Goal: Task Accomplishment & Management: Complete application form

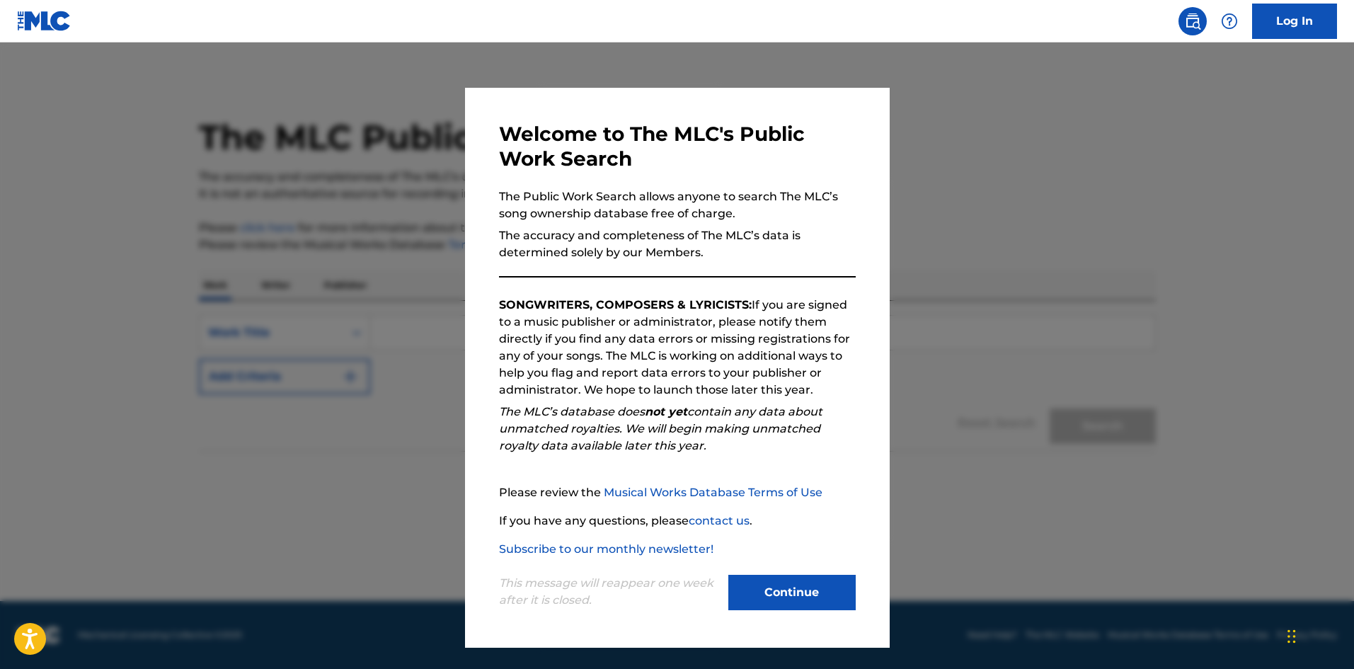
click at [766, 590] on button "Continue" at bounding box center [791, 592] width 127 height 35
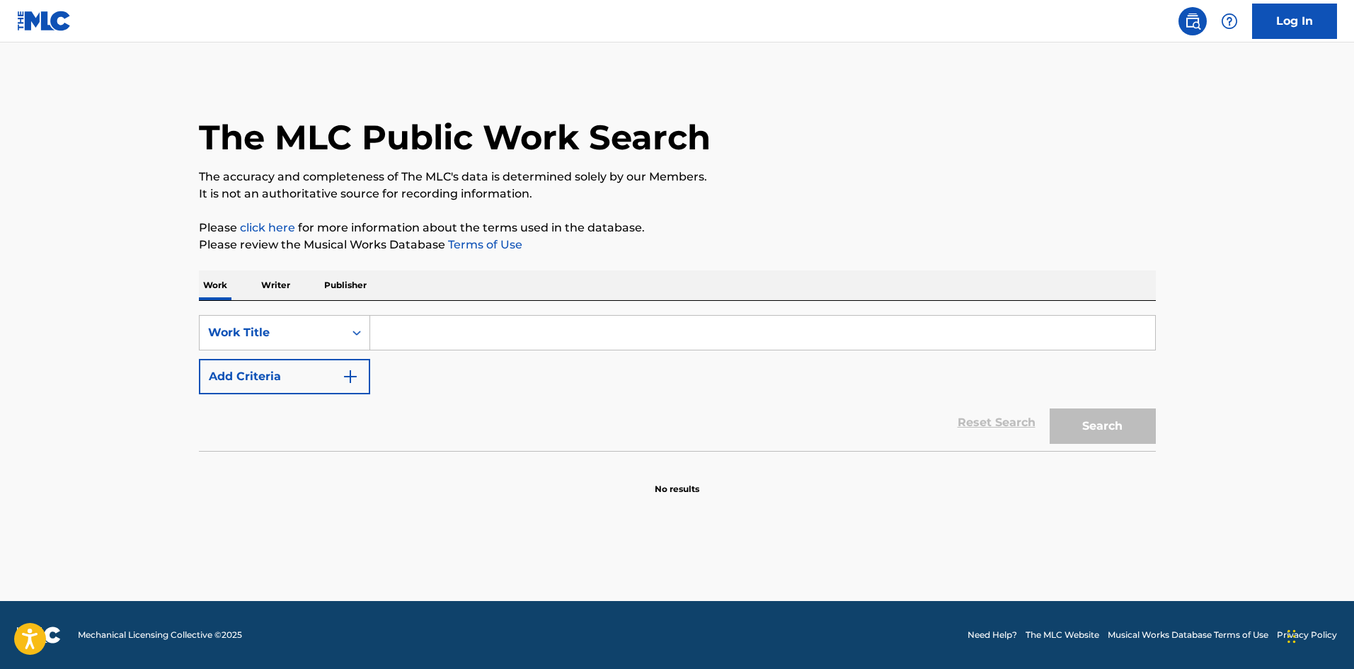
click at [445, 340] on input "Search Form" at bounding box center [762, 333] width 785 height 34
click at [267, 280] on p "Writer" at bounding box center [276, 285] width 38 height 30
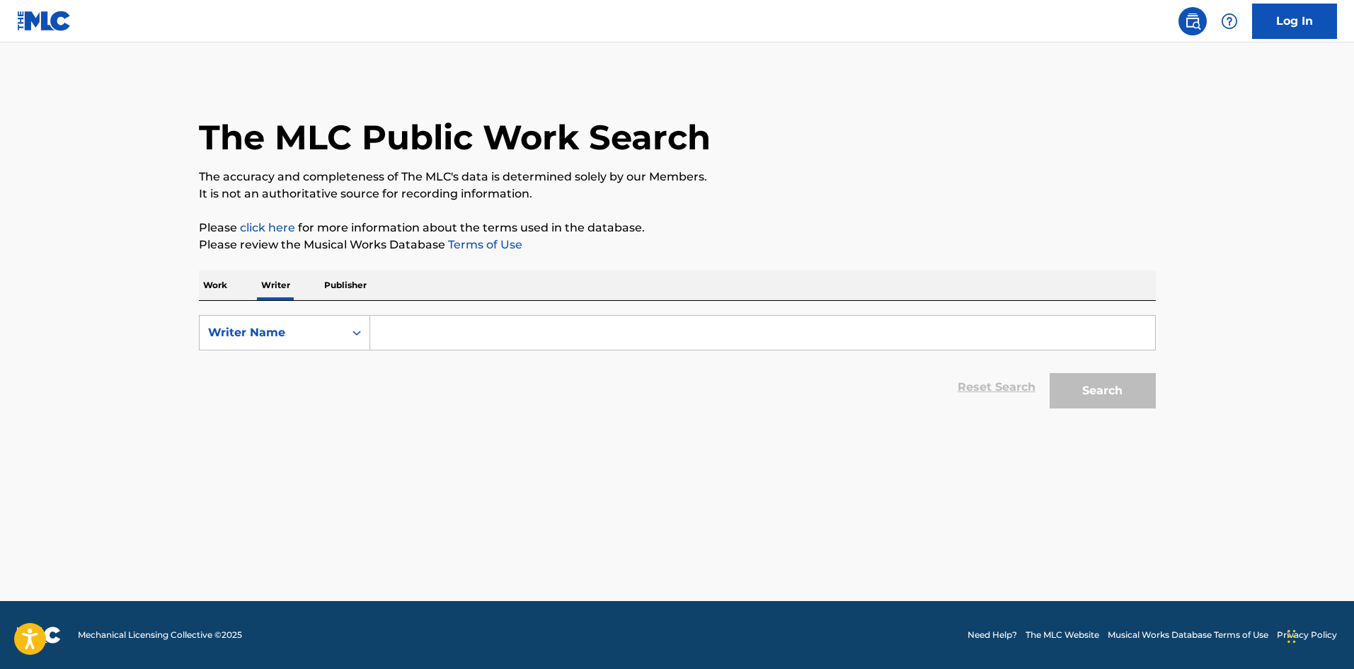
click at [443, 335] on input "Search Form" at bounding box center [762, 333] width 785 height 34
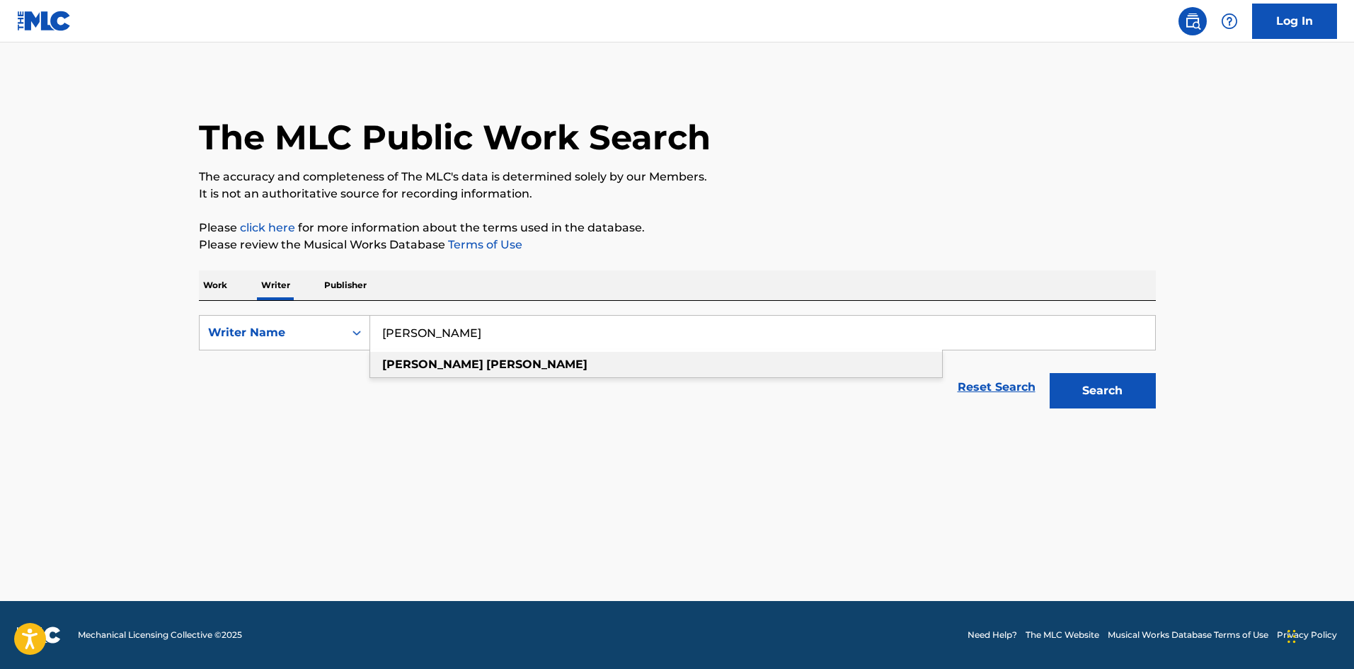
type input "layton boyd"
click at [407, 372] on div "layton boyd" at bounding box center [656, 364] width 572 height 25
click at [1057, 389] on button "Search" at bounding box center [1103, 390] width 106 height 35
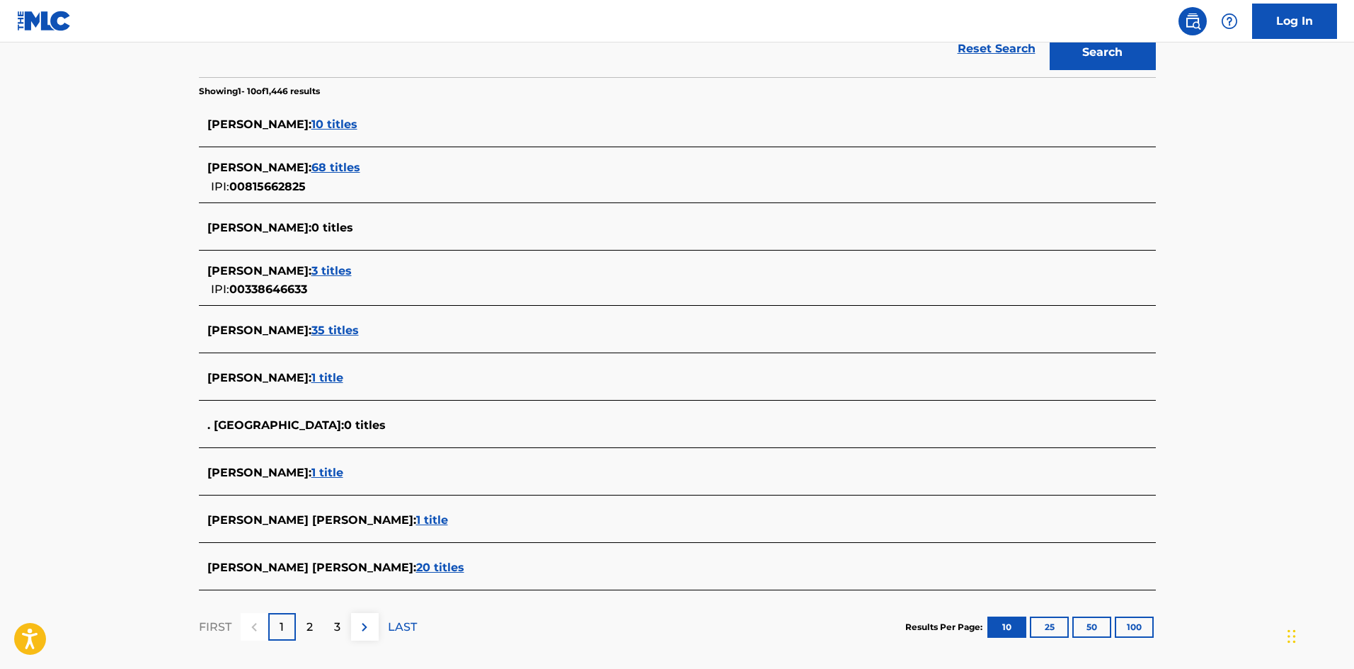
scroll to position [344, 0]
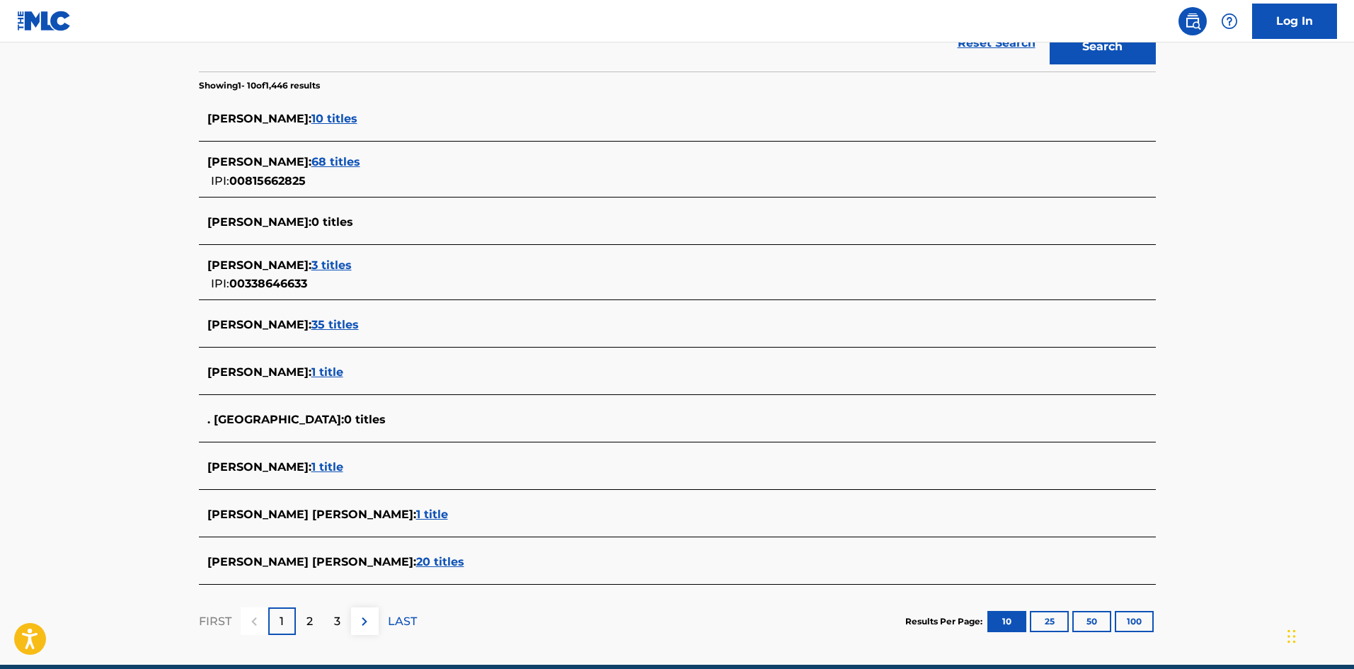
click at [318, 161] on span "68 titles" at bounding box center [335, 161] width 49 height 13
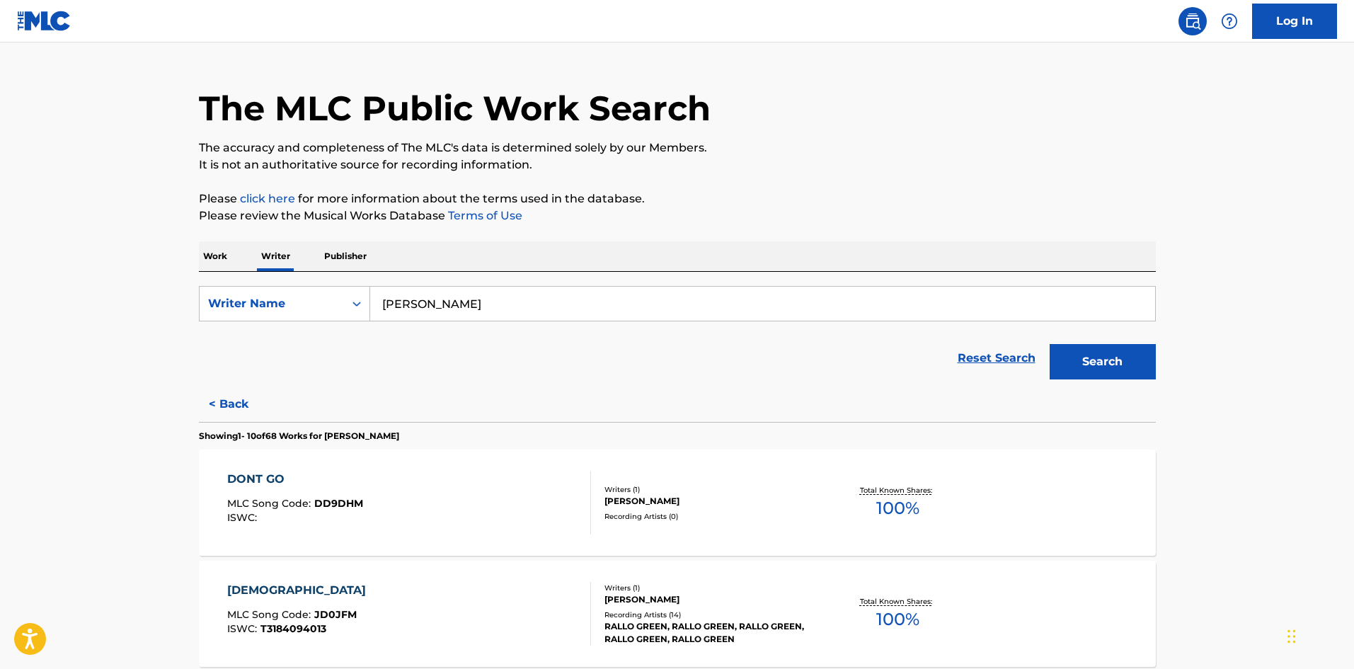
scroll to position [0, 0]
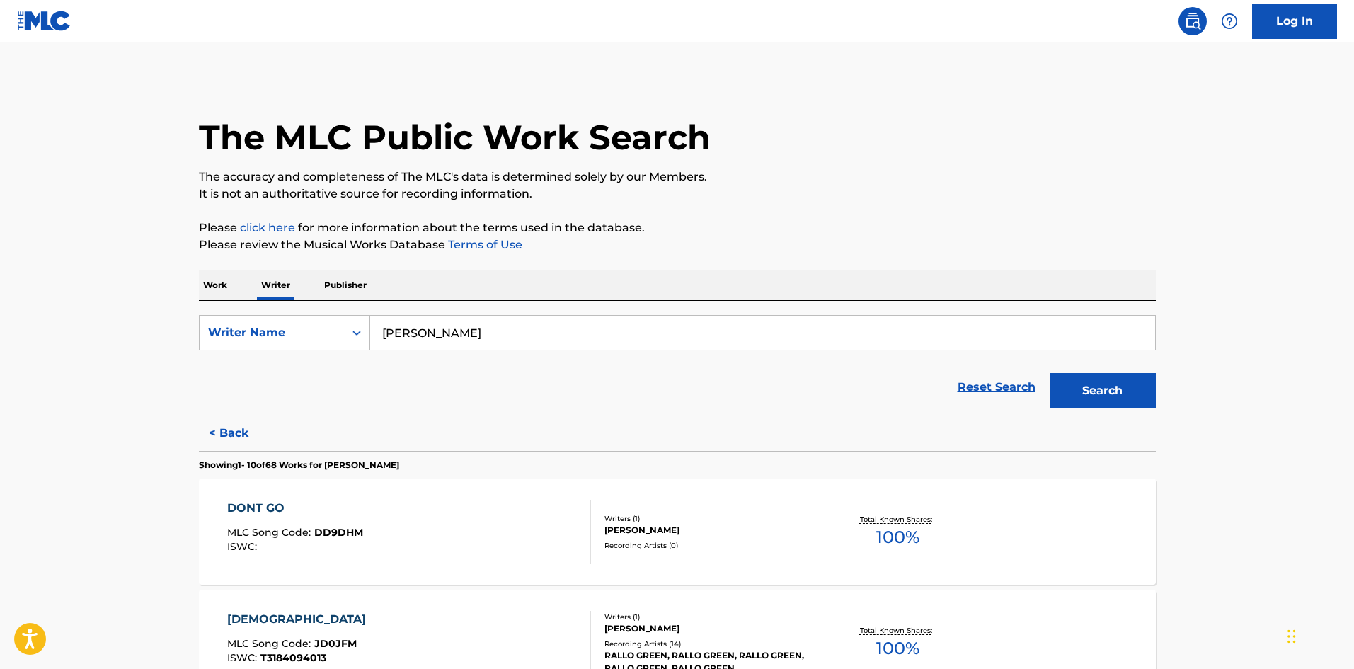
click at [1290, 17] on link "Log In" at bounding box center [1294, 21] width 85 height 35
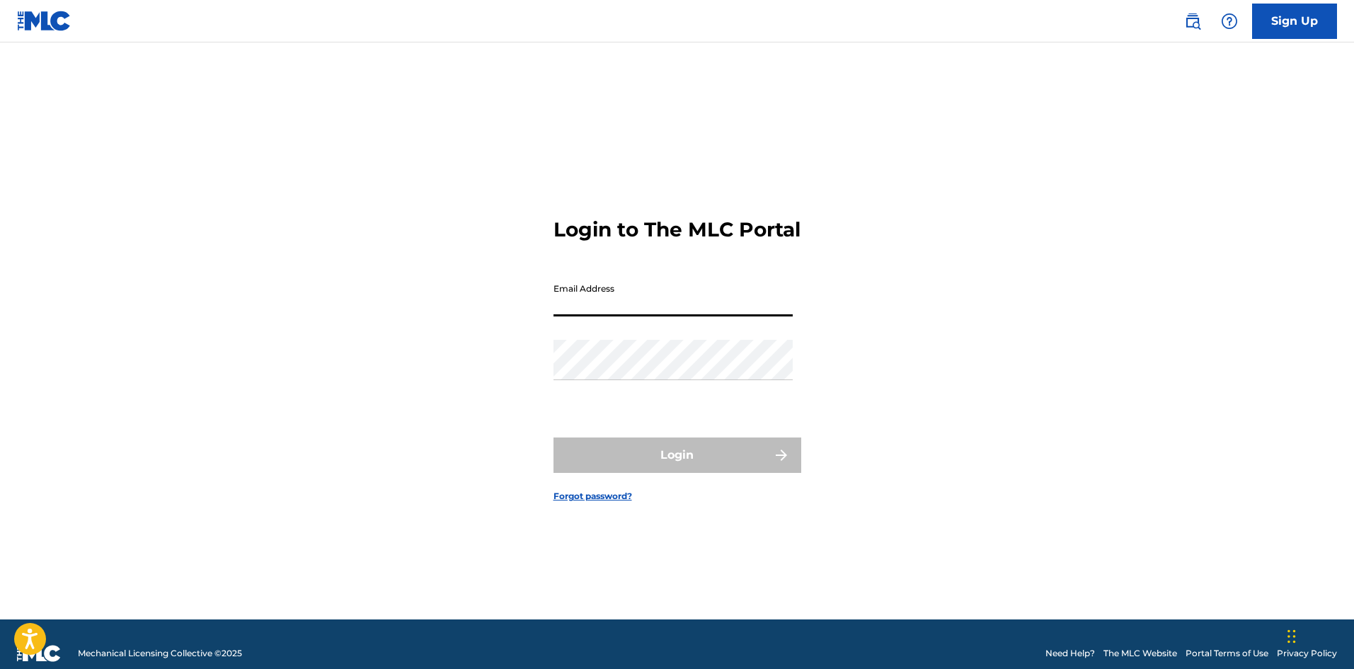
click at [616, 302] on input "Email Address" at bounding box center [672, 296] width 239 height 40
click at [418, 476] on div "Login to The MLC Portal Email Address Password Login Forgot password?" at bounding box center [677, 348] width 991 height 541
click at [1300, 26] on link "Sign Up" at bounding box center [1294, 21] width 85 height 35
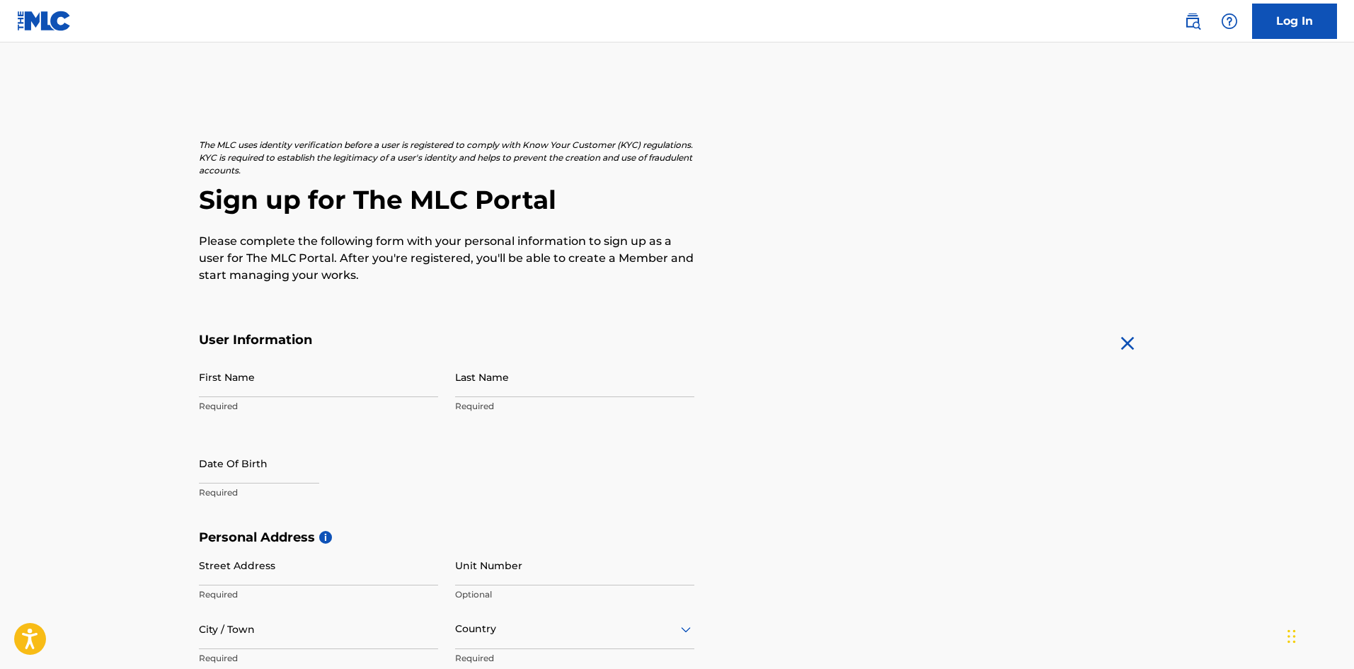
click at [301, 382] on input "First Name" at bounding box center [318, 377] width 239 height 40
type input "[PERSON_NAME]"
select select "8"
select select "2025"
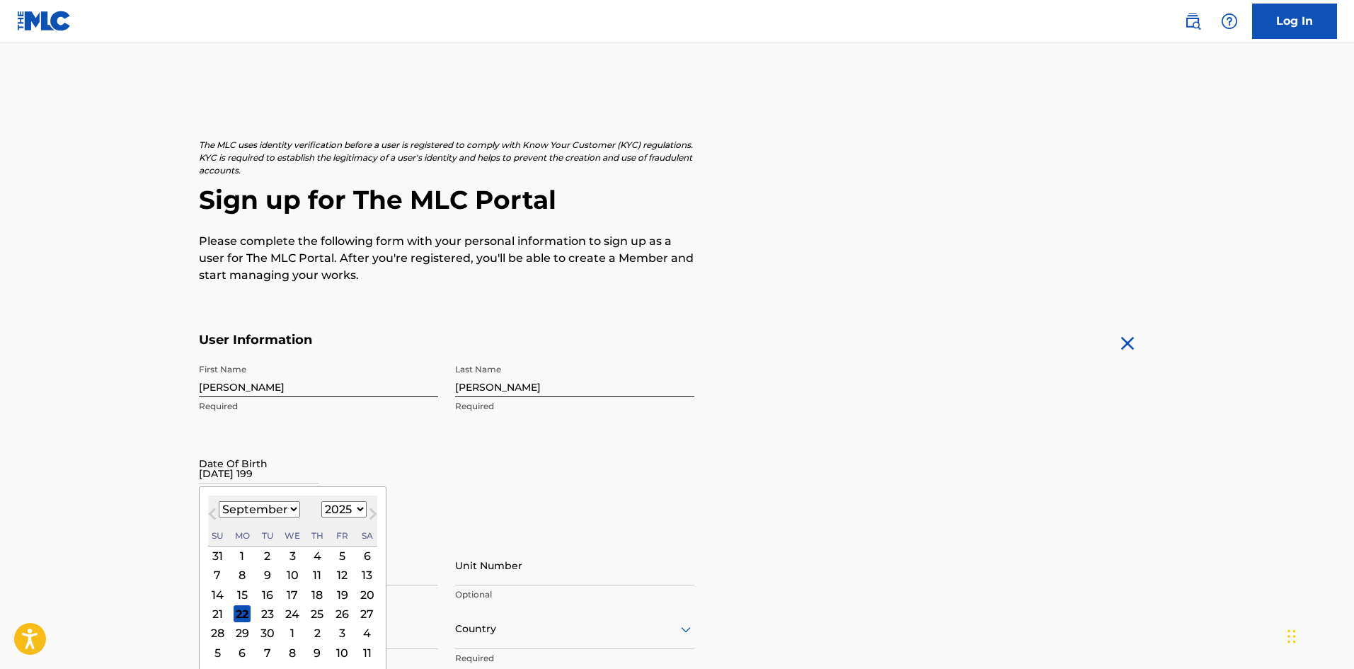
type input "august 26 1992"
select select "7"
select select "1992"
type input "August 26 1992"
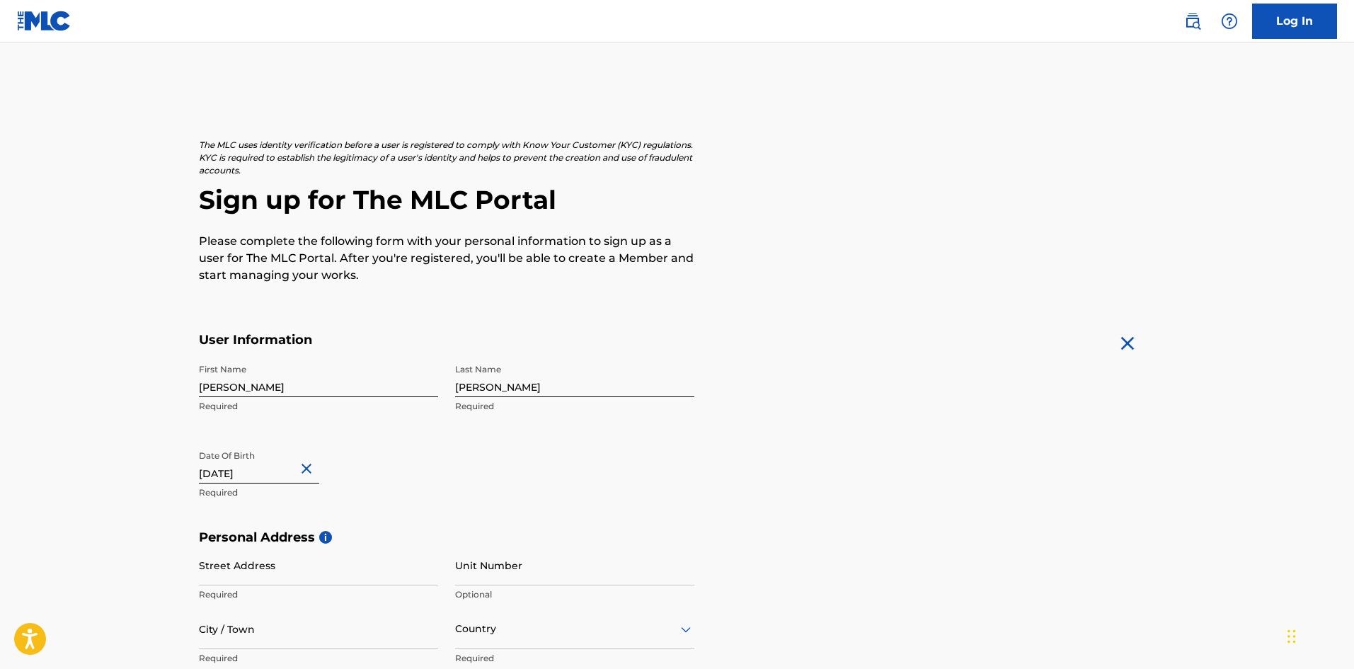
click at [252, 568] on input "Street Address" at bounding box center [318, 565] width 239 height 40
click at [287, 582] on input "418 miles" at bounding box center [318, 565] width 239 height 40
type input "418 miles rd"
click at [346, 627] on input "City / Town" at bounding box center [318, 629] width 239 height 40
type input "[GEOGRAPHIC_DATA]"
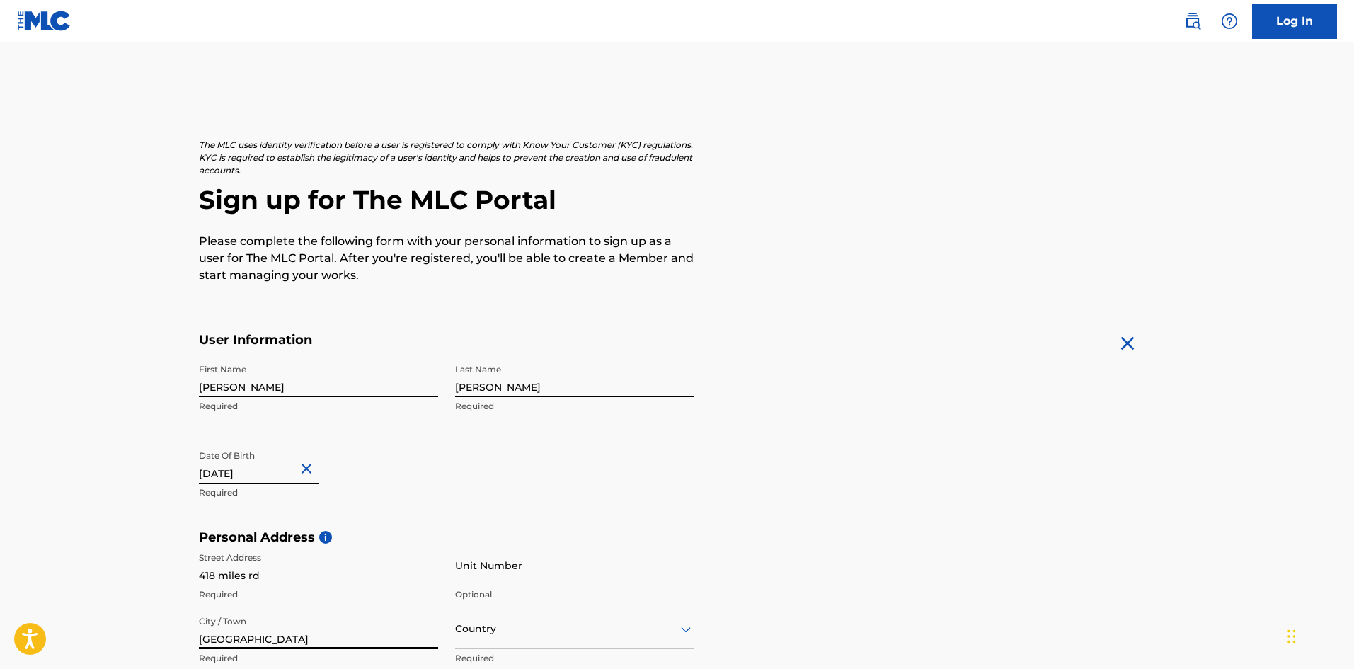
type input "k"
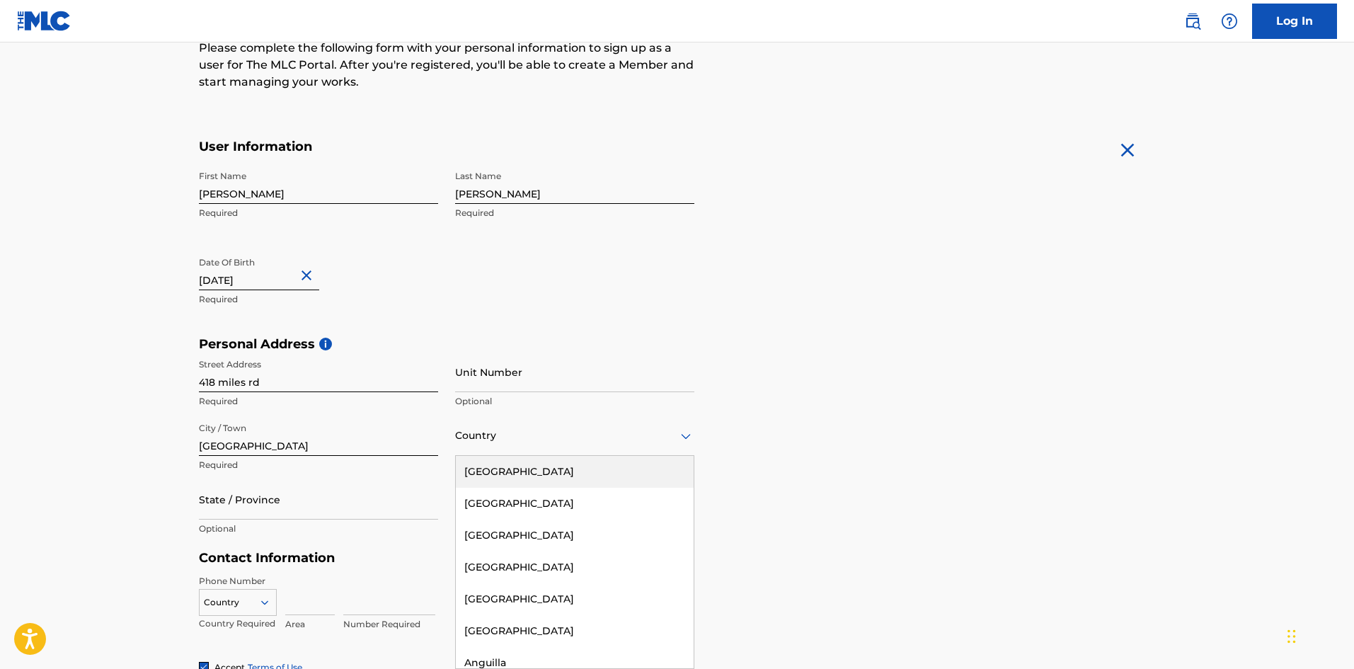
click at [575, 478] on div "[GEOGRAPHIC_DATA]" at bounding box center [575, 472] width 238 height 32
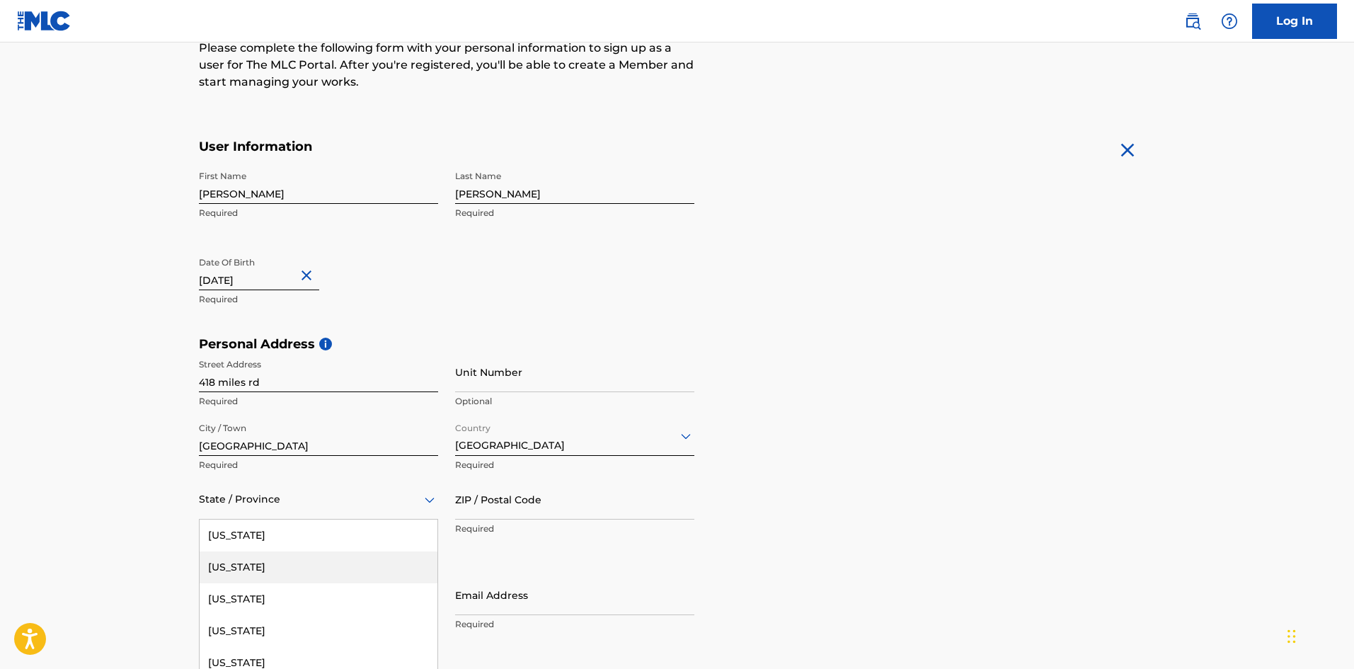
click at [329, 498] on div "57 results available. Use Up and Down to choose options, press Enter to select …" at bounding box center [318, 499] width 239 height 40
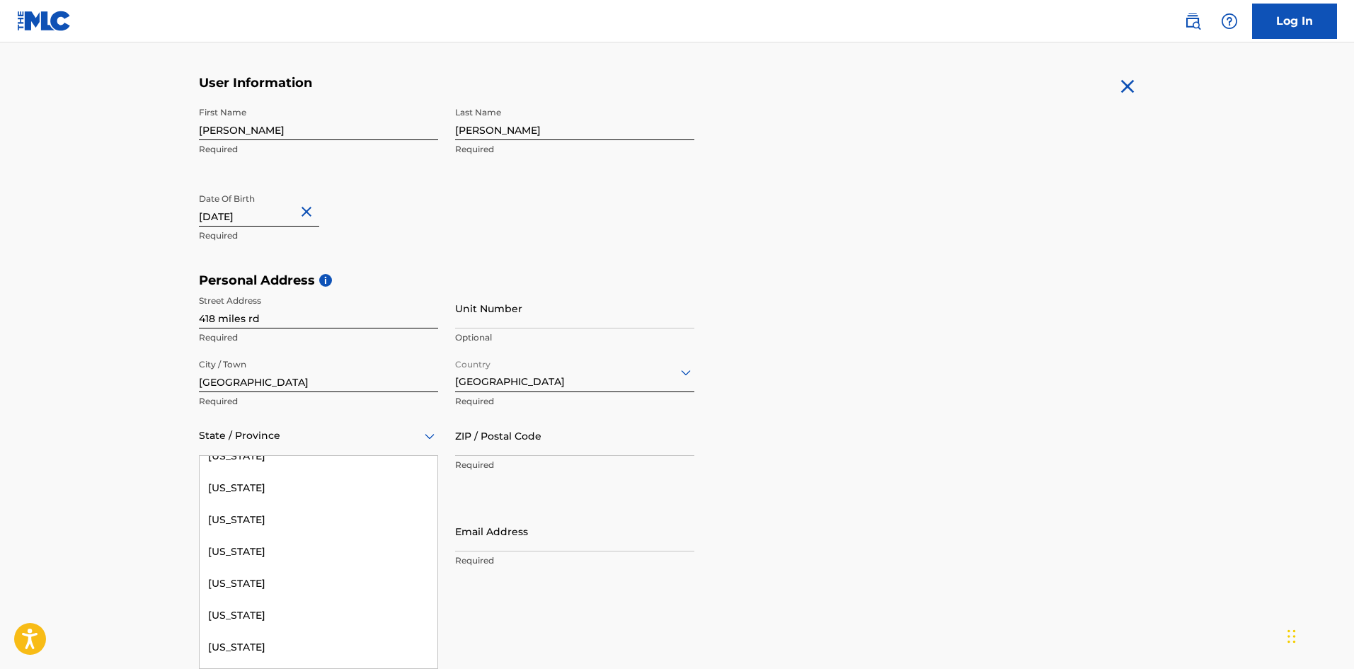
scroll to position [536, 0]
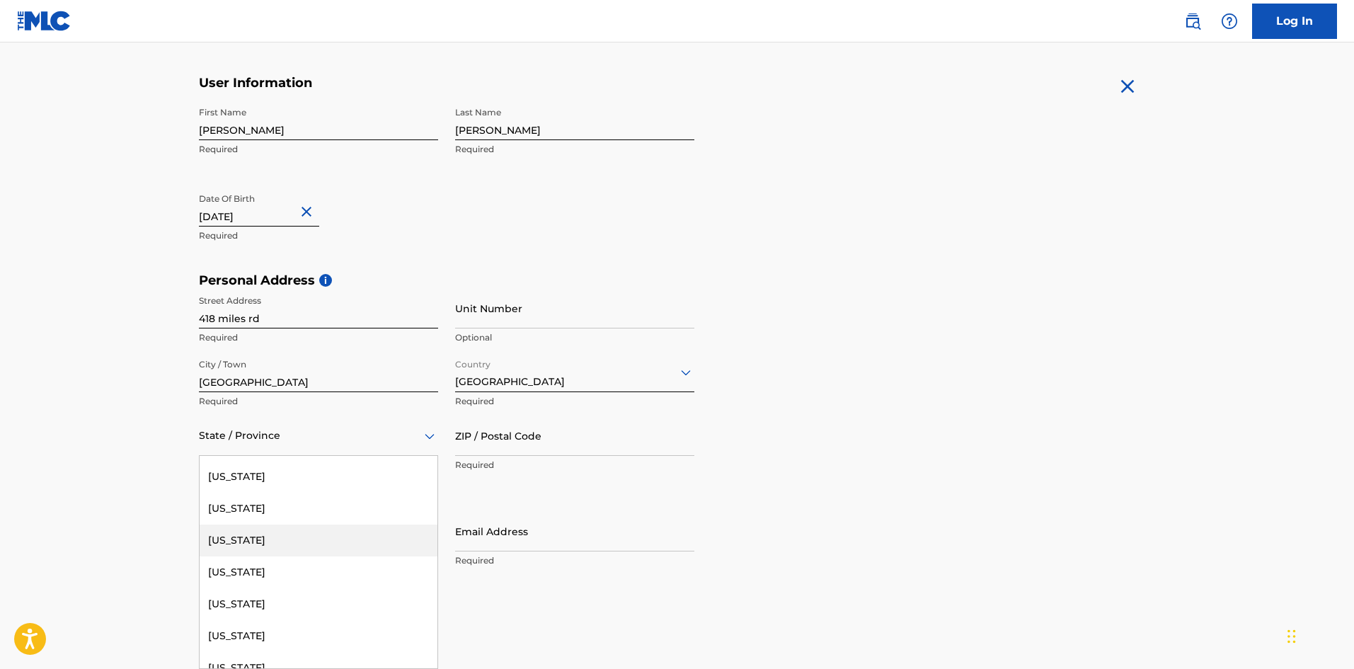
click at [376, 545] on div "[US_STATE]" at bounding box center [319, 540] width 238 height 32
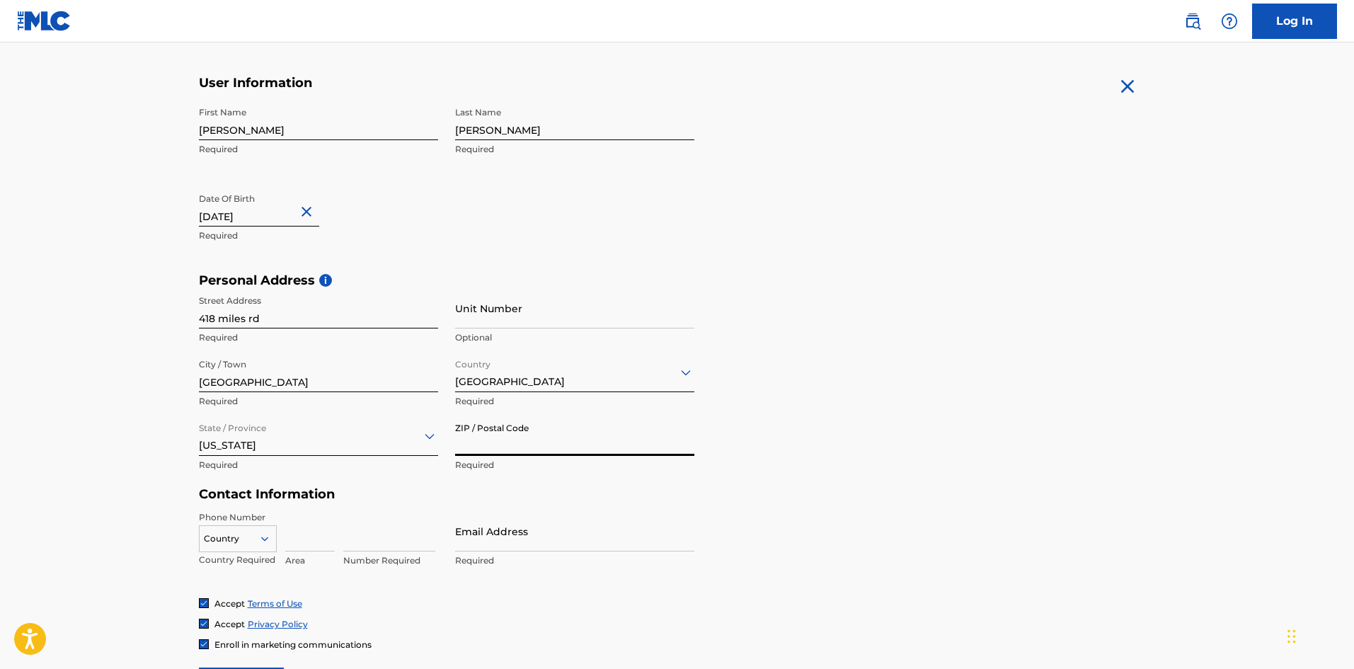
click at [486, 442] on input "ZIP / Postal Code" at bounding box center [574, 435] width 239 height 40
type input "40356"
click at [292, 531] on input at bounding box center [310, 531] width 50 height 40
type input "502"
type input "2295171"
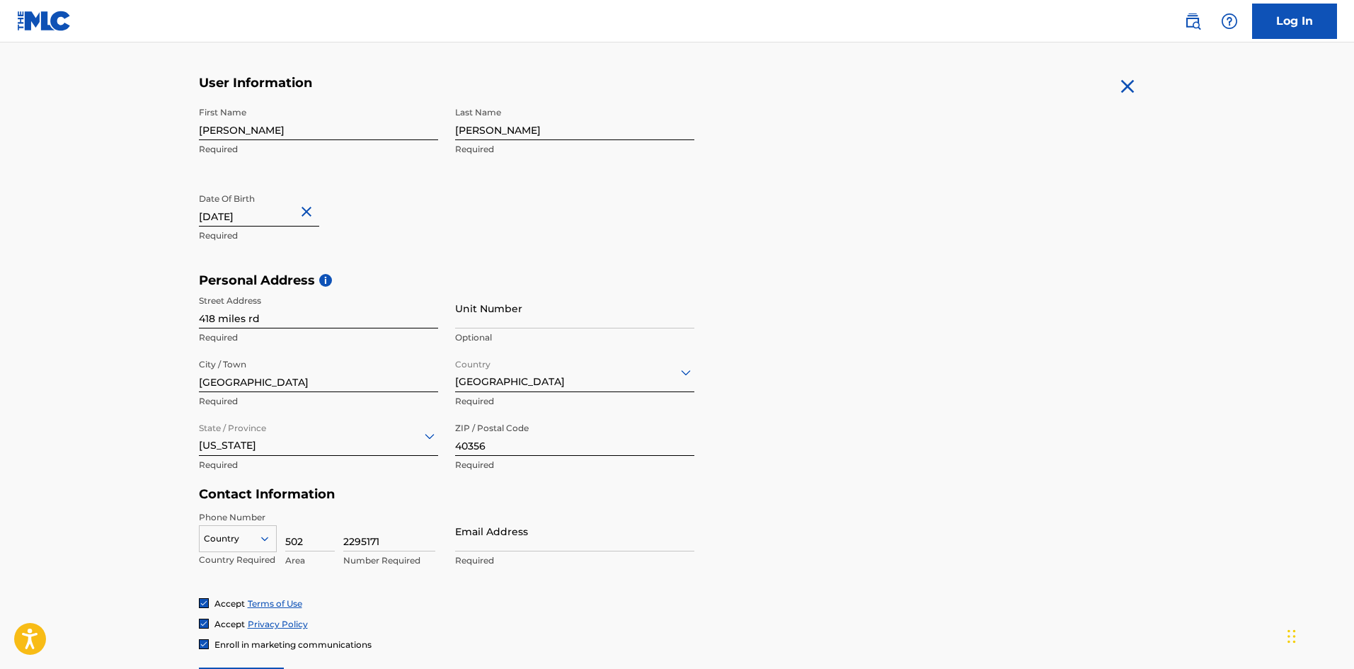
scroll to position [347, 0]
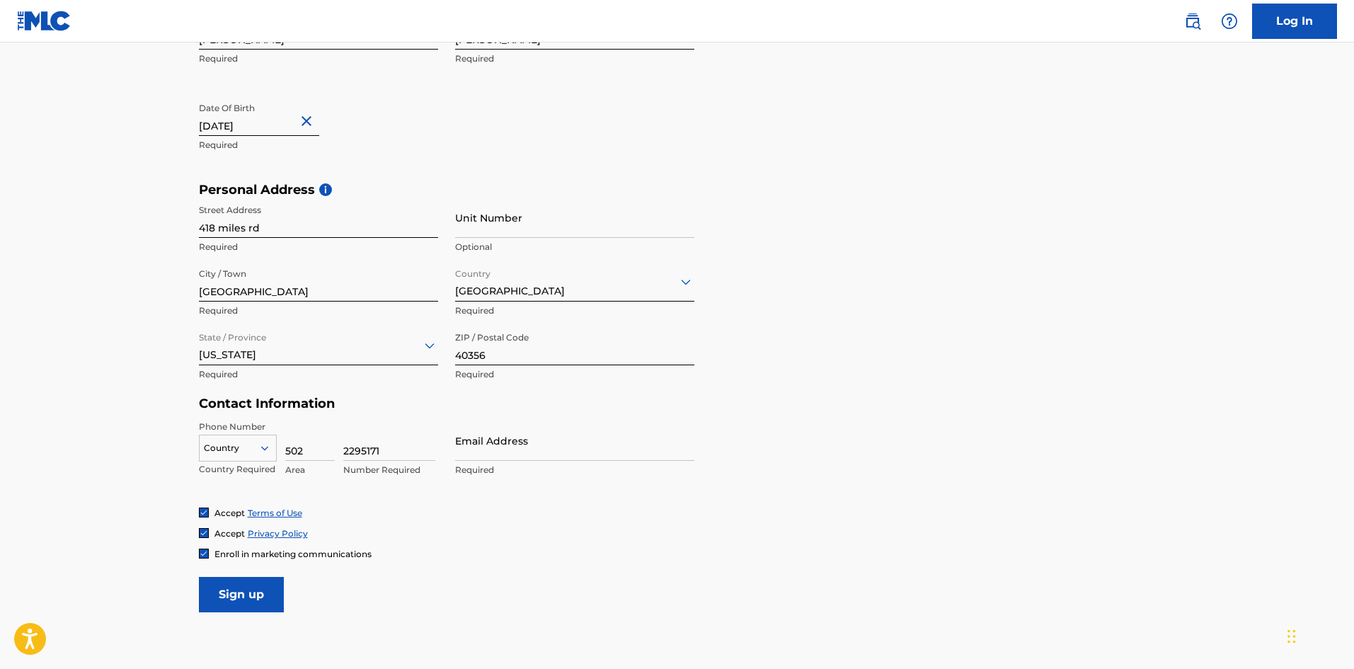
click at [260, 456] on div "Country" at bounding box center [238, 445] width 78 height 21
click at [244, 471] on div "US, [GEOGRAPHIC_DATA] +1" at bounding box center [238, 483] width 76 height 55
click at [492, 447] on input "Email Address" at bounding box center [574, 440] width 239 height 40
click at [482, 439] on input "Email Address" at bounding box center [574, 440] width 239 height 40
type input "[EMAIL_ADDRESS][DOMAIN_NAME]"
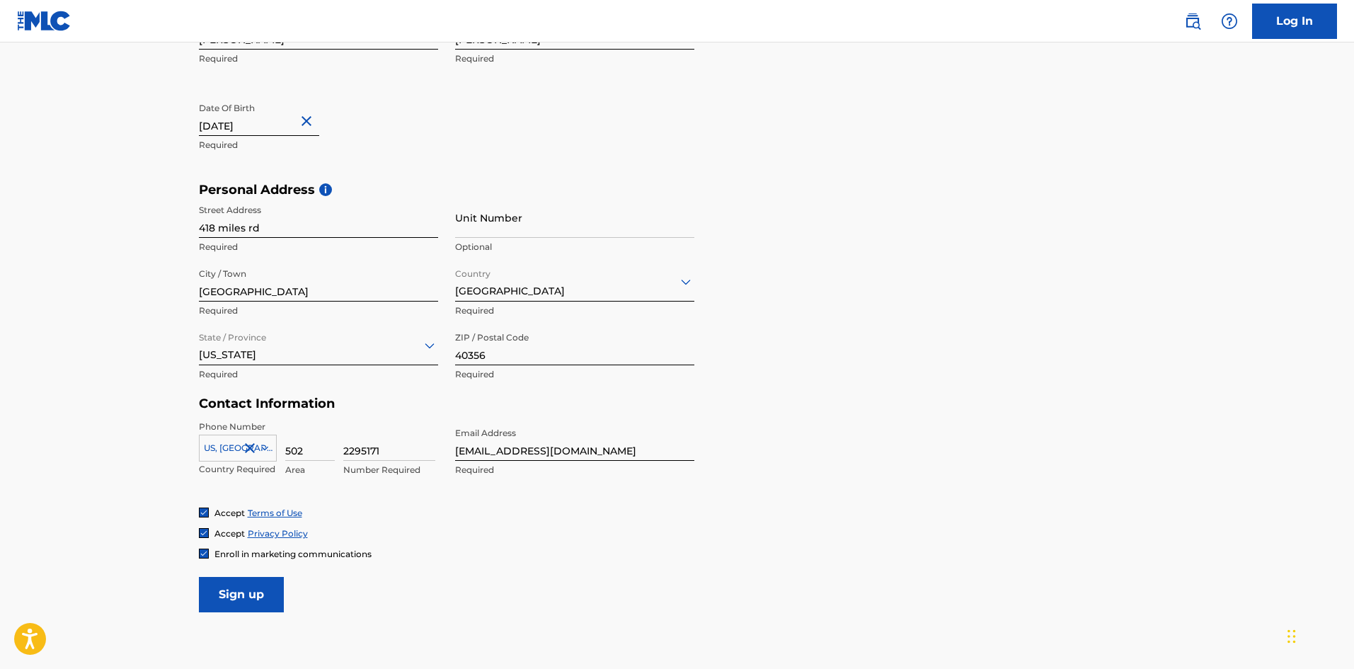
click at [219, 601] on input "Sign up" at bounding box center [241, 594] width 85 height 35
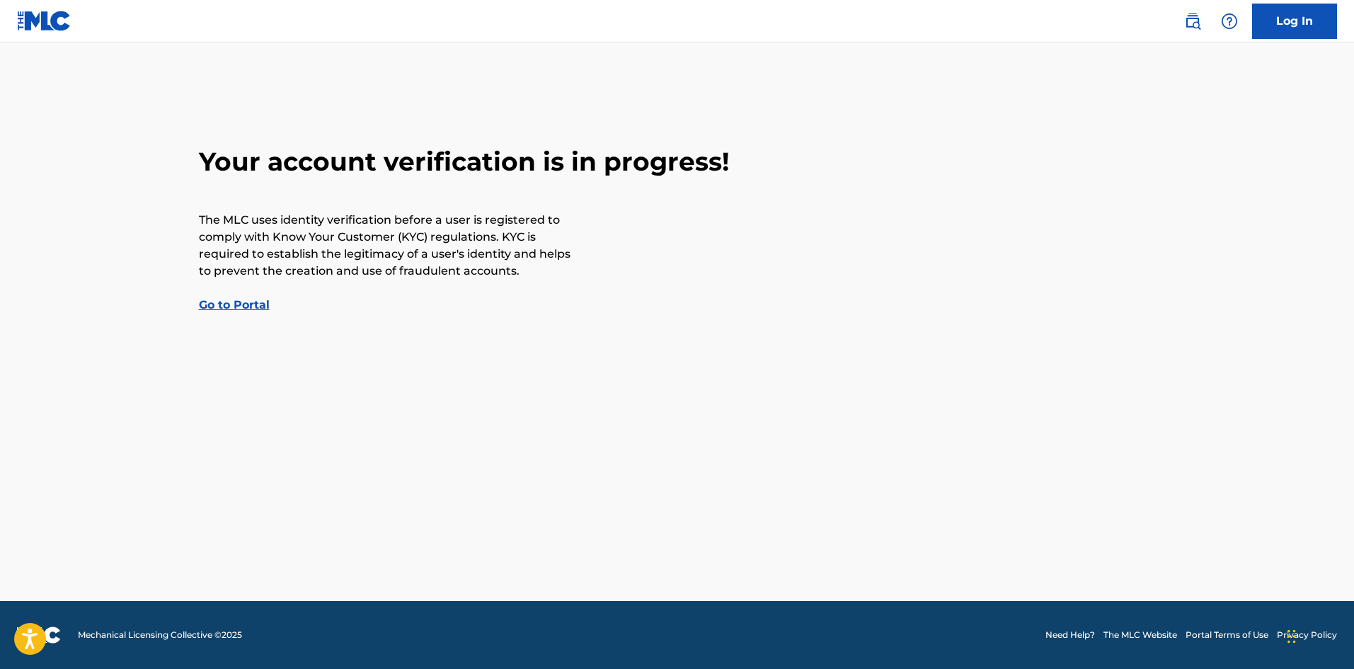
click at [246, 302] on link "Go to Portal" at bounding box center [234, 304] width 71 height 13
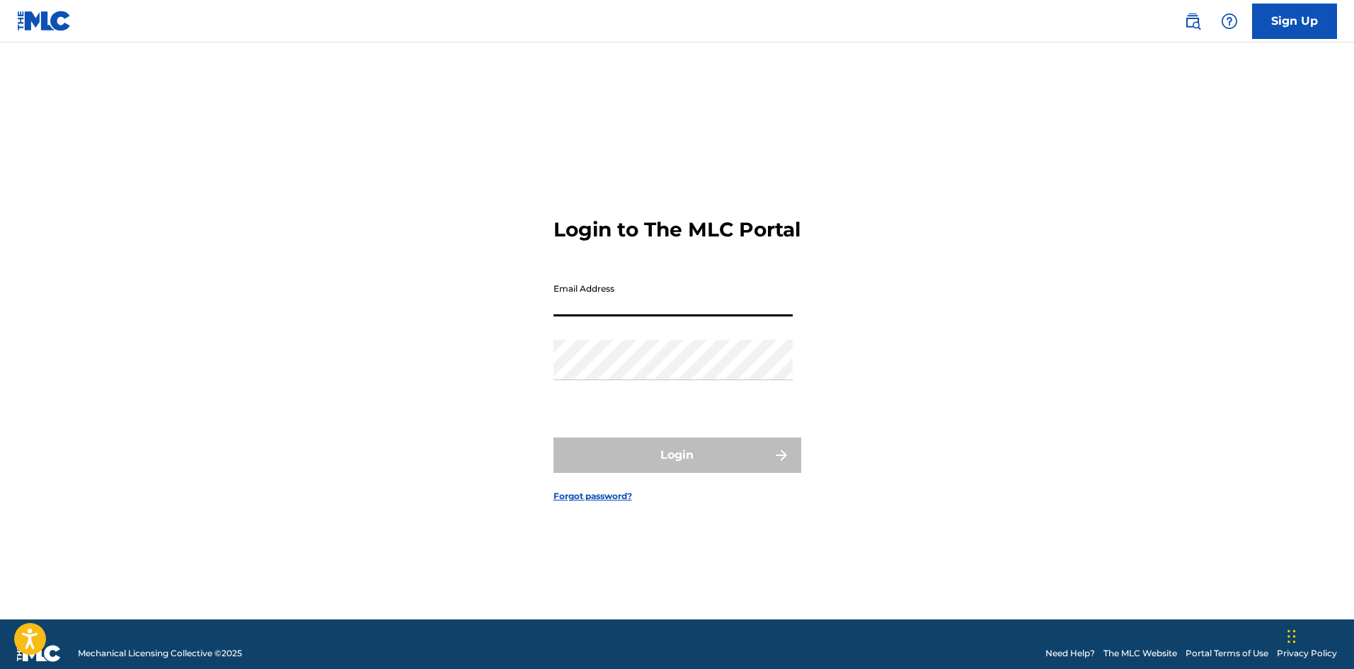
click at [604, 309] on input "Email Address" at bounding box center [672, 296] width 239 height 40
type input "[EMAIL_ADDRESS][DOMAIN_NAME]"
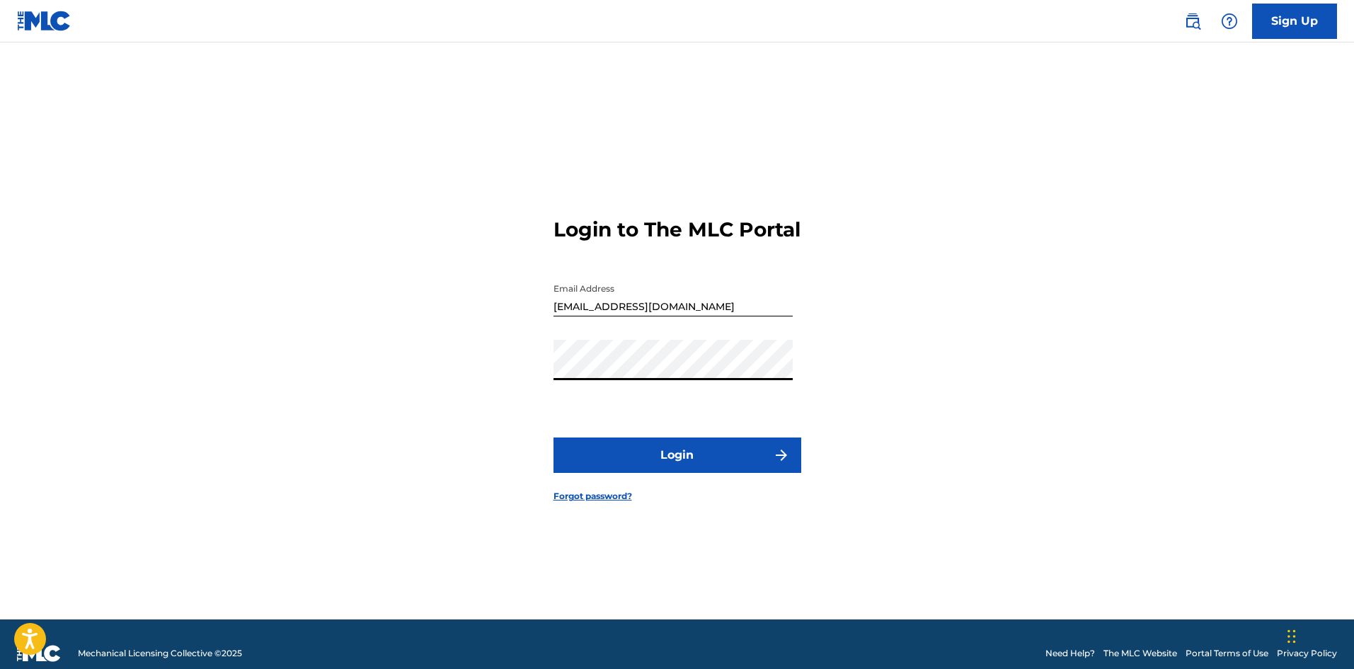
click at [553, 437] on button "Login" at bounding box center [677, 454] width 248 height 35
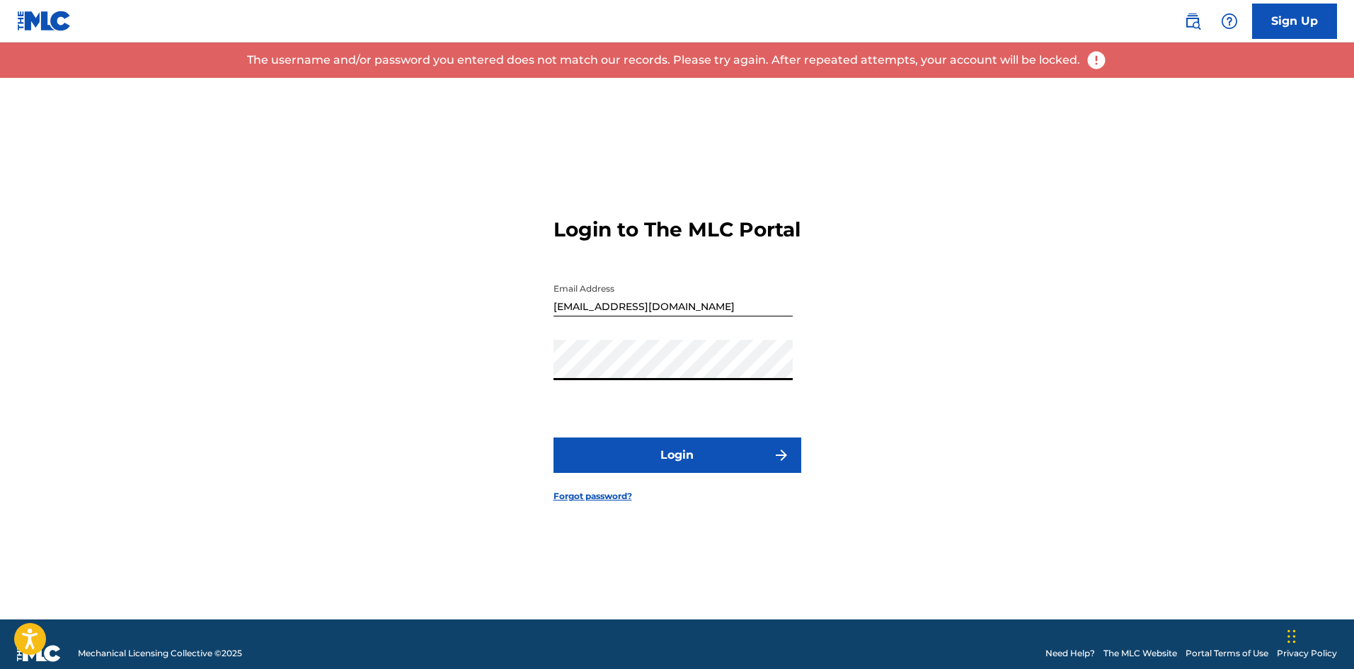
click at [446, 373] on div "Login to The MLC Portal Email Address rallogreenmusic@outlook.com Password Logi…" at bounding box center [677, 348] width 991 height 541
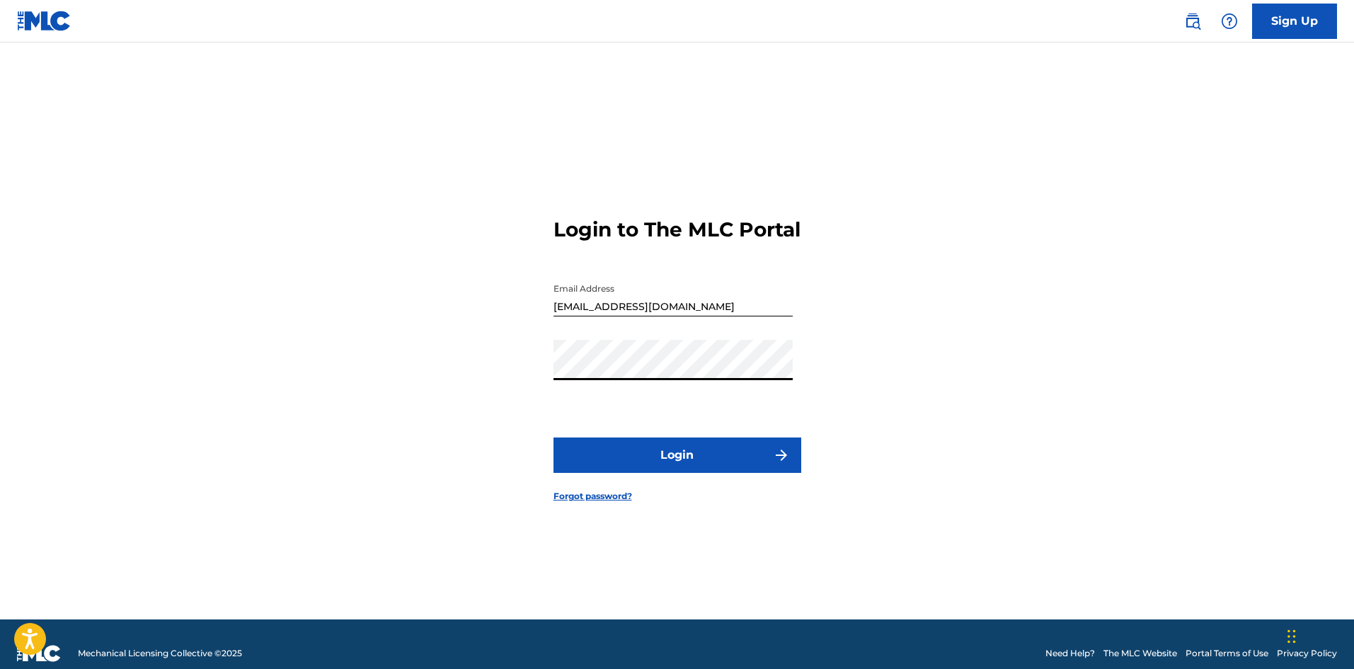
click at [553, 437] on button "Login" at bounding box center [677, 454] width 248 height 35
click at [527, 362] on div "Login to The MLC Portal Email Address rallogreenmusic@outlook.com Password Logi…" at bounding box center [677, 348] width 991 height 541
click at [553, 437] on button "Login" at bounding box center [677, 454] width 248 height 35
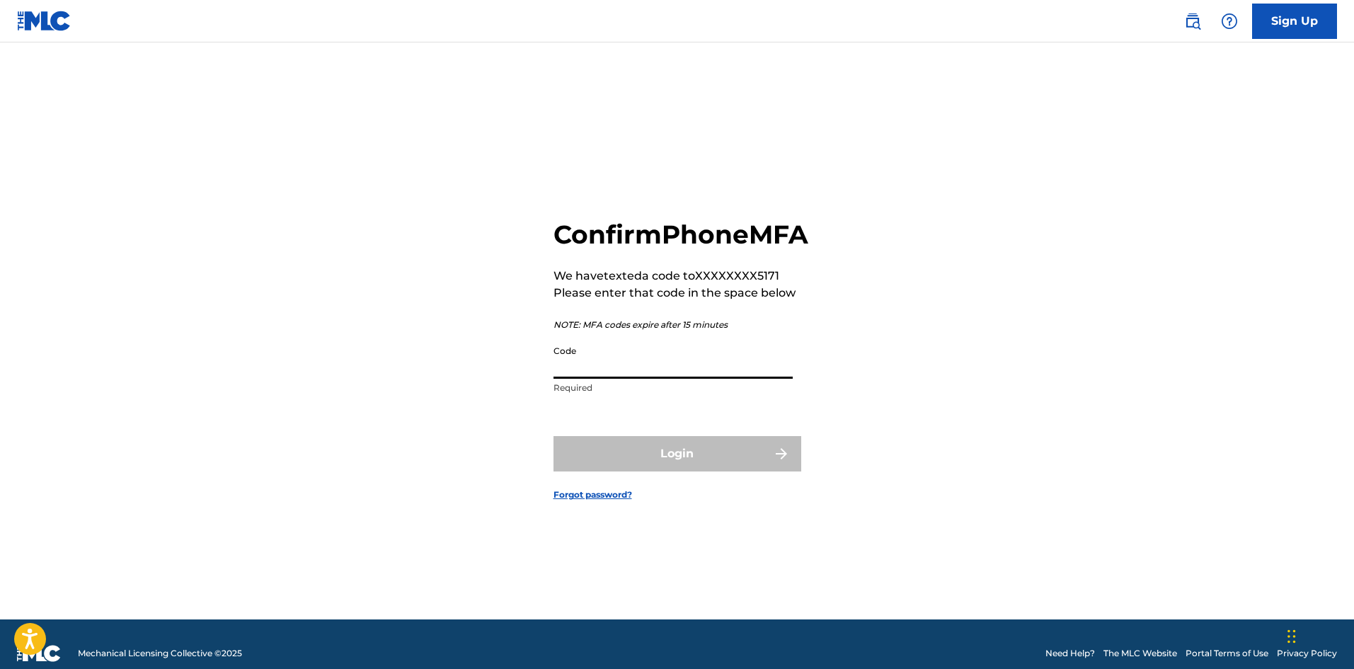
click at [577, 379] on input "Code" at bounding box center [672, 358] width 239 height 40
type input "908711"
click at [553, 436] on button "Login" at bounding box center [677, 453] width 248 height 35
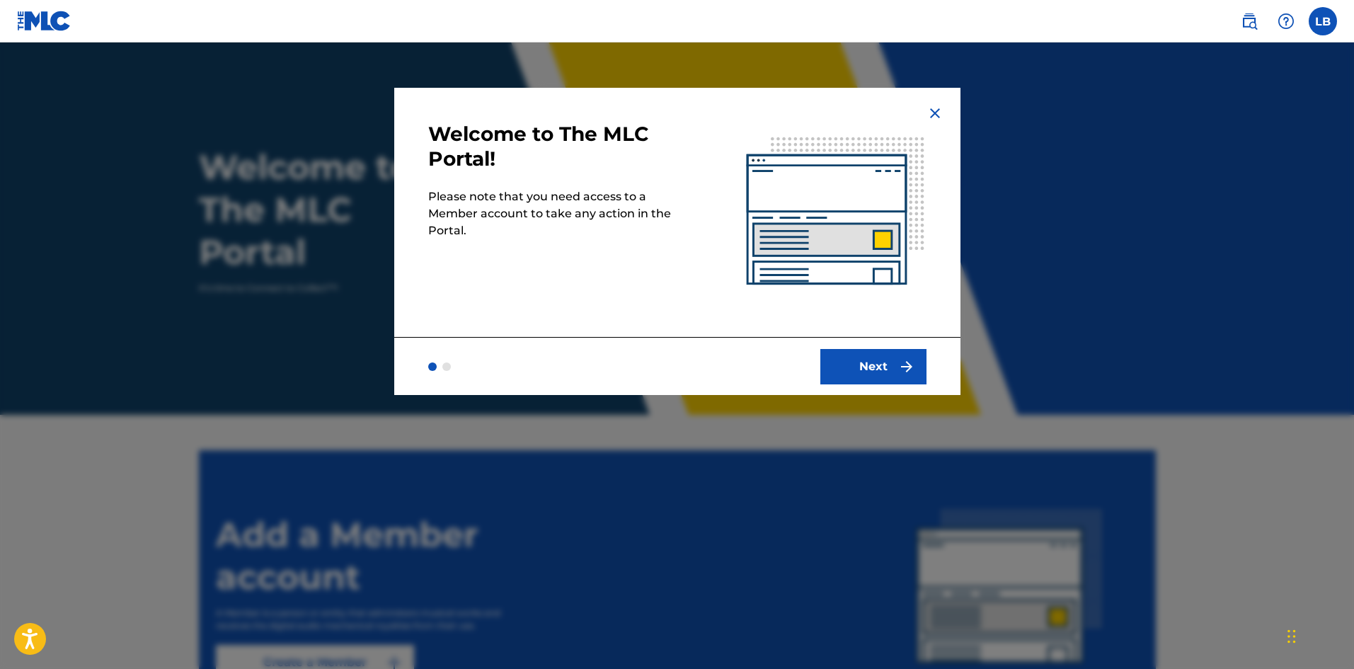
click at [848, 361] on button "Next" at bounding box center [873, 366] width 106 height 35
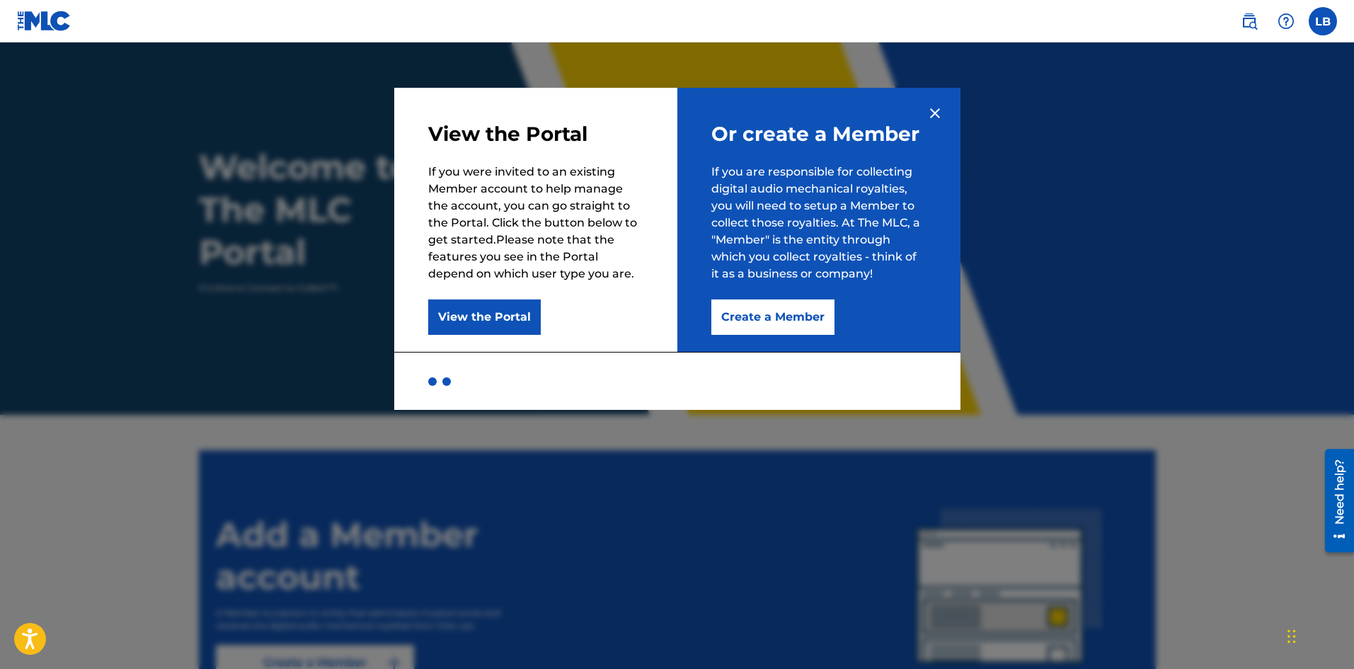
click at [520, 323] on button "View the Portal" at bounding box center [484, 316] width 113 height 35
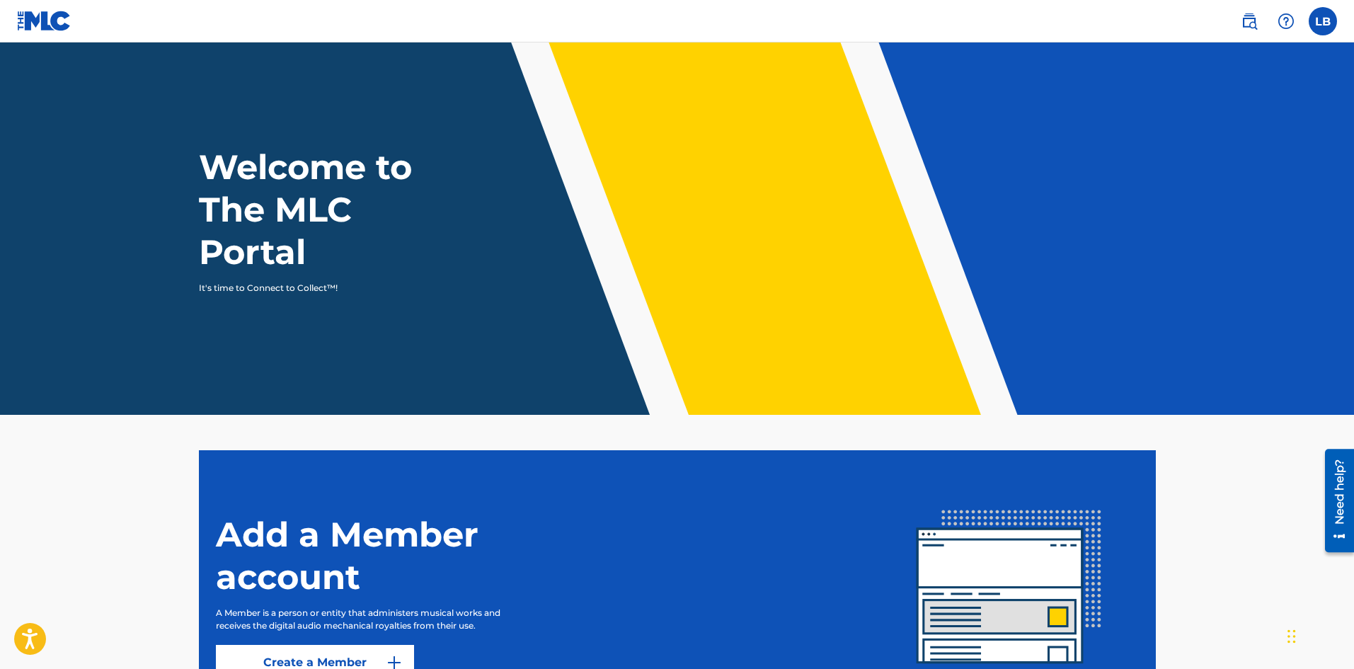
drag, startPoint x: 1225, startPoint y: 498, endPoint x: 1140, endPoint y: 684, distance: 204.6
click at [1140, 668] on html "Accessibility Screen-Reader Guide, Feedback, and Issue Reporting | New window C…" at bounding box center [677, 334] width 1354 height 669
drag, startPoint x: 1351, startPoint y: 228, endPoint x: 1368, endPoint y: 334, distance: 107.5
click at [1353, 334] on html "Accessibility Screen-Reader Guide, Feedback, and Issue Reporting | New window C…" at bounding box center [677, 334] width 1354 height 669
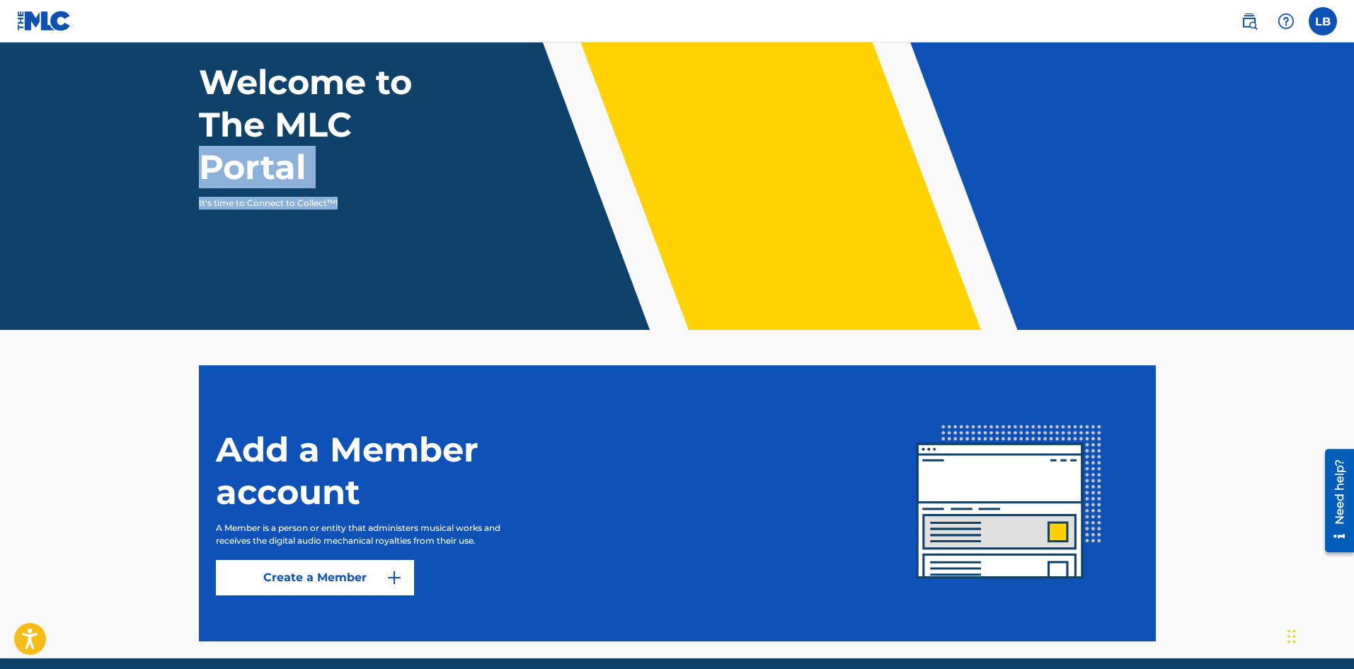
scroll to position [142, 0]
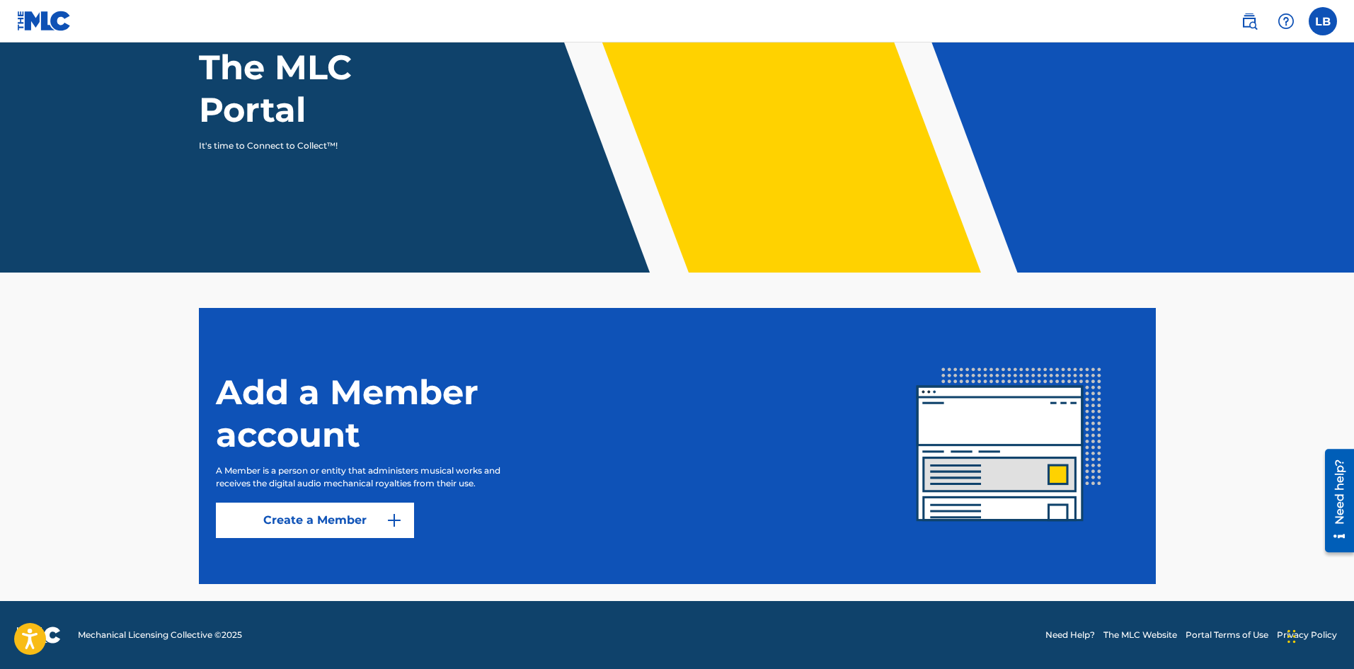
click at [415, 531] on div "Add a Member account A Member is a person or entity that administers musical wo…" at bounding box center [548, 446] width 664 height 184
click at [403, 527] on link "Create a Member" at bounding box center [315, 519] width 198 height 35
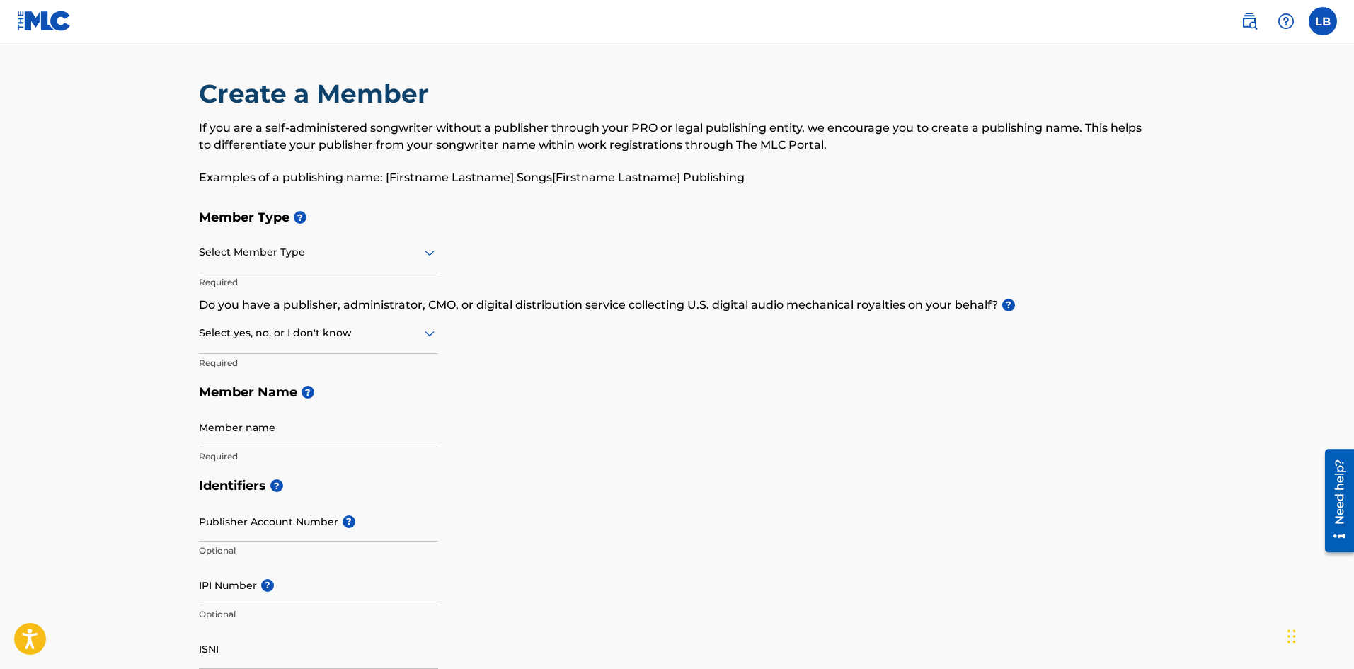
click at [320, 252] on div at bounding box center [318, 252] width 239 height 18
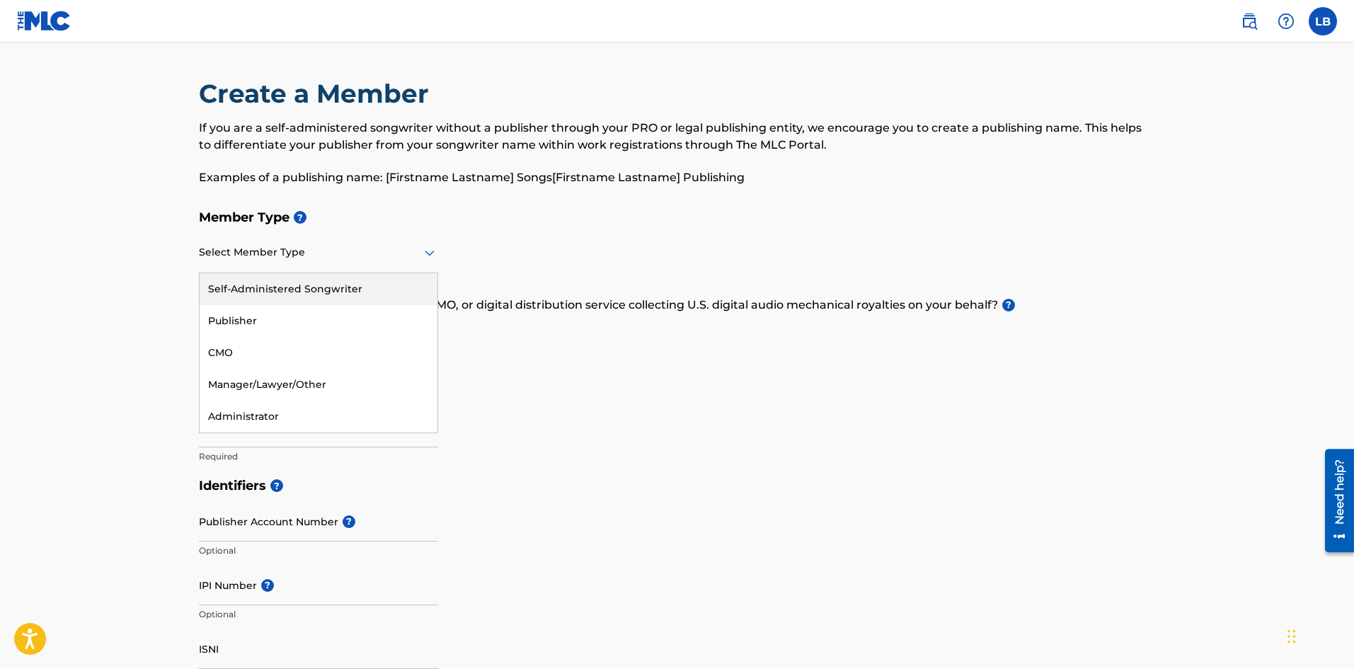
click at [283, 296] on div "Self-Administered Songwriter" at bounding box center [319, 289] width 238 height 32
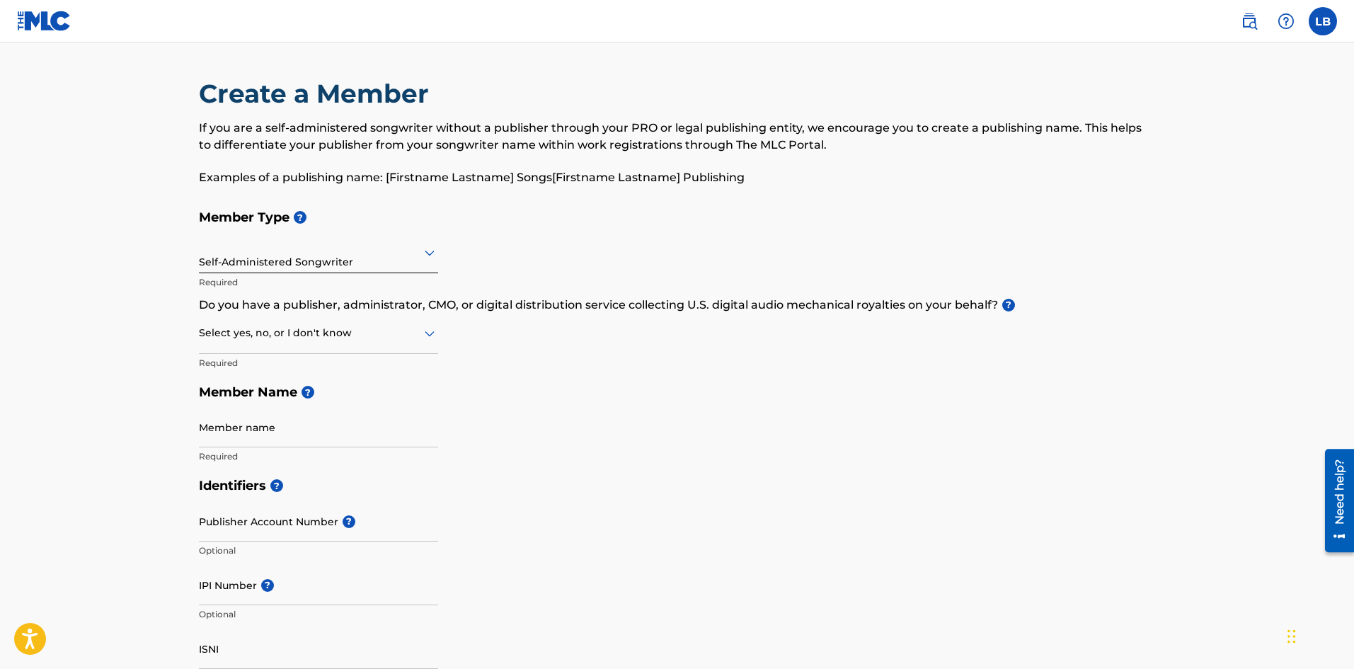
click at [277, 342] on div "Select yes, no, or I don't know" at bounding box center [318, 334] width 239 height 40
click at [264, 362] on div "Yes" at bounding box center [319, 370] width 238 height 32
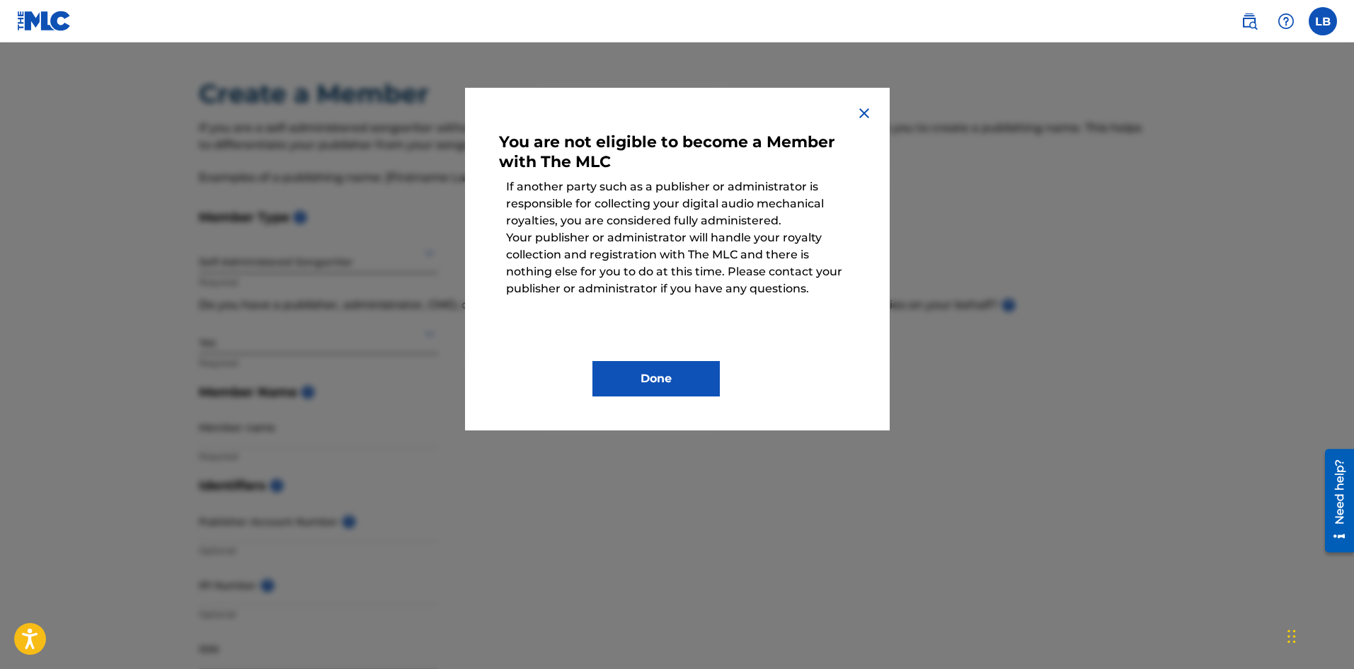
click at [865, 117] on img at bounding box center [864, 113] width 17 height 17
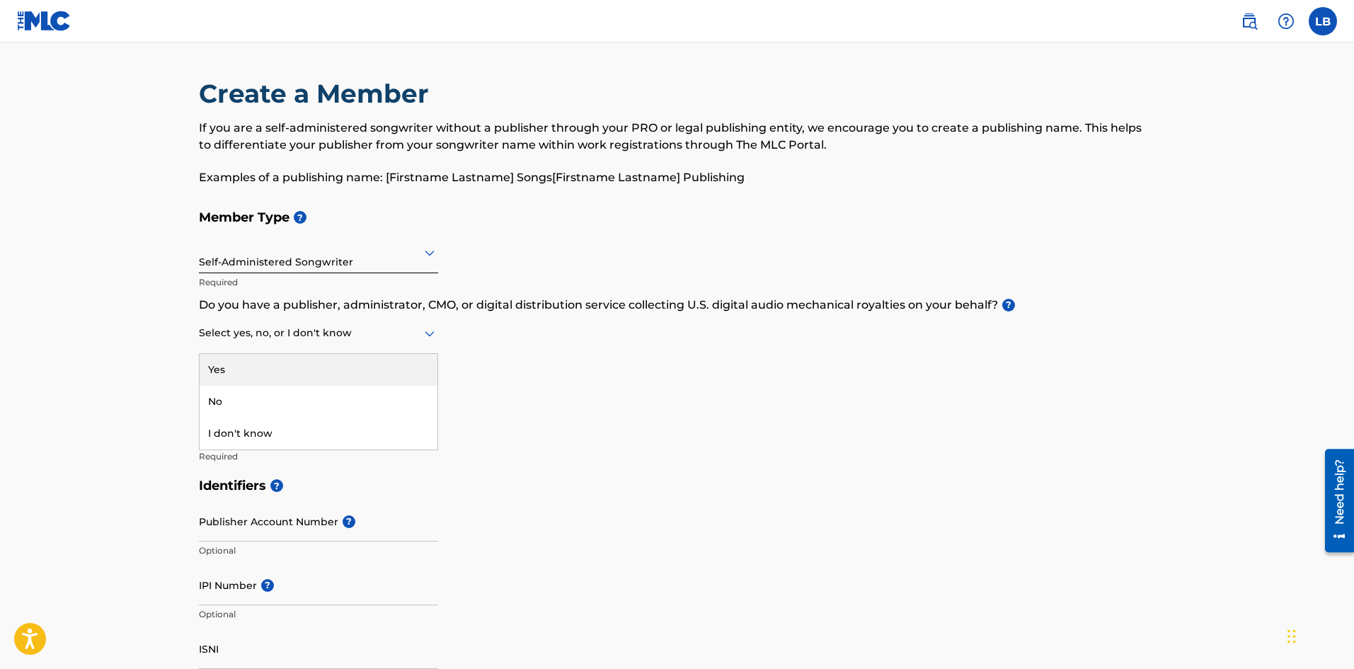
click at [432, 336] on icon at bounding box center [429, 333] width 17 height 17
click at [311, 440] on div "I don't know" at bounding box center [319, 434] width 238 height 32
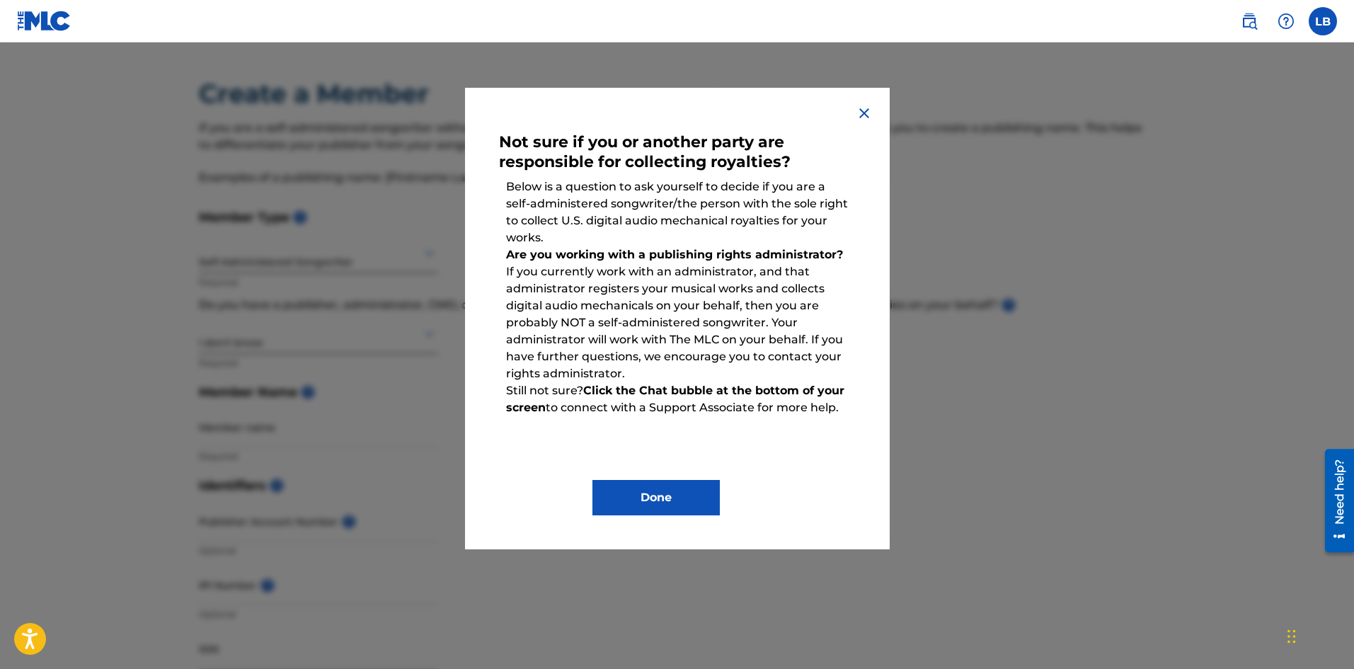
click at [640, 505] on button "Done" at bounding box center [655, 497] width 127 height 35
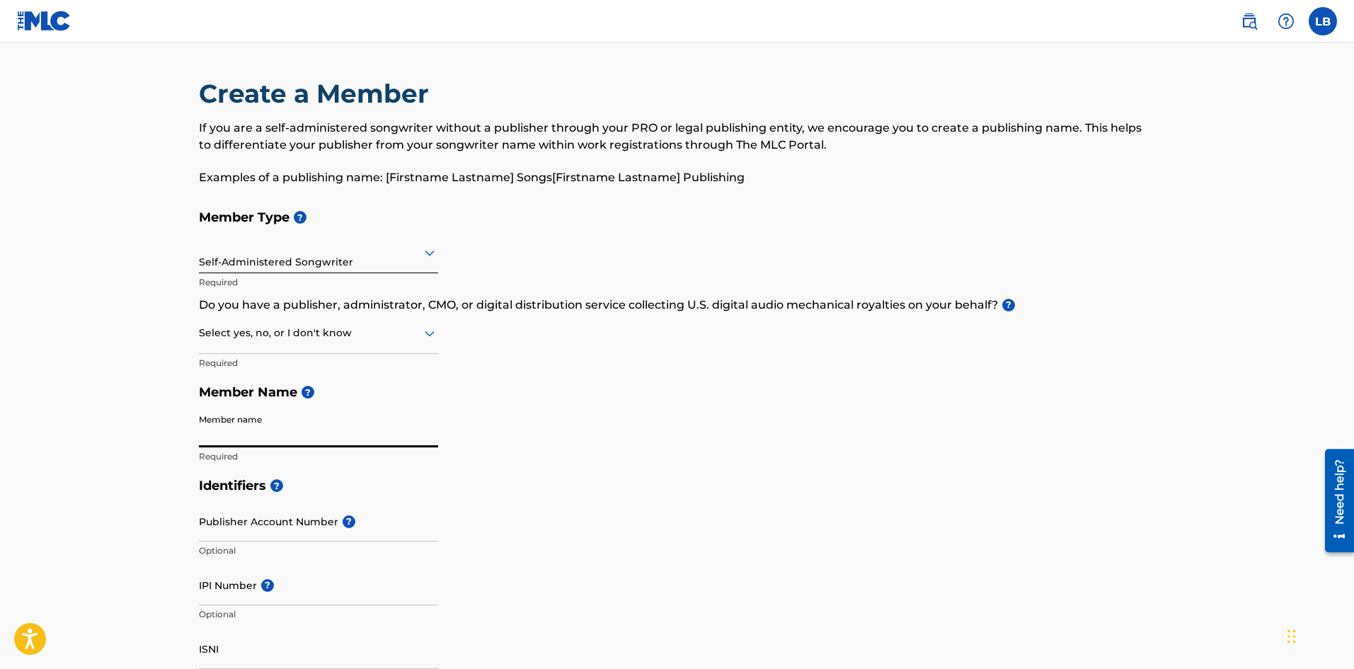
click at [344, 432] on input "Member name" at bounding box center [318, 427] width 239 height 40
click at [462, 418] on div "Member Type ? Self-Administered Songwriter Required Do you have a publisher, ad…" at bounding box center [677, 336] width 957 height 268
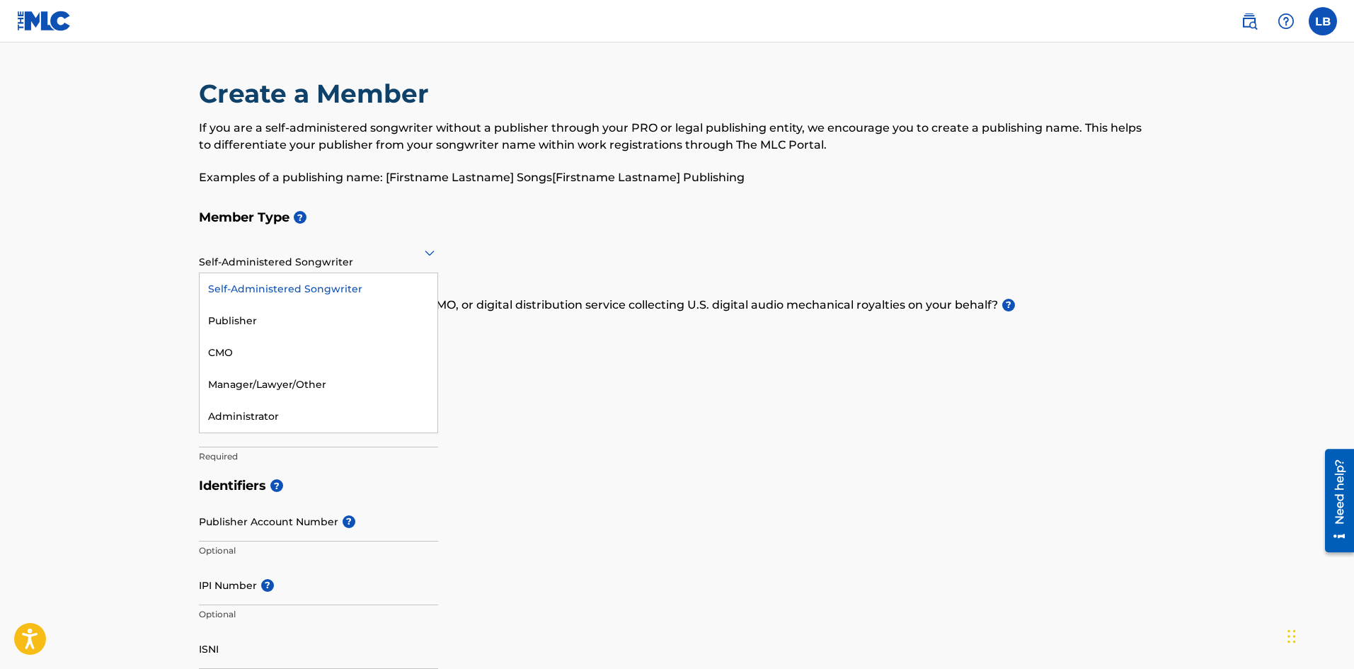
click at [314, 262] on div "Self-Administered Songwriter" at bounding box center [318, 252] width 239 height 35
click at [386, 418] on div "Administrator" at bounding box center [319, 417] width 238 height 32
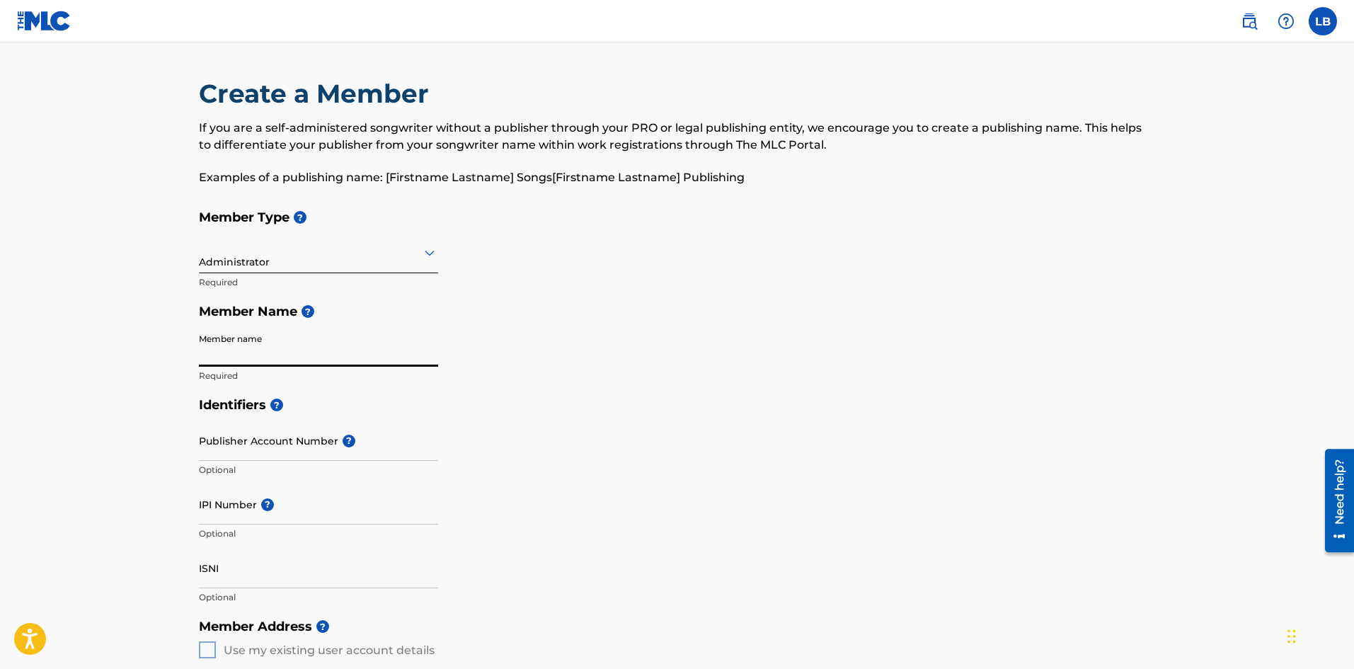
click at [304, 352] on input "Member name" at bounding box center [318, 346] width 239 height 40
drag, startPoint x: 278, startPoint y: 357, endPoint x: 154, endPoint y: 357, distance: 123.8
click at [154, 357] on main "Create a Member If you are a self-administered songwriter without a publisher t…" at bounding box center [677, 637] width 1354 height 1190
click at [483, 419] on h5 "Identifiers ?" at bounding box center [677, 405] width 957 height 30
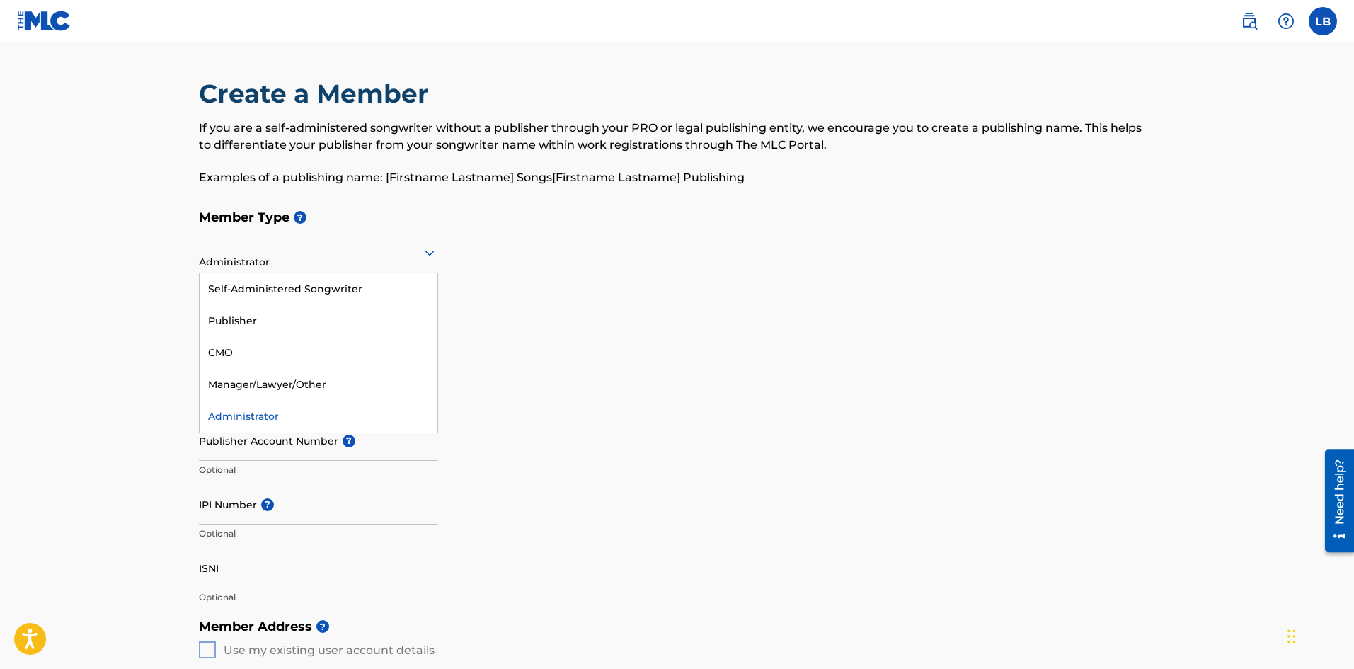
click at [430, 255] on icon at bounding box center [430, 254] width 10 height 6
click at [351, 294] on div "Self-Administered Songwriter" at bounding box center [319, 289] width 238 height 32
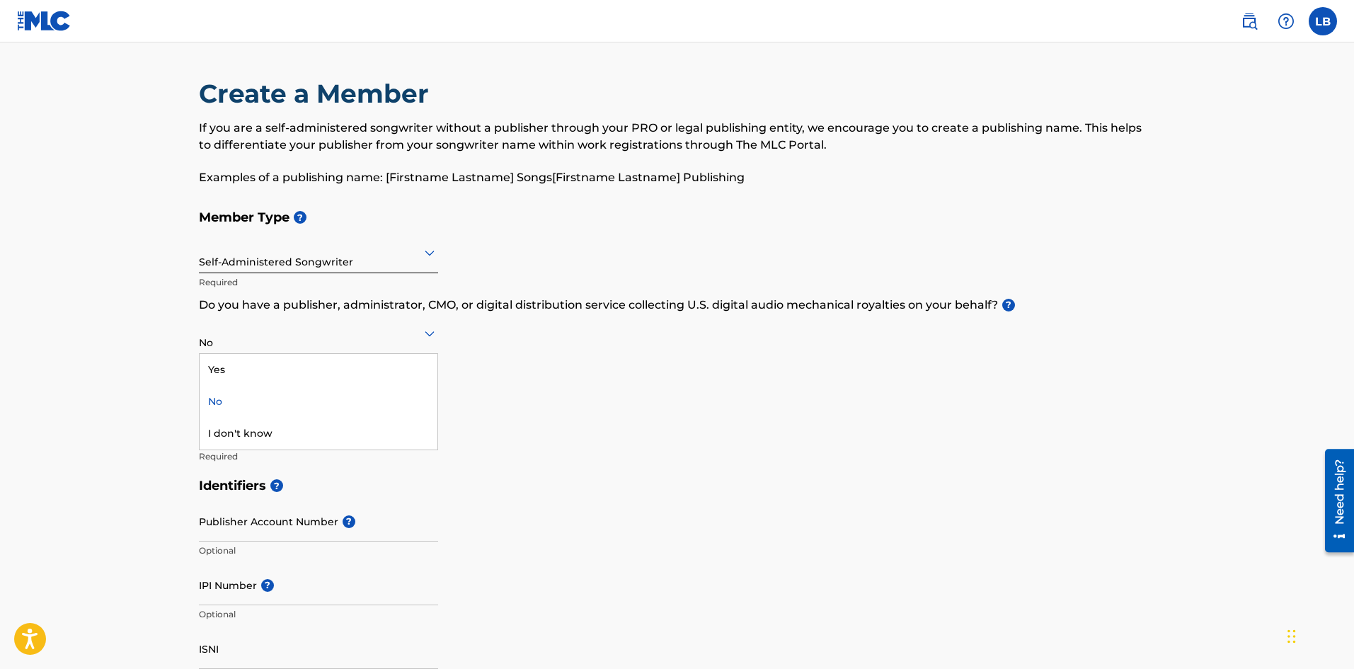
click at [427, 338] on icon at bounding box center [429, 333] width 17 height 17
click at [494, 377] on h5 "Member Name ?" at bounding box center [677, 392] width 957 height 30
click at [459, 418] on div "Member Type ? Self-Administered Songwriter Required Do you have a publisher, ad…" at bounding box center [677, 336] width 957 height 268
click at [283, 524] on input "Publisher Account Number ?" at bounding box center [318, 521] width 239 height 40
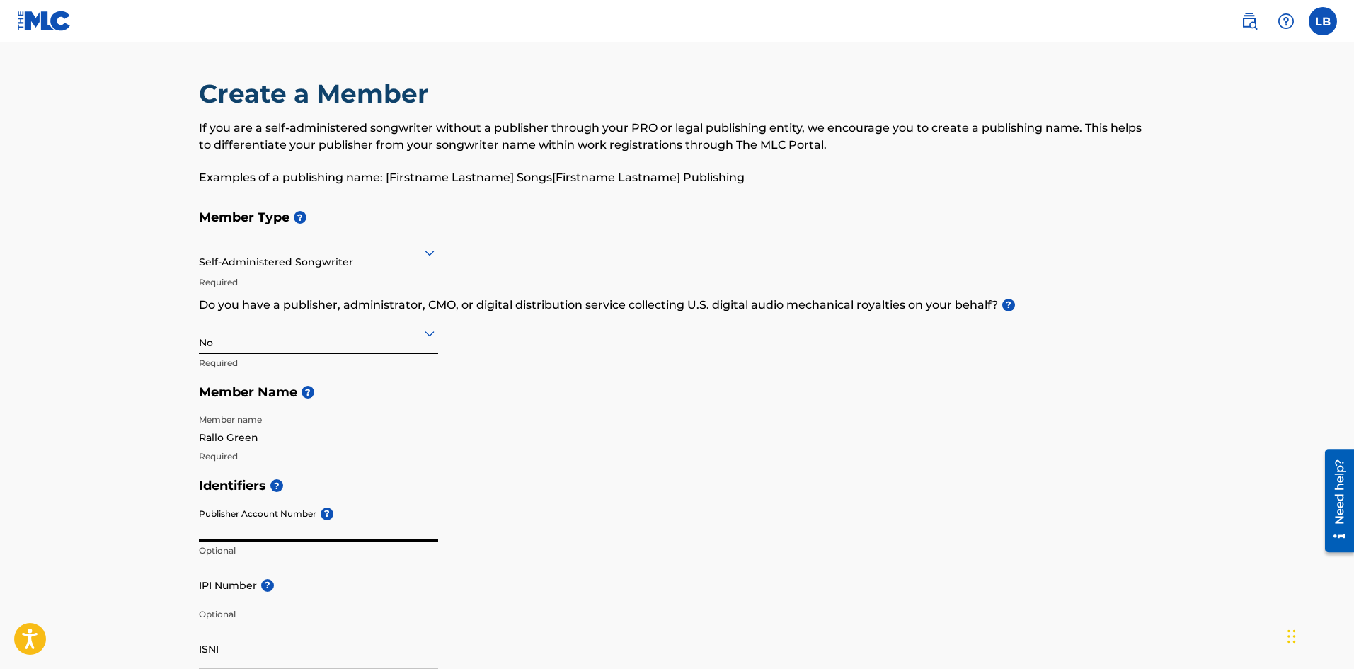
click at [410, 259] on div at bounding box center [318, 252] width 239 height 18
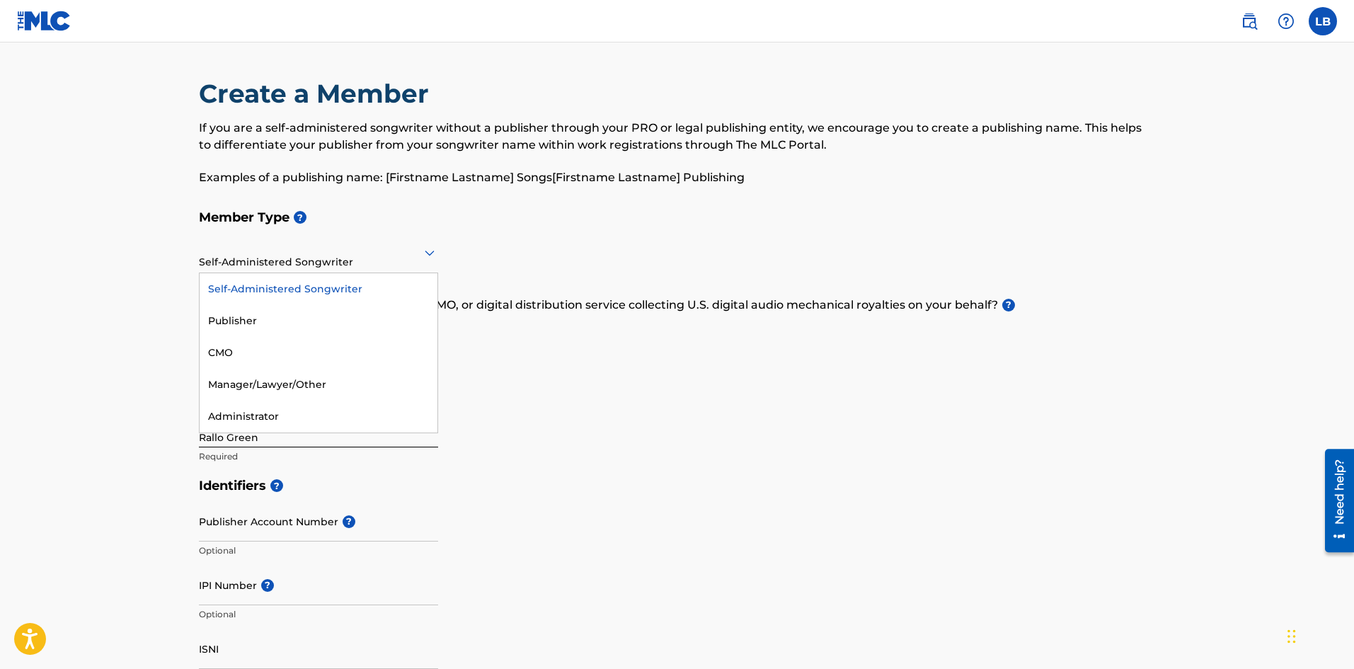
click at [365, 250] on div at bounding box center [318, 252] width 239 height 18
click at [248, 372] on div "Manager/Lawyer/Other" at bounding box center [319, 385] width 238 height 32
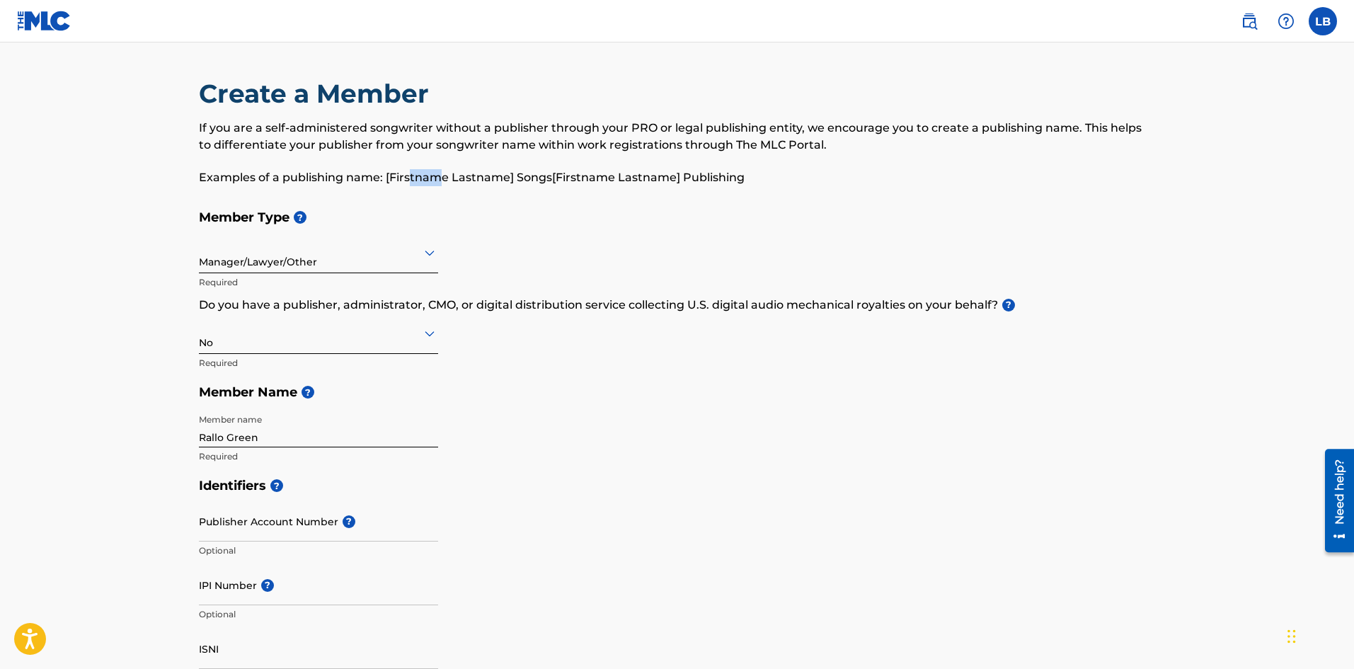
drag, startPoint x: 408, startPoint y: 177, endPoint x: 443, endPoint y: 183, distance: 36.0
click at [443, 183] on p "Examples of a publishing name: [Firstname Lastname] Songs[Firstname Lastname] P…" at bounding box center [677, 177] width 957 height 17
drag, startPoint x: 468, startPoint y: 184, endPoint x: 509, endPoint y: 185, distance: 41.1
click at [509, 185] on p "Examples of a publishing name: [Firstname Lastname] Songs[Firstname Lastname] P…" at bounding box center [677, 177] width 957 height 17
click at [577, 197] on div "Create a Member If you are a self-administered songwriter without a publisher t…" at bounding box center [677, 140] width 957 height 125
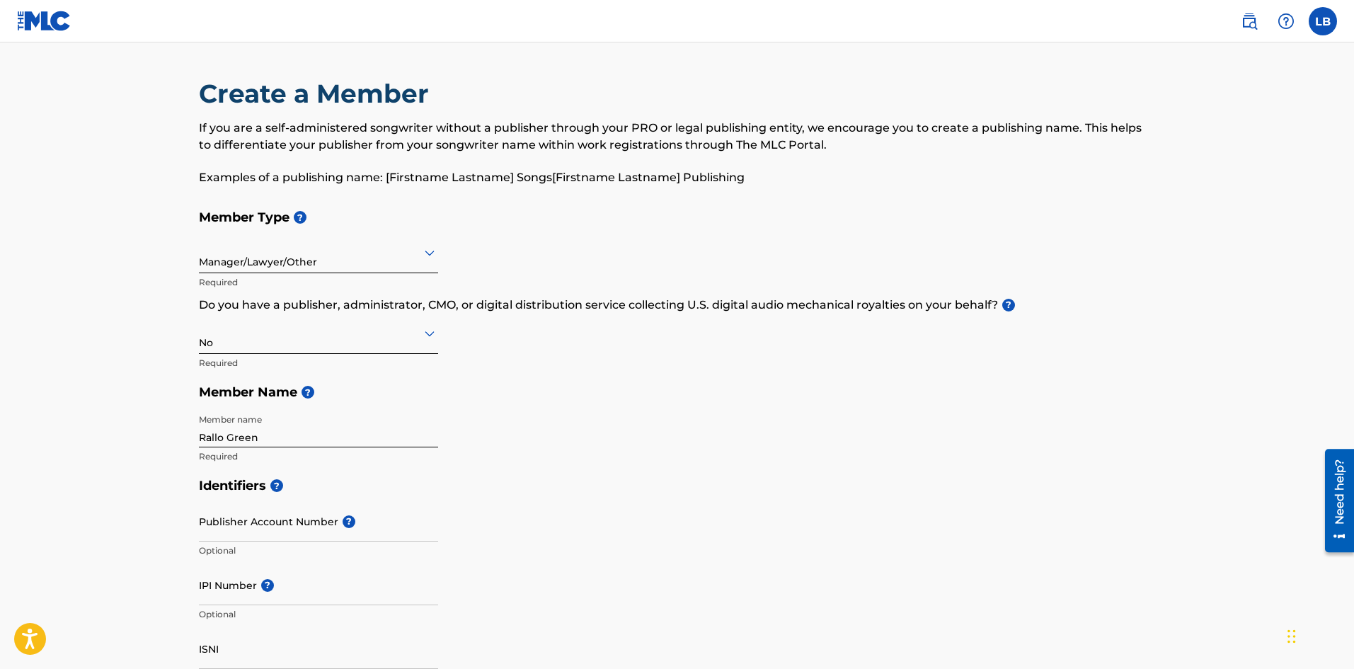
click at [538, 181] on p "Examples of a publishing name: [Firstname Lastname] Songs[Firstname Lastname] P…" at bounding box center [677, 177] width 957 height 17
drag, startPoint x: 558, startPoint y: 176, endPoint x: 673, endPoint y: 190, distance: 116.1
click at [673, 190] on div "Create a Member If you are a self-administered songwriter without a publisher t…" at bounding box center [677, 140] width 957 height 125
click at [360, 185] on p "Examples of a publishing name: [Firstname Lastname] Songs[Firstname Lastname] P…" at bounding box center [677, 177] width 957 height 17
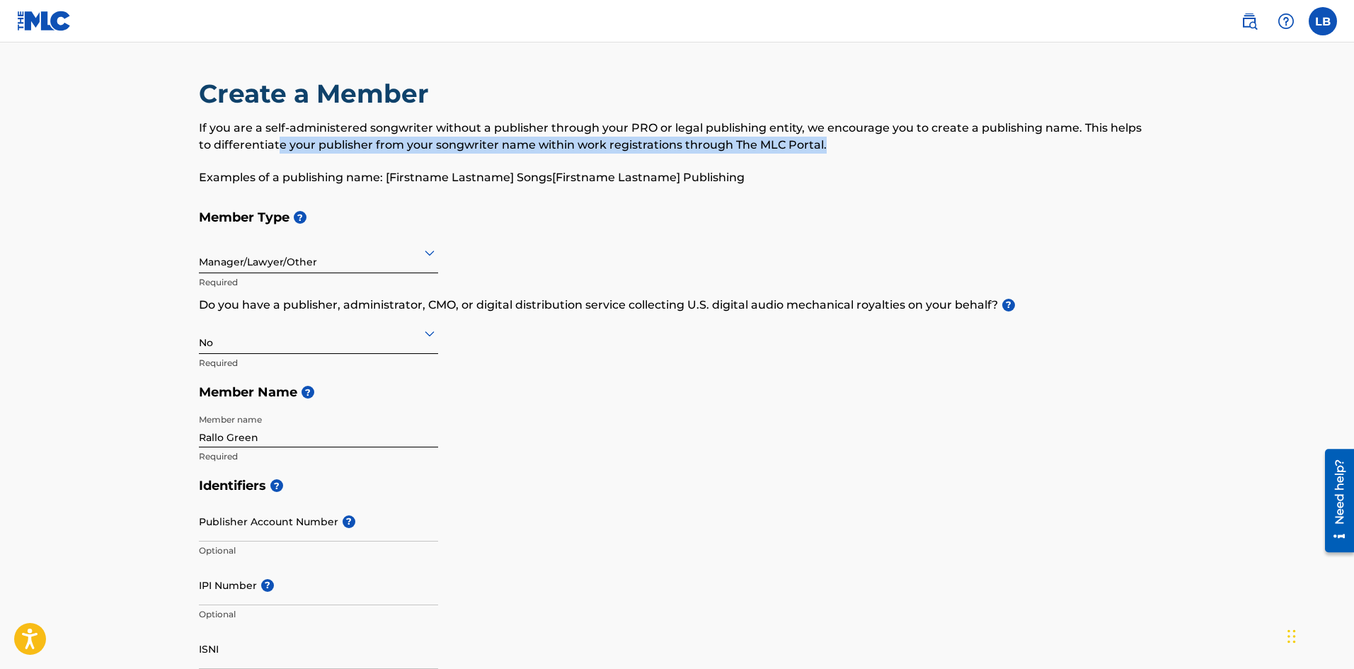
drag, startPoint x: 260, startPoint y: 138, endPoint x: 809, endPoint y: 137, distance: 548.5
click at [809, 137] on p "If you are a self-administered songwriter without a publisher through your PRO …" at bounding box center [677, 137] width 957 height 34
click at [821, 146] on p "If you are a self-administered songwriter without a publisher through your PRO …" at bounding box center [677, 137] width 957 height 34
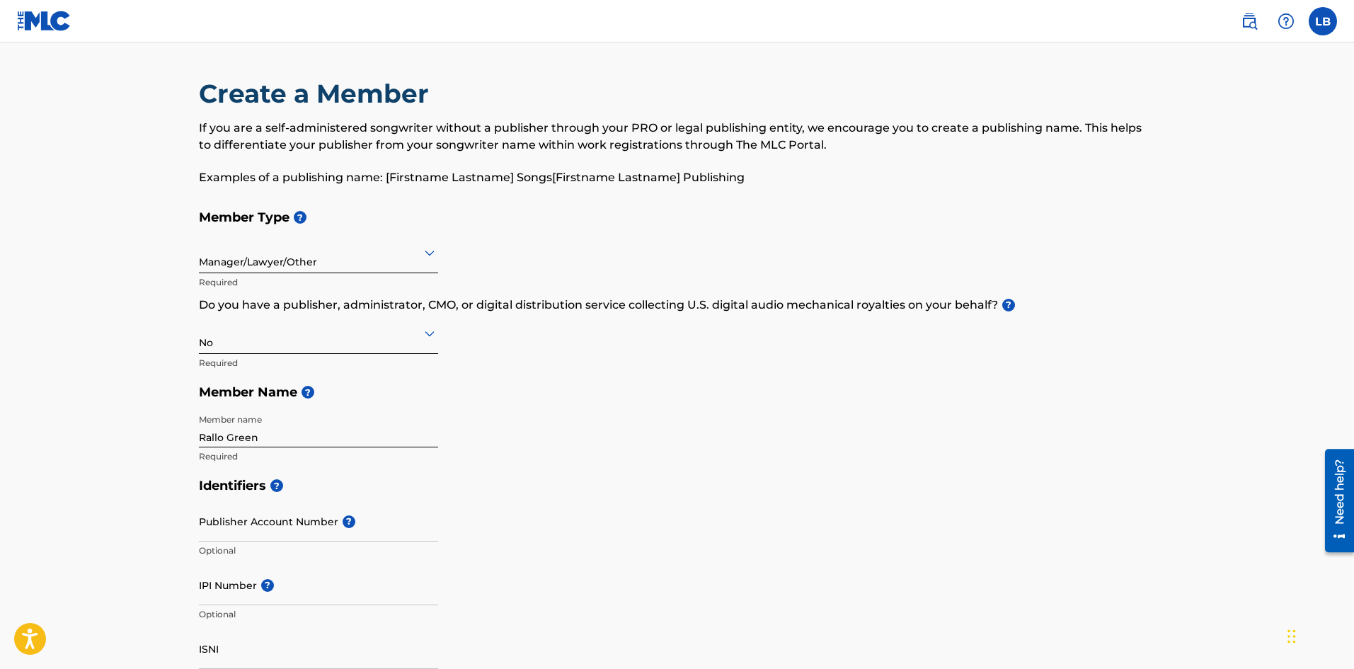
click at [424, 255] on icon at bounding box center [429, 252] width 17 height 17
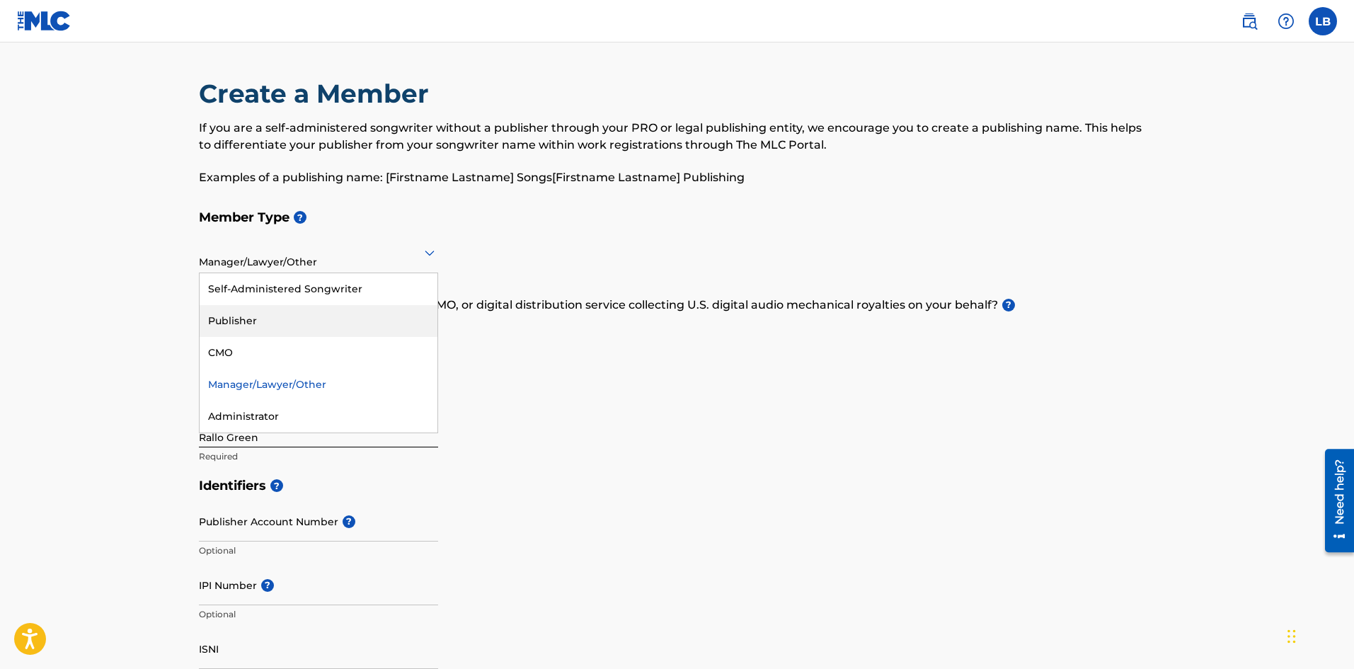
click at [352, 334] on div "Publisher" at bounding box center [319, 321] width 238 height 32
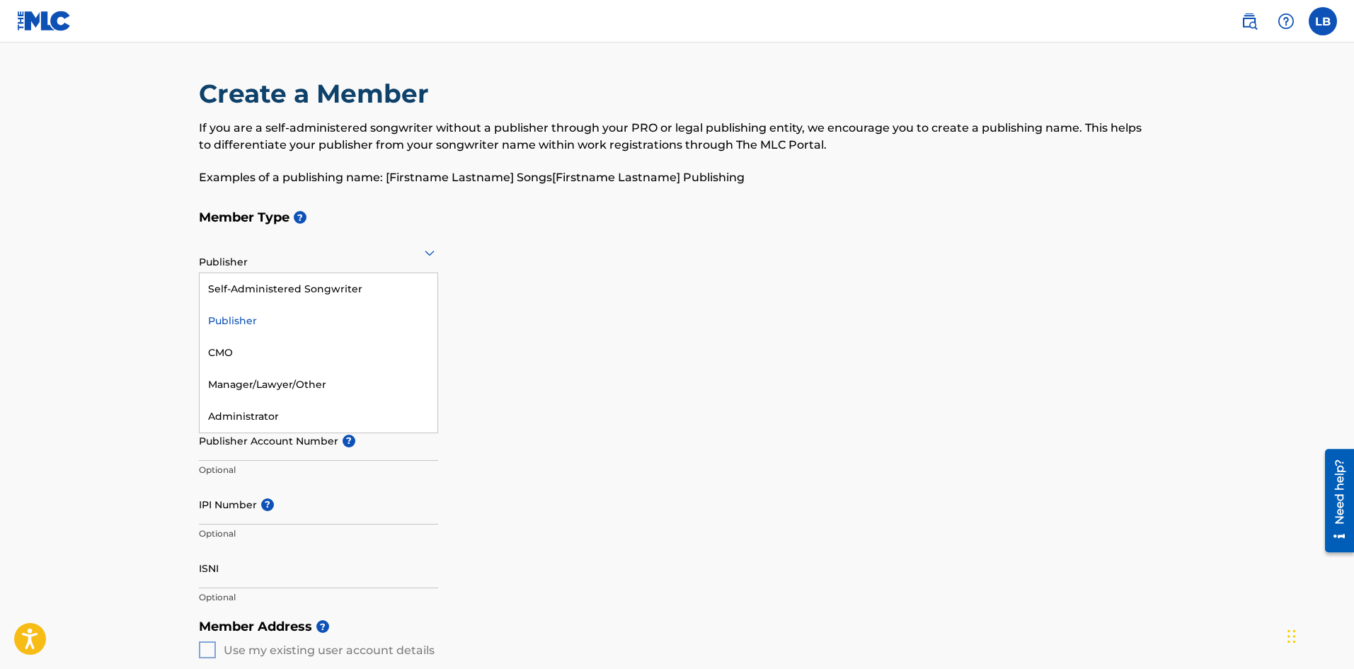
click at [321, 263] on div "Publisher" at bounding box center [318, 252] width 239 height 35
click at [283, 284] on div "Self-Administered Songwriter" at bounding box center [319, 289] width 238 height 32
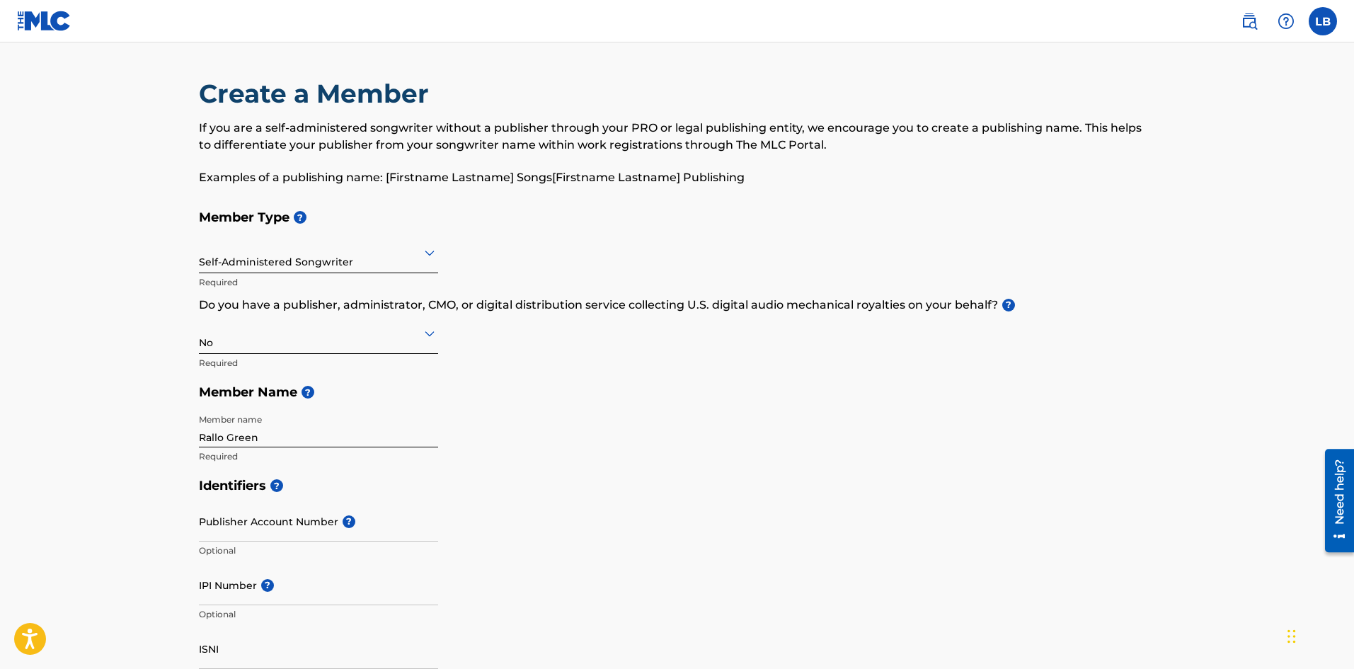
click at [301, 343] on div "No" at bounding box center [318, 333] width 239 height 35
click at [258, 370] on div "Yes" at bounding box center [319, 370] width 238 height 32
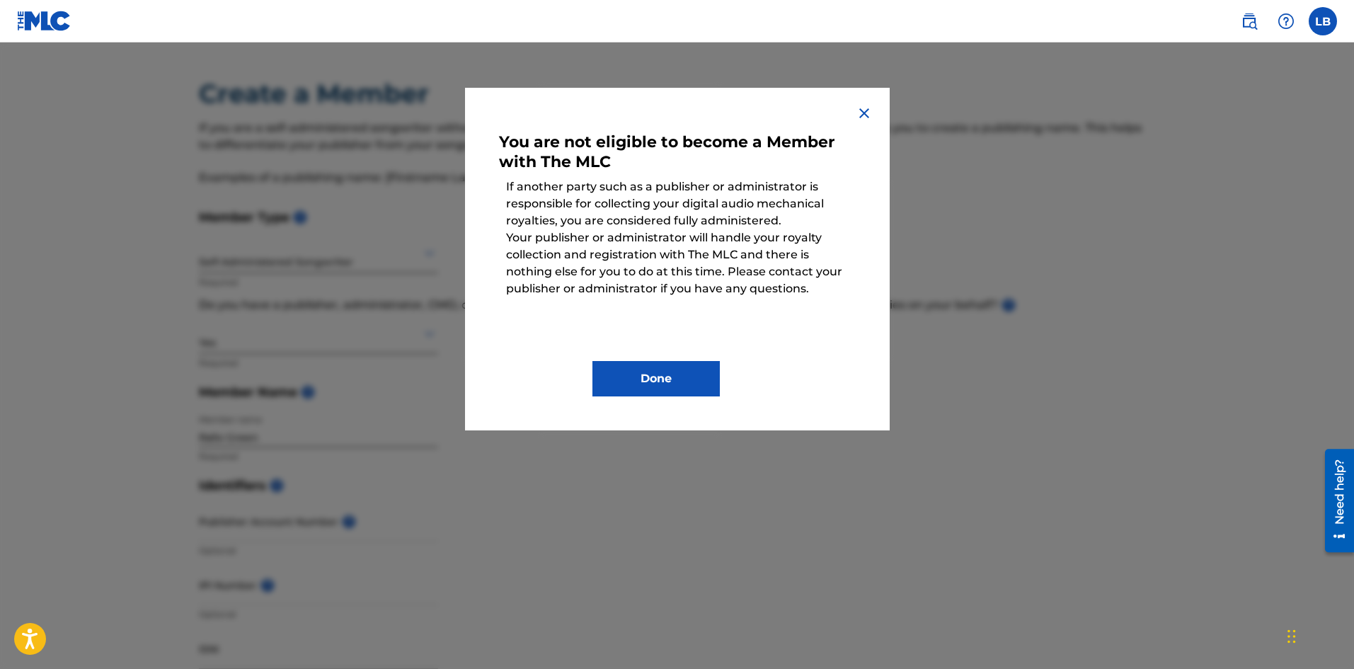
click at [663, 381] on button "Done" at bounding box center [655, 378] width 127 height 35
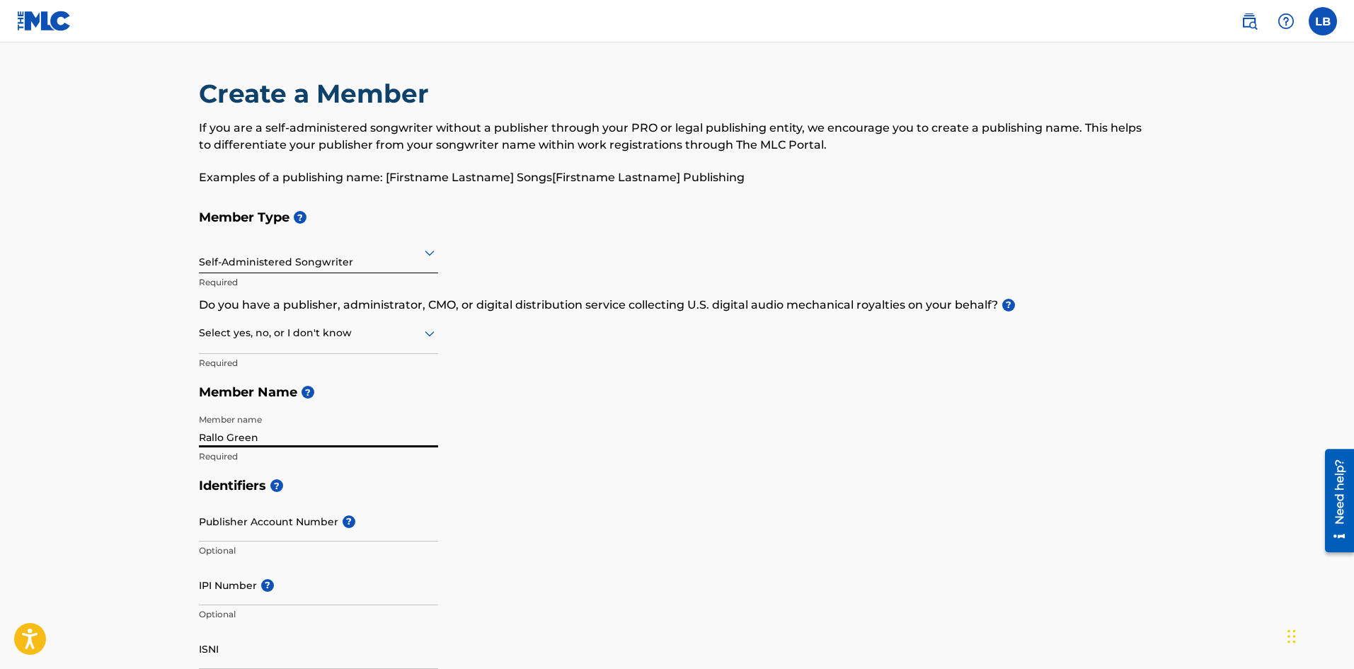
click at [319, 426] on input "Rallo Green" at bounding box center [318, 427] width 239 height 40
drag, startPoint x: 260, startPoint y: 433, endPoint x: 166, endPoint y: 427, distance: 95.0
click at [166, 427] on main "Create a Member If you are a self-administered songwriter without a publisher t…" at bounding box center [677, 677] width 1354 height 1271
drag, startPoint x: 201, startPoint y: 437, endPoint x: 261, endPoint y: 446, distance: 60.8
click at [261, 446] on input "Layton Boyd Publishing" at bounding box center [318, 427] width 239 height 40
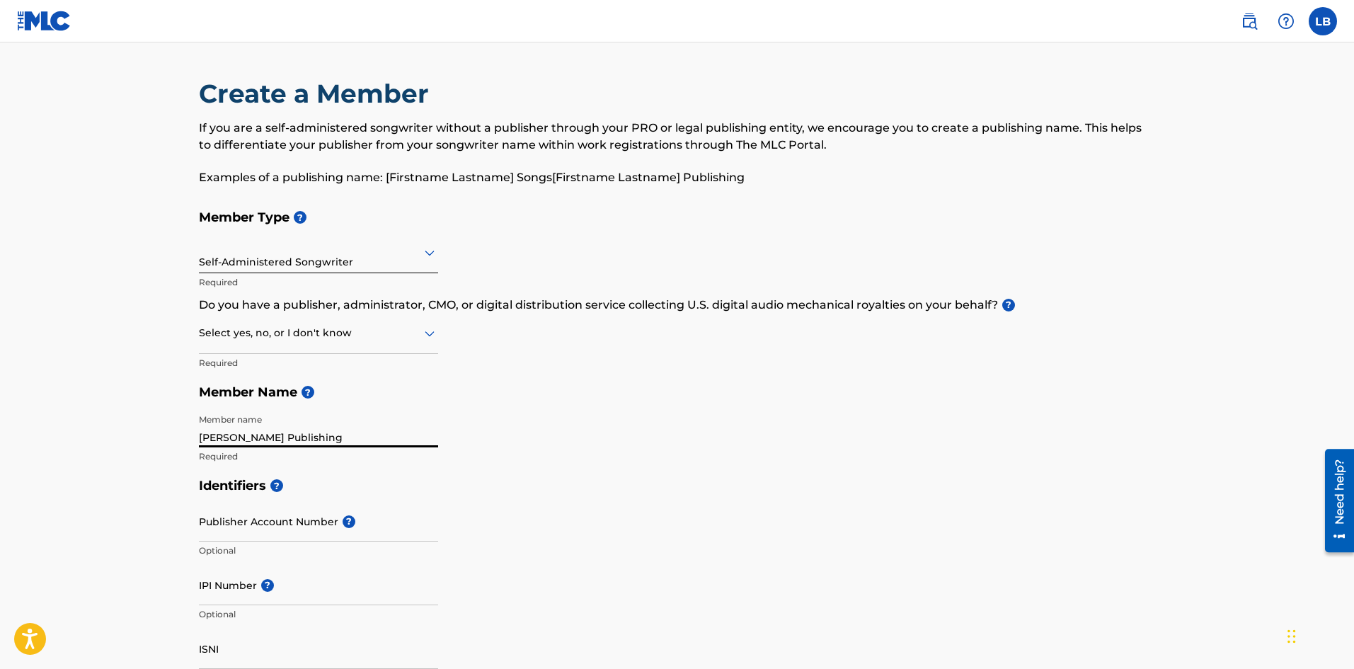
click at [266, 438] on input "Layton Boyd Publishing" at bounding box center [318, 427] width 239 height 40
drag, startPoint x: 329, startPoint y: 432, endPoint x: 180, endPoint y: 417, distance: 150.1
click at [180, 417] on main "Create a Member If you are a self-administered songwriter without a publisher t…" at bounding box center [677, 677] width 1354 height 1271
type input "L"
click at [387, 381] on h5 "Member Name ?" at bounding box center [677, 392] width 957 height 30
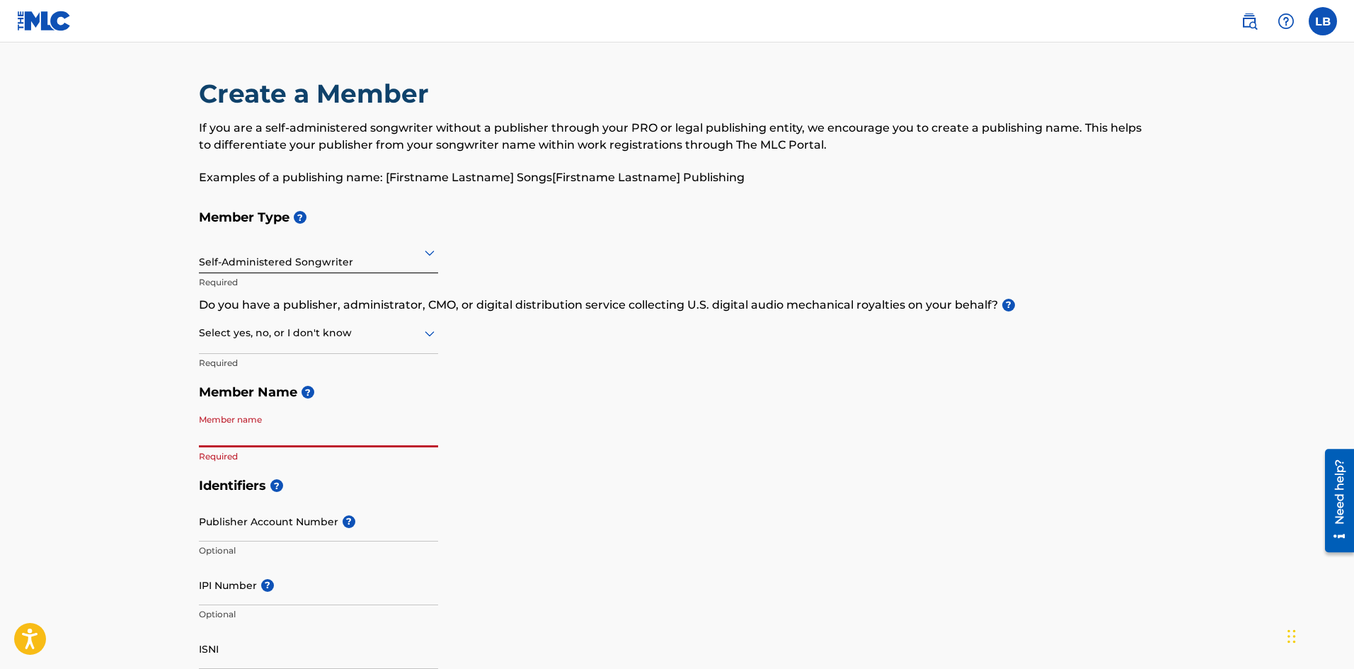
click at [261, 438] on input "Member name" at bounding box center [318, 427] width 239 height 40
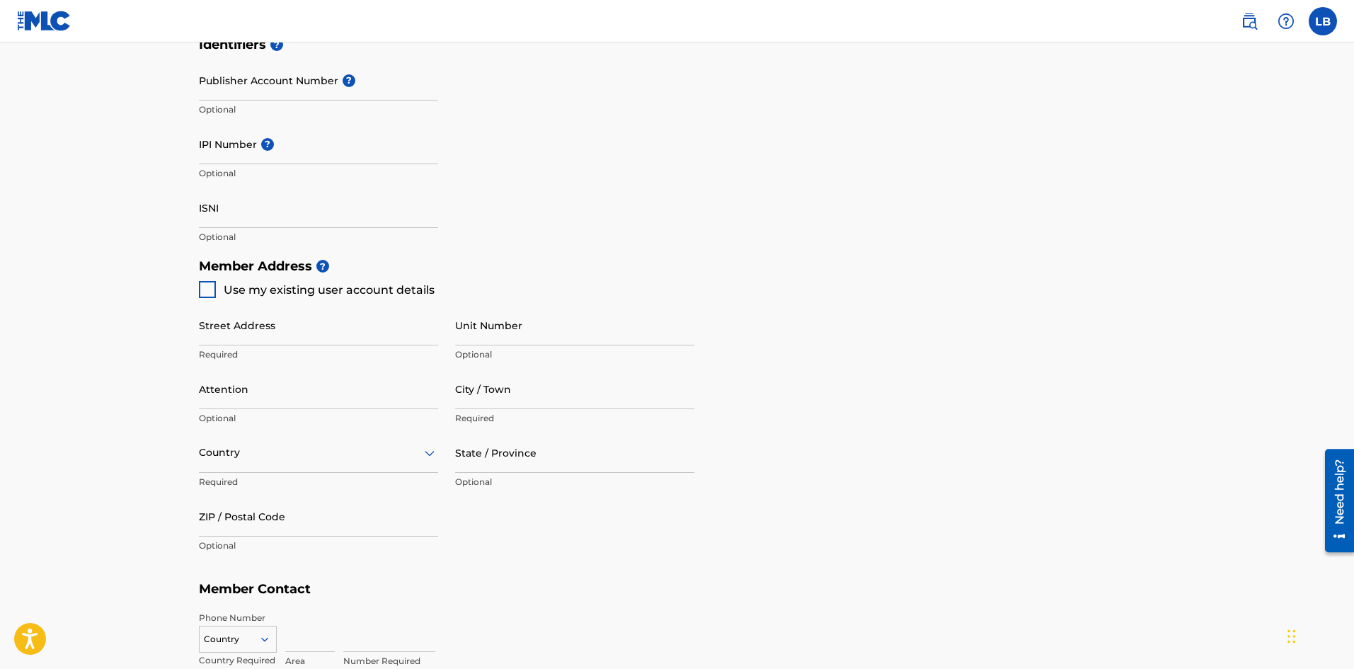
scroll to position [457, 0]
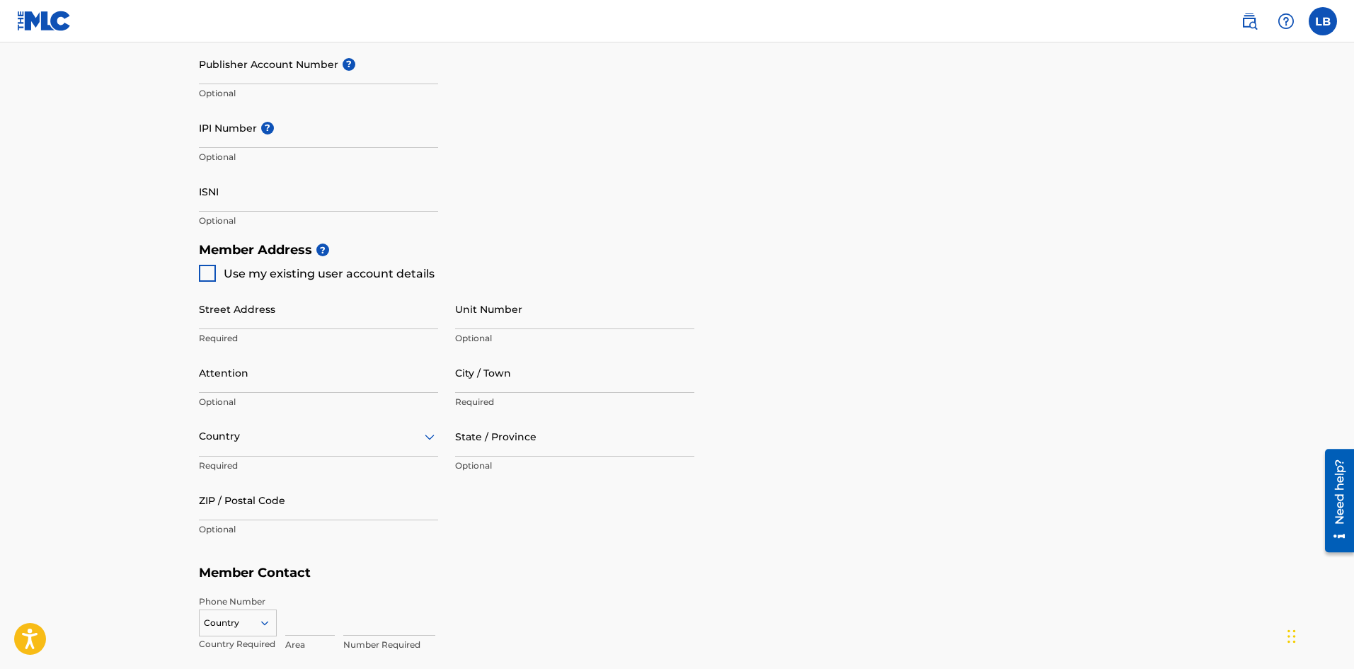
type input "Rallo Green Music"
click at [209, 276] on div at bounding box center [207, 273] width 17 height 17
type input "418 miles rd"
type input "[GEOGRAPHIC_DATA]"
type input "40356"
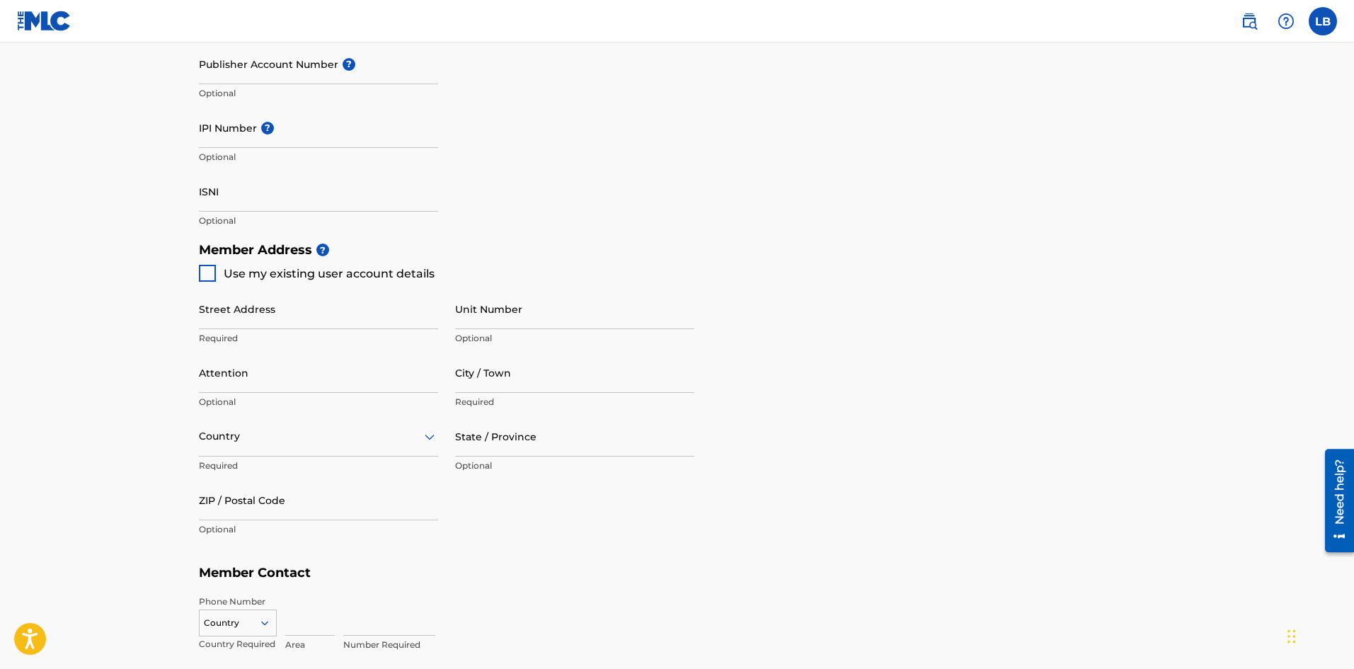
type input "502"
type input "2295171"
type input "[EMAIL_ADDRESS][DOMAIN_NAME]"
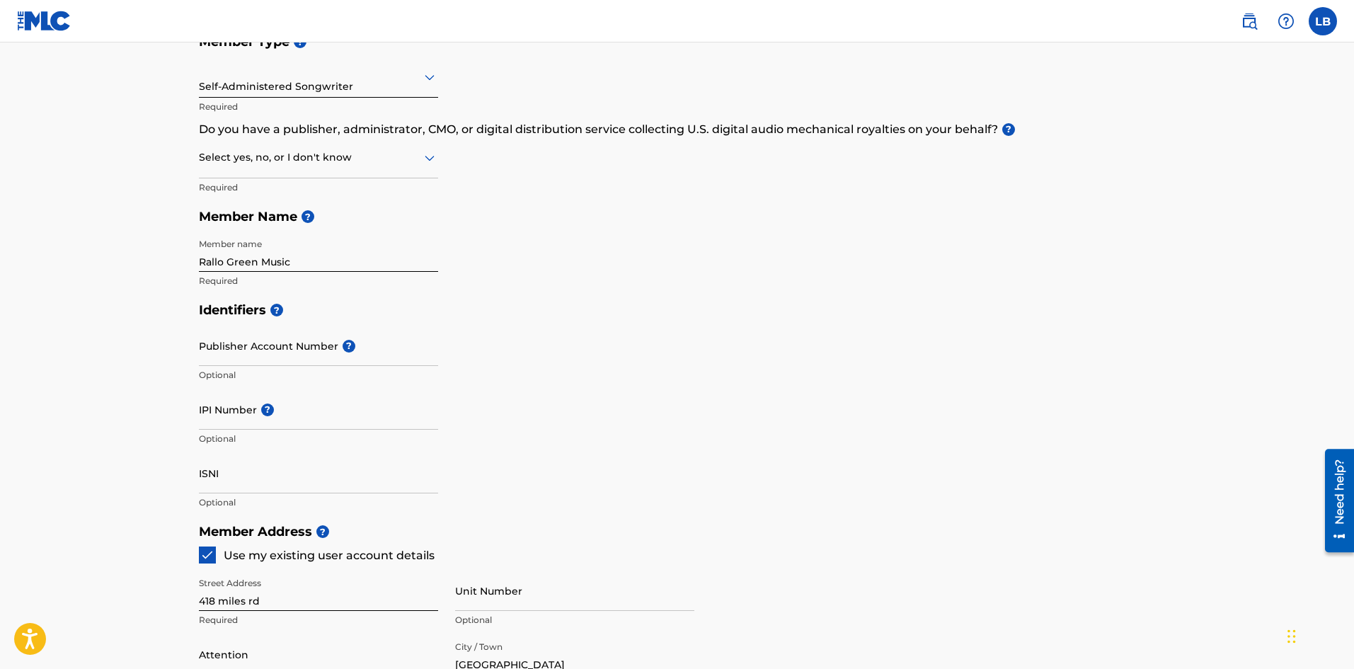
scroll to position [169, 0]
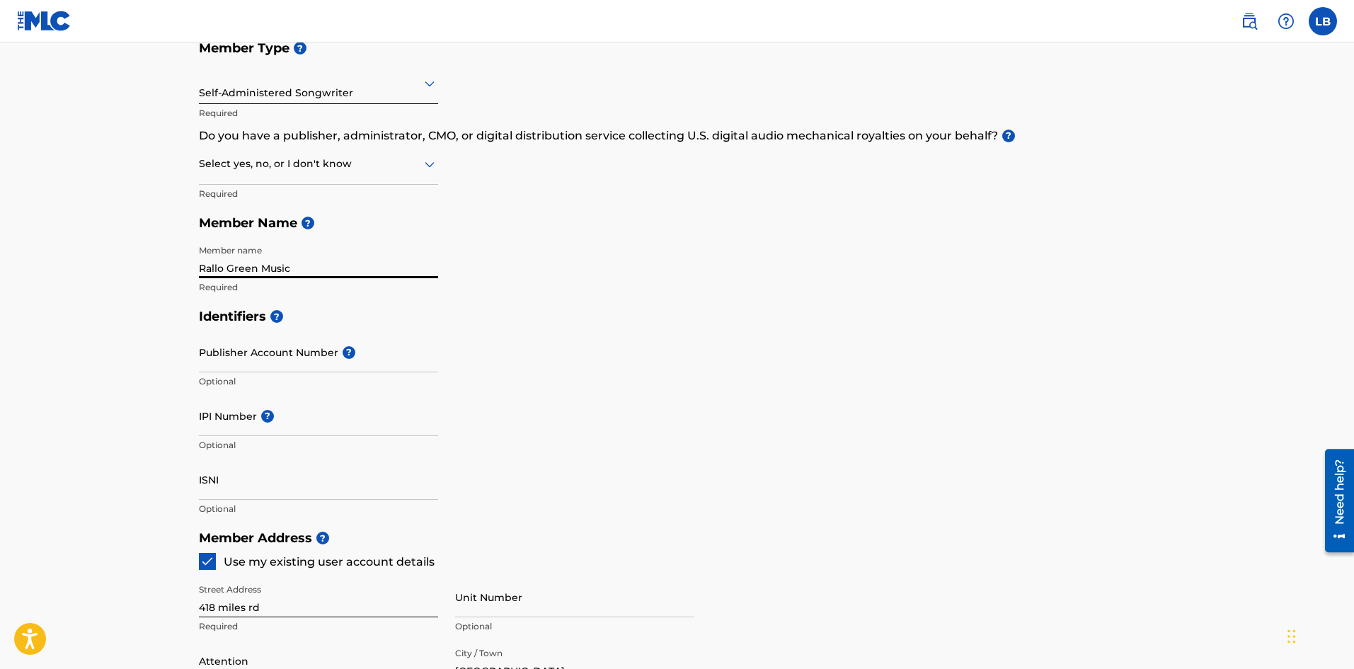
drag, startPoint x: 340, startPoint y: 265, endPoint x: 125, endPoint y: 250, distance: 215.7
click at [142, 270] on main "Create a Member If you are a self-administered songwriter without a publisher t…" at bounding box center [677, 508] width 1354 height 1271
type input "Rallogreen"
click at [318, 422] on input "IPI Number ?" at bounding box center [318, 416] width 239 height 40
paste input "815662825"
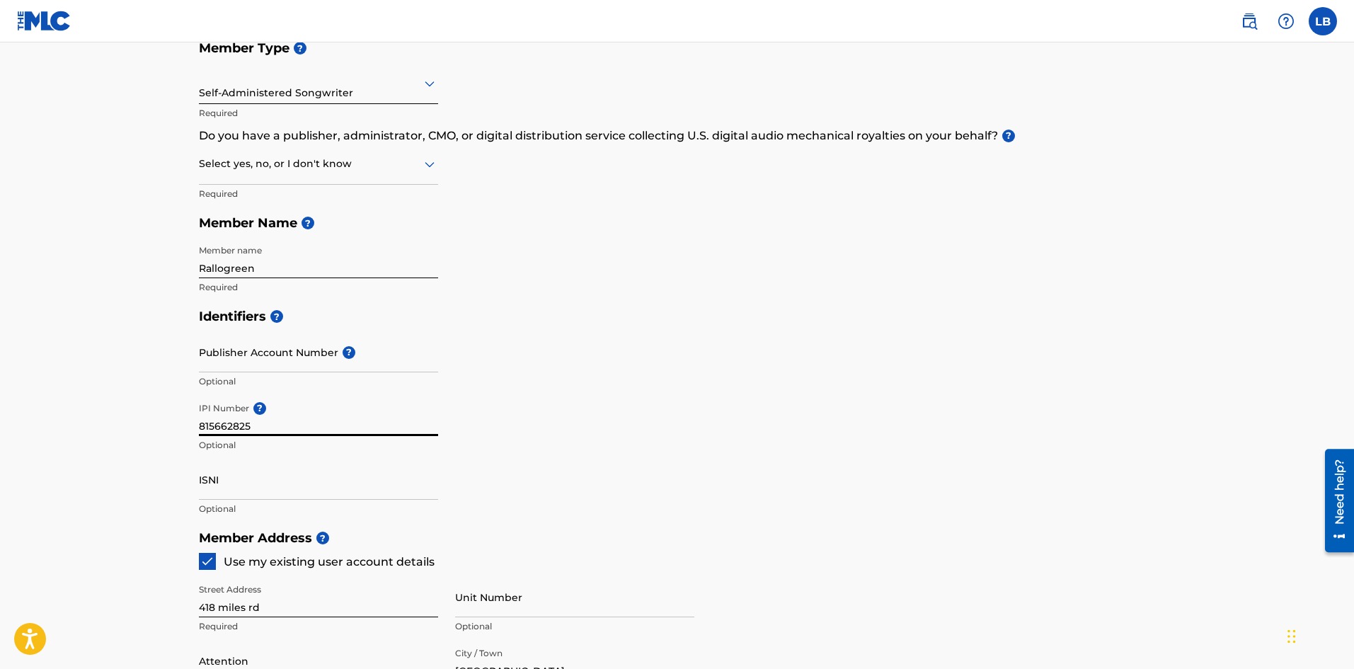
type input "815662825"
drag, startPoint x: 224, startPoint y: 483, endPoint x: 197, endPoint y: 481, distance: 26.3
click at [197, 481] on div "Create a Member If you are a self-administered songwriter without a publisher t…" at bounding box center [677, 473] width 991 height 1129
click at [206, 473] on input "ISNI" at bounding box center [318, 479] width 239 height 40
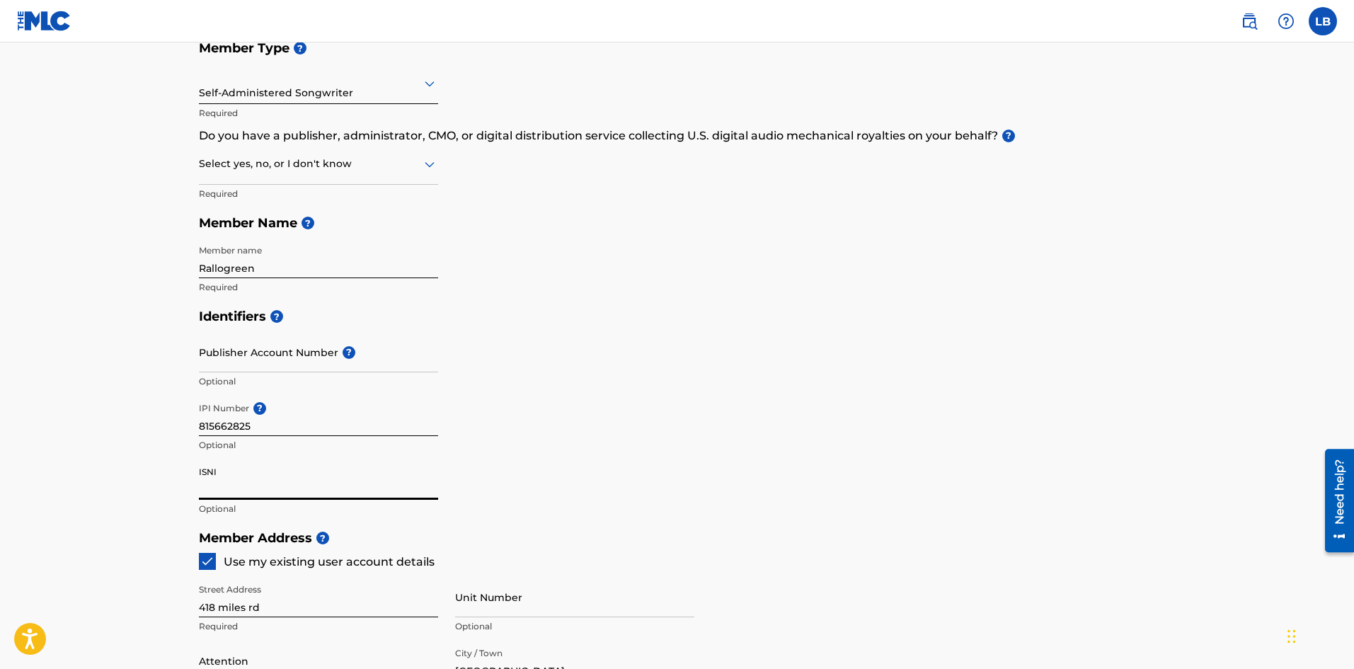
click at [206, 473] on input "ISNI" at bounding box center [318, 479] width 239 height 40
click at [207, 473] on input "ISNI" at bounding box center [318, 479] width 239 height 40
click at [577, 351] on div "Identifiers ? Publisher Account Number ? Optional IPI Number ? 815662825 Option…" at bounding box center [677, 412] width 957 height 222
click at [242, 260] on input "Rallogreen" at bounding box center [318, 258] width 239 height 40
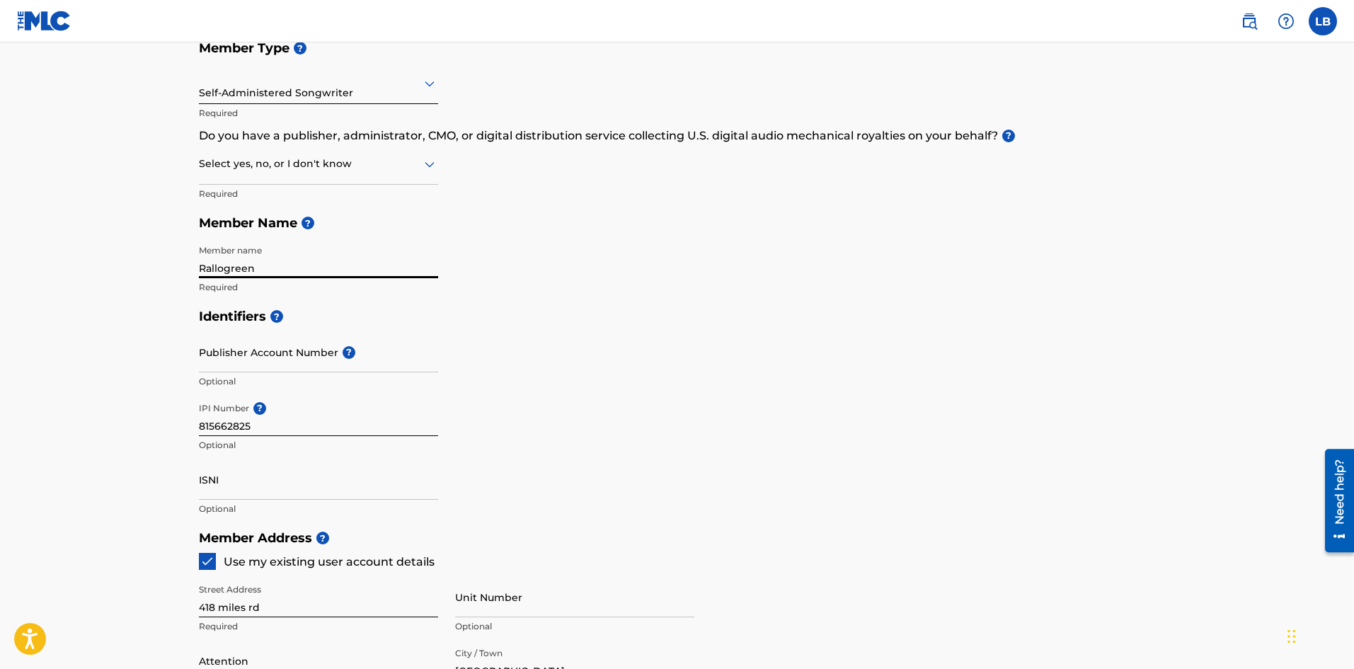
click at [242, 260] on input "Rallogreen" at bounding box center [318, 258] width 239 height 40
click at [238, 267] on input "laytonboyd" at bounding box center [318, 258] width 239 height 40
click at [771, 459] on div "Identifiers ? Publisher Account Number ? Optional IPI Number ? 815662825 Option…" at bounding box center [677, 412] width 957 height 222
click at [236, 268] on input "[PERSON_NAME]" at bounding box center [318, 258] width 239 height 40
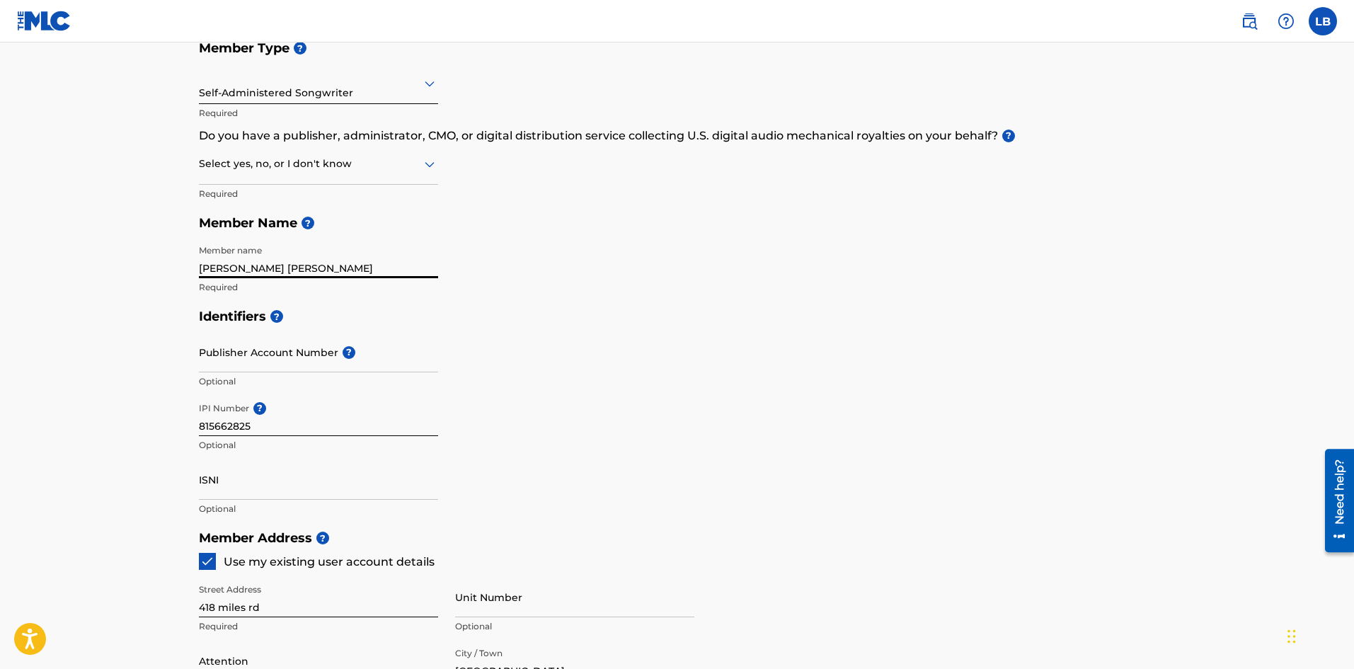
type input "Layton Jamar Boyd"
click at [458, 369] on div "Identifiers ? Publisher Account Number ? Optional IPI Number ? 815662825 Option…" at bounding box center [677, 412] width 957 height 222
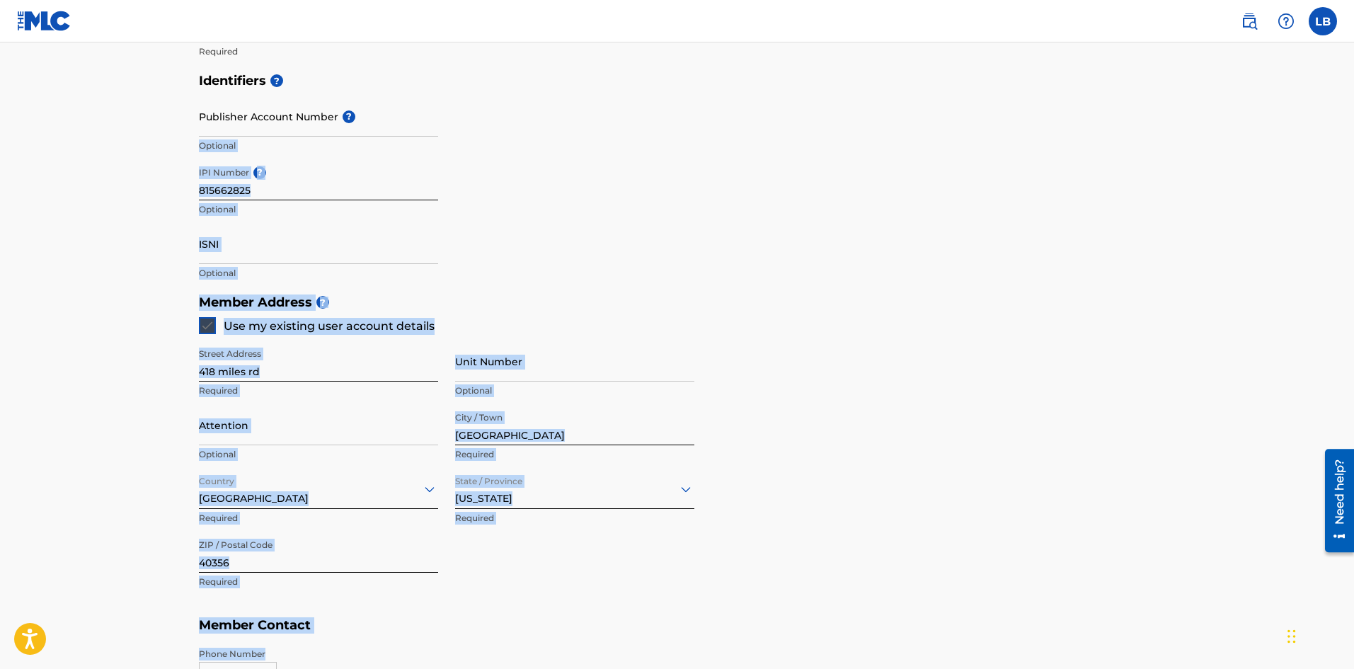
drag, startPoint x: 558, startPoint y: 370, endPoint x: 568, endPoint y: 658, distance: 288.2
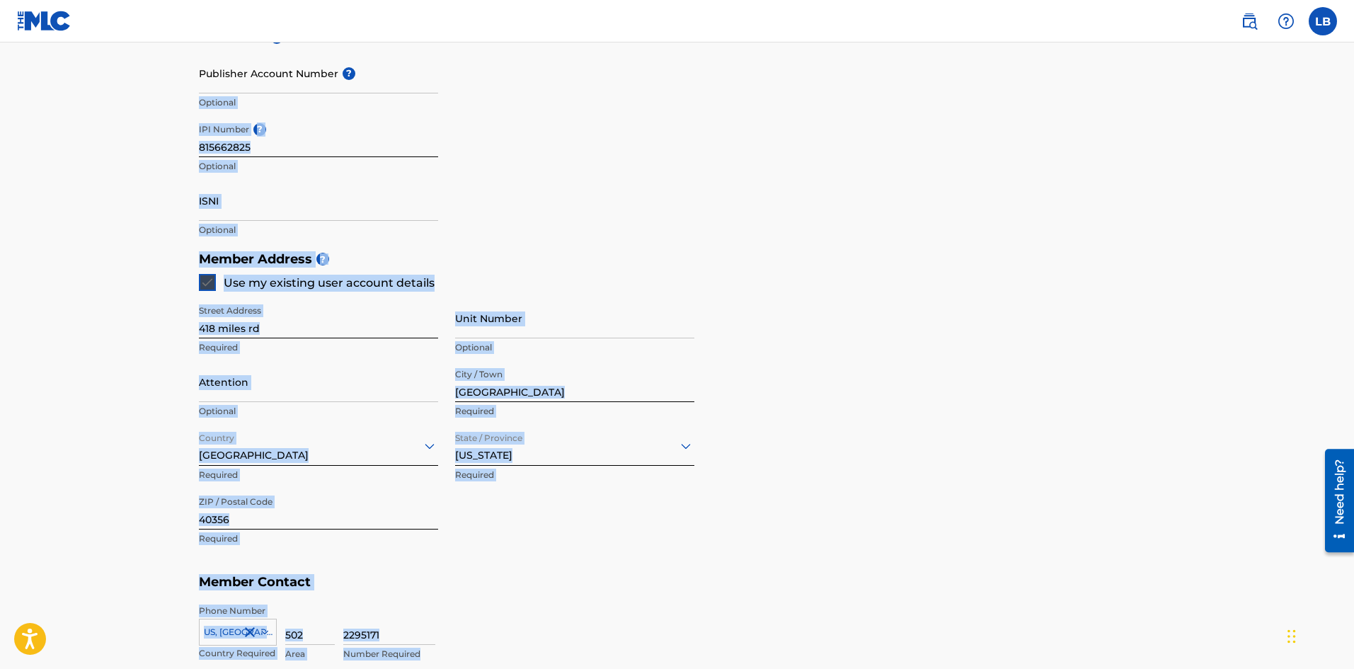
click at [881, 319] on div "Member Address ? Use my existing user account details Street Address 418 miles …" at bounding box center [677, 405] width 957 height 323
click at [676, 316] on input "Unit Number" at bounding box center [574, 318] width 239 height 40
click at [619, 402] on div "City / Town nicholasville Required" at bounding box center [574, 394] width 239 height 64
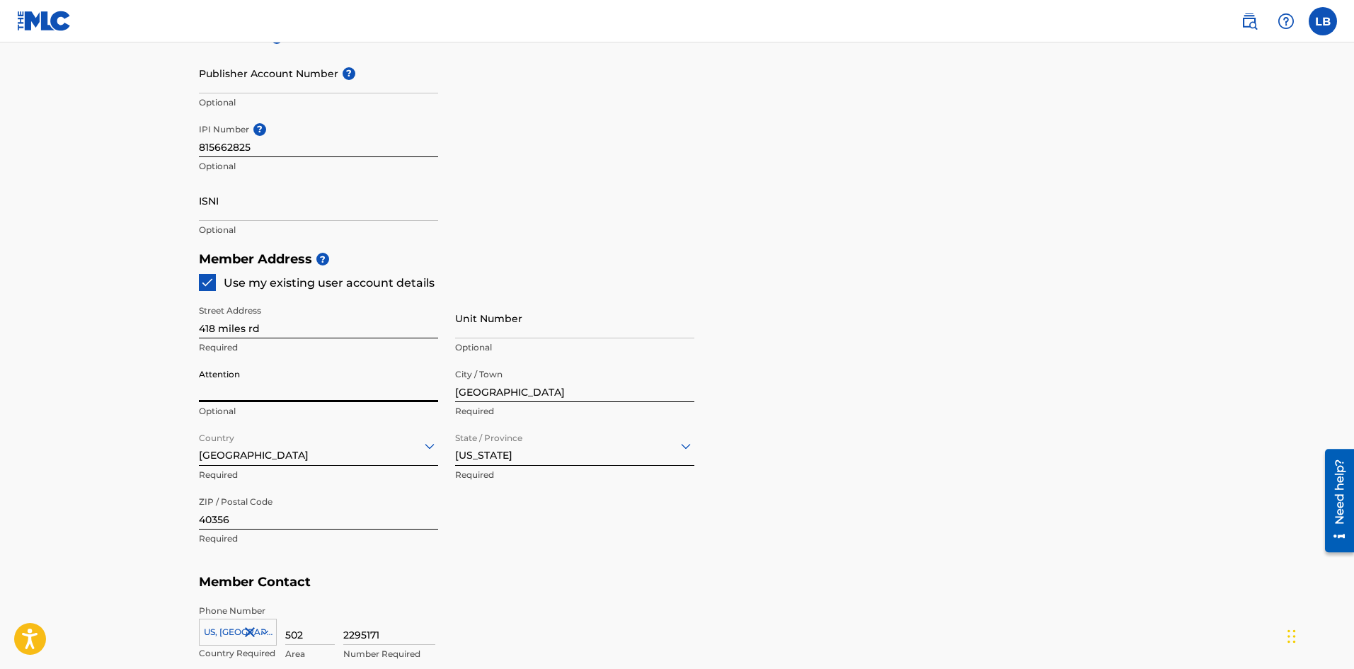
click at [231, 384] on input "Attention" at bounding box center [318, 382] width 239 height 40
click at [231, 376] on input "Attention" at bounding box center [318, 382] width 239 height 40
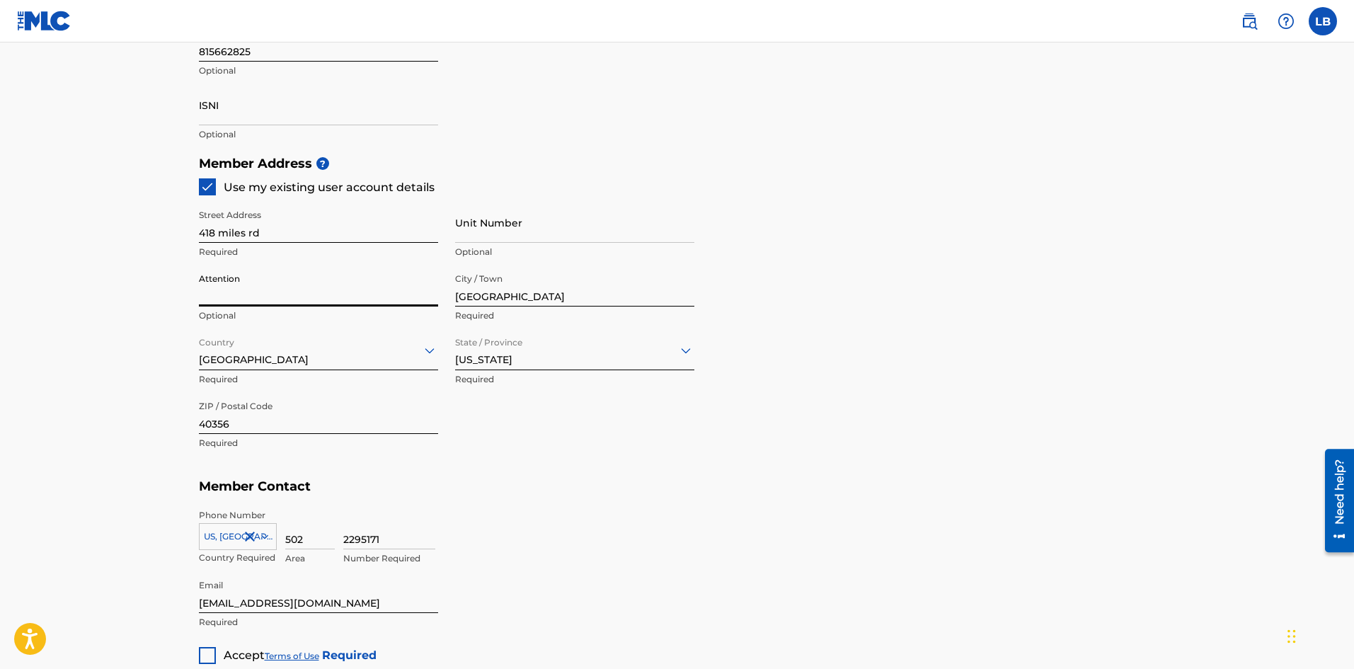
scroll to position [545, 0]
click at [311, 297] on input "Attention" at bounding box center [318, 285] width 239 height 40
type input "Rallo Green Music"
click at [514, 523] on div "2295171 Number Required" at bounding box center [749, 539] width 812 height 64
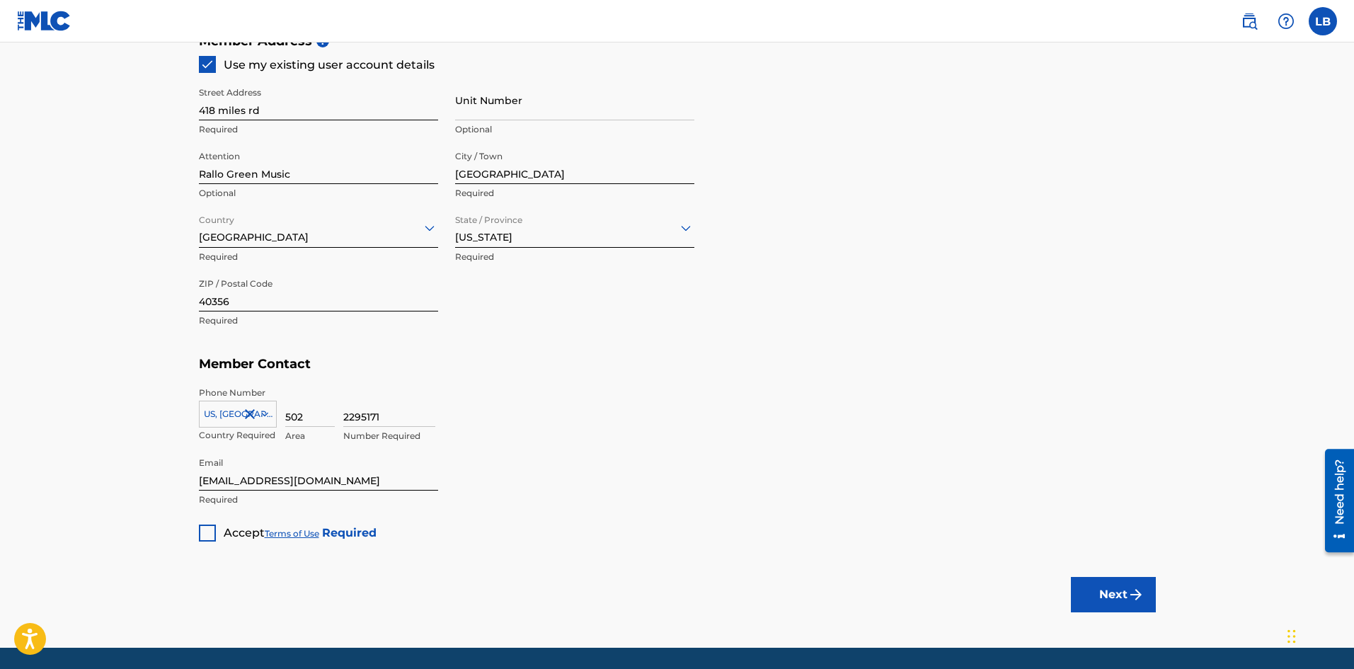
scroll to position [713, 0]
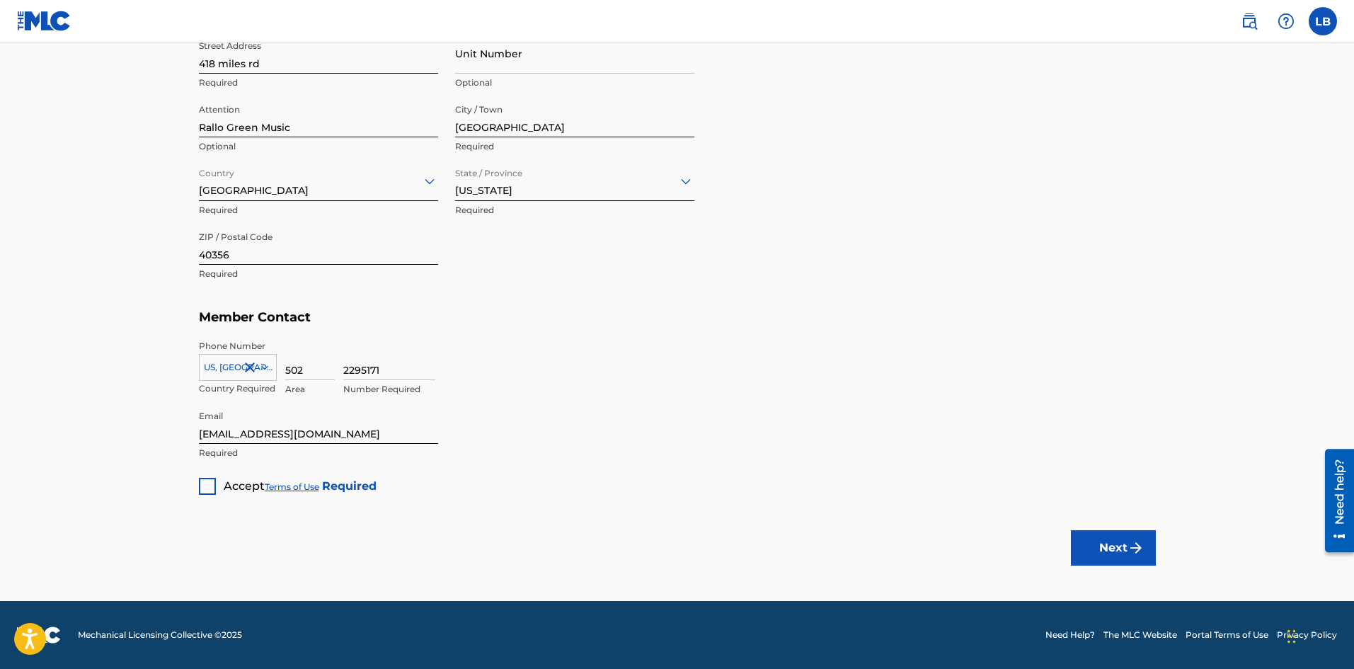
click at [205, 489] on div at bounding box center [207, 486] width 17 height 17
click at [1093, 548] on button "Next" at bounding box center [1113, 547] width 85 height 35
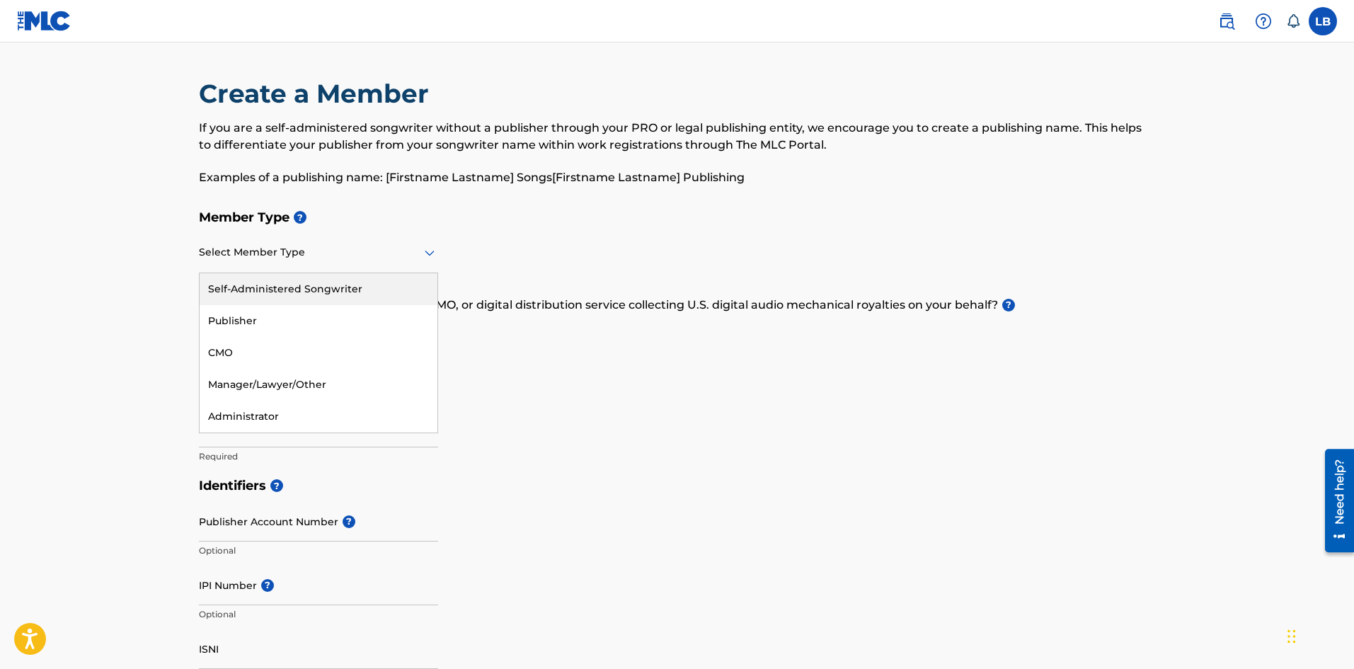
click at [230, 249] on div at bounding box center [318, 252] width 239 height 18
click at [261, 290] on div "Self-Administered Songwriter" at bounding box center [319, 289] width 238 height 32
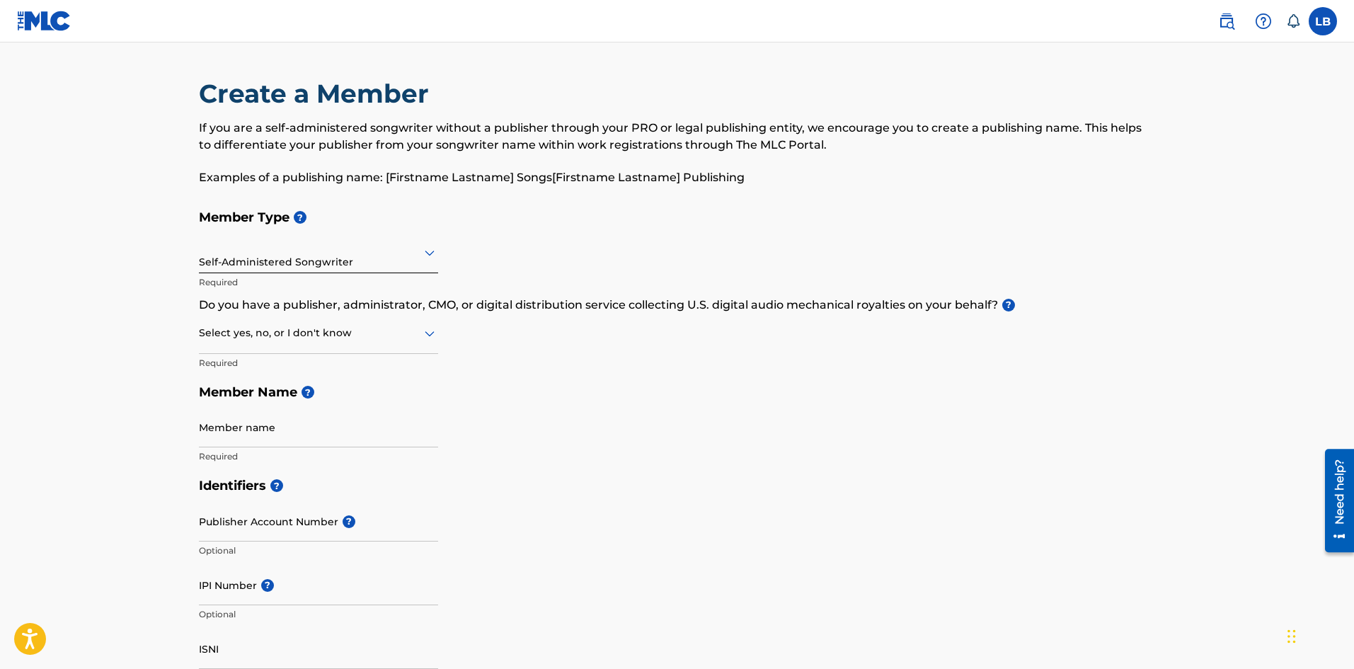
click at [354, 343] on div "Select yes, no, or I don't know" at bounding box center [318, 334] width 239 height 40
click at [306, 403] on div "No" at bounding box center [319, 402] width 238 height 32
click at [279, 432] on input "Member name" at bounding box center [318, 427] width 239 height 40
type input "[PERSON_NAME]"
click at [270, 524] on input "Publisher Account Number ?" at bounding box center [318, 521] width 239 height 40
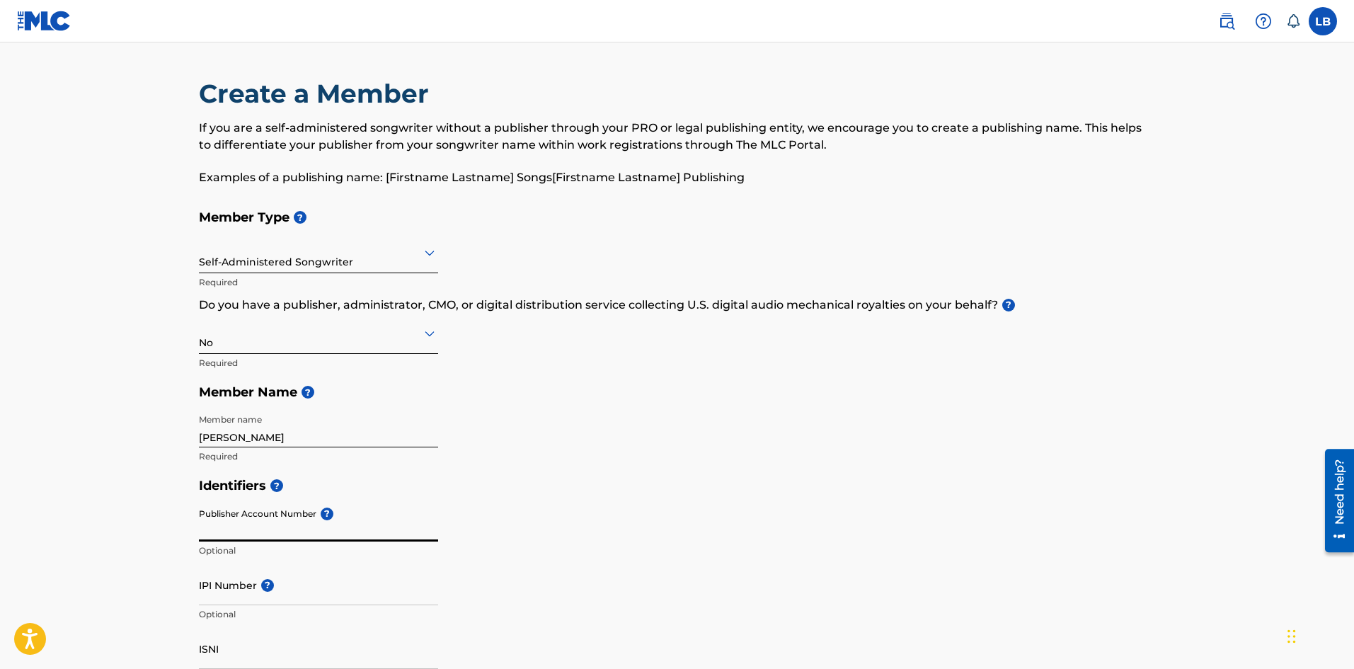
click at [270, 524] on input "Publisher Account Number ?" at bounding box center [318, 521] width 239 height 40
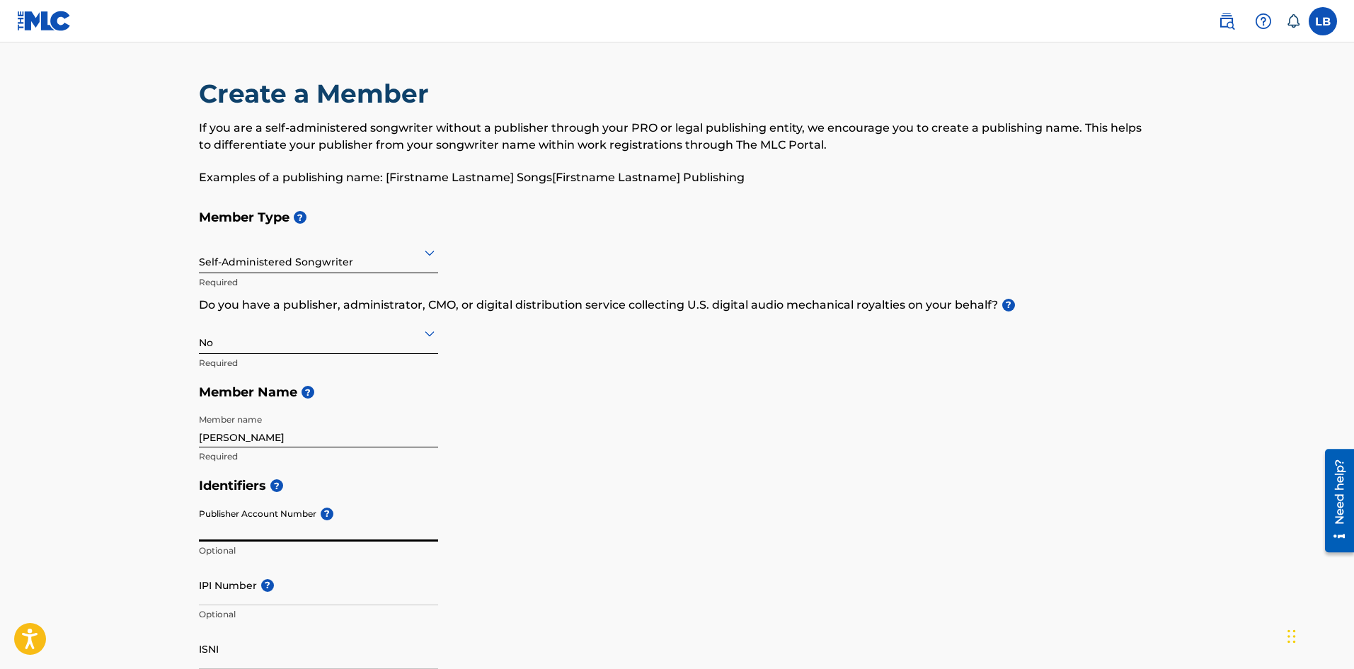
click at [306, 603] on input "IPI Number ?" at bounding box center [318, 585] width 239 height 40
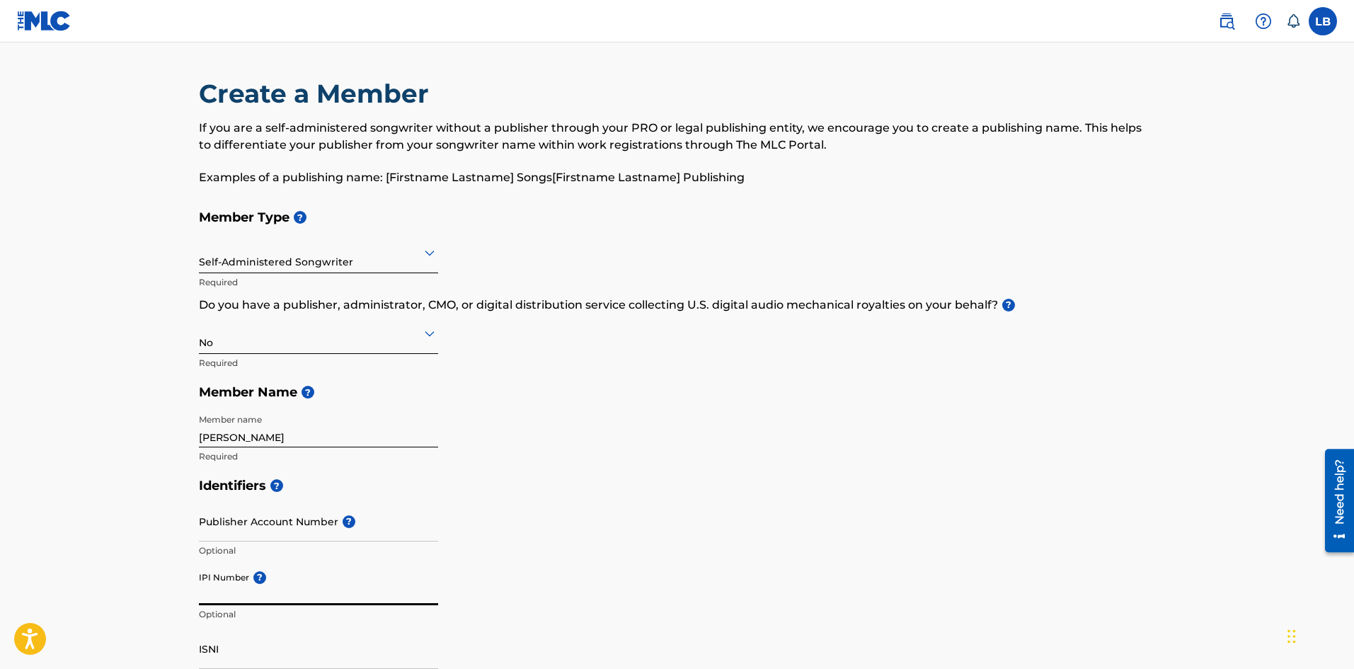
click at [306, 599] on input "IPI Number ?" at bounding box center [318, 585] width 239 height 40
click at [300, 597] on input "IPI Number ?" at bounding box center [318, 585] width 239 height 40
click at [297, 597] on input "IPI Number ?" at bounding box center [318, 585] width 239 height 40
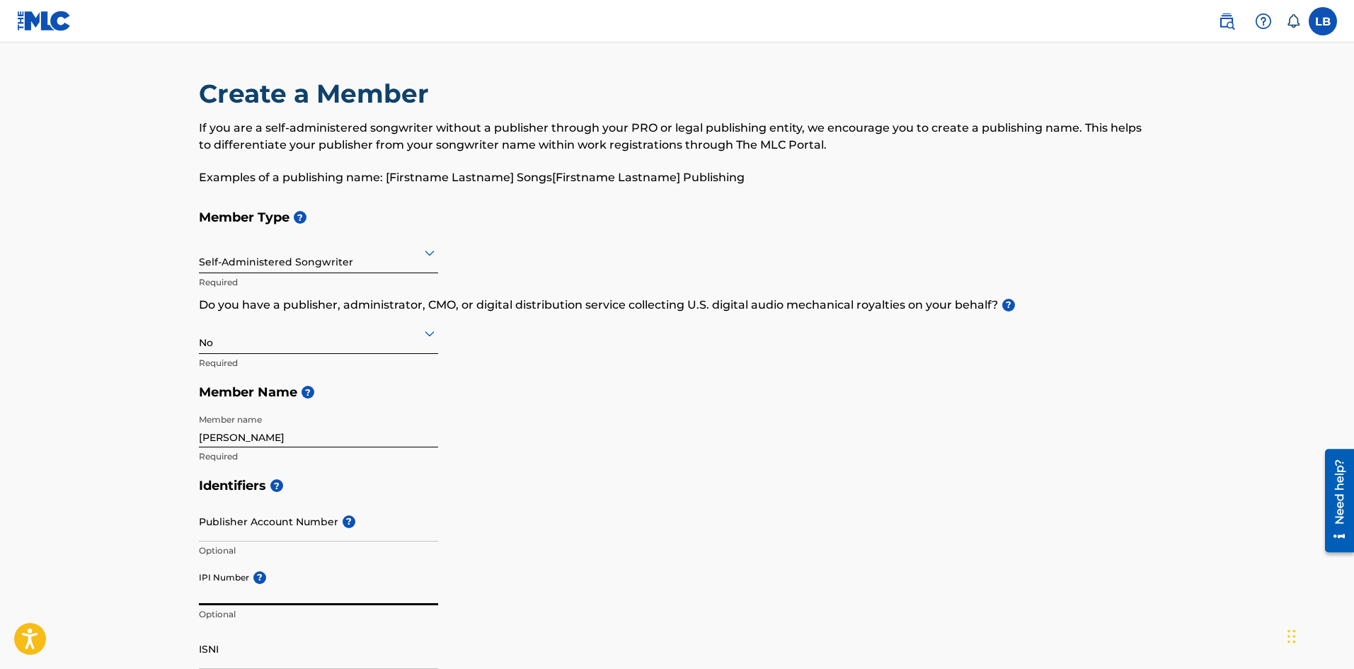
click at [297, 597] on input "IPI Number ?" at bounding box center [318, 585] width 239 height 40
click at [297, 596] on input "IPI Number ?" at bounding box center [318, 585] width 239 height 40
type input "8"
click at [275, 599] on input "IPI Number ?" at bounding box center [318, 585] width 239 height 40
paste input "815662825"
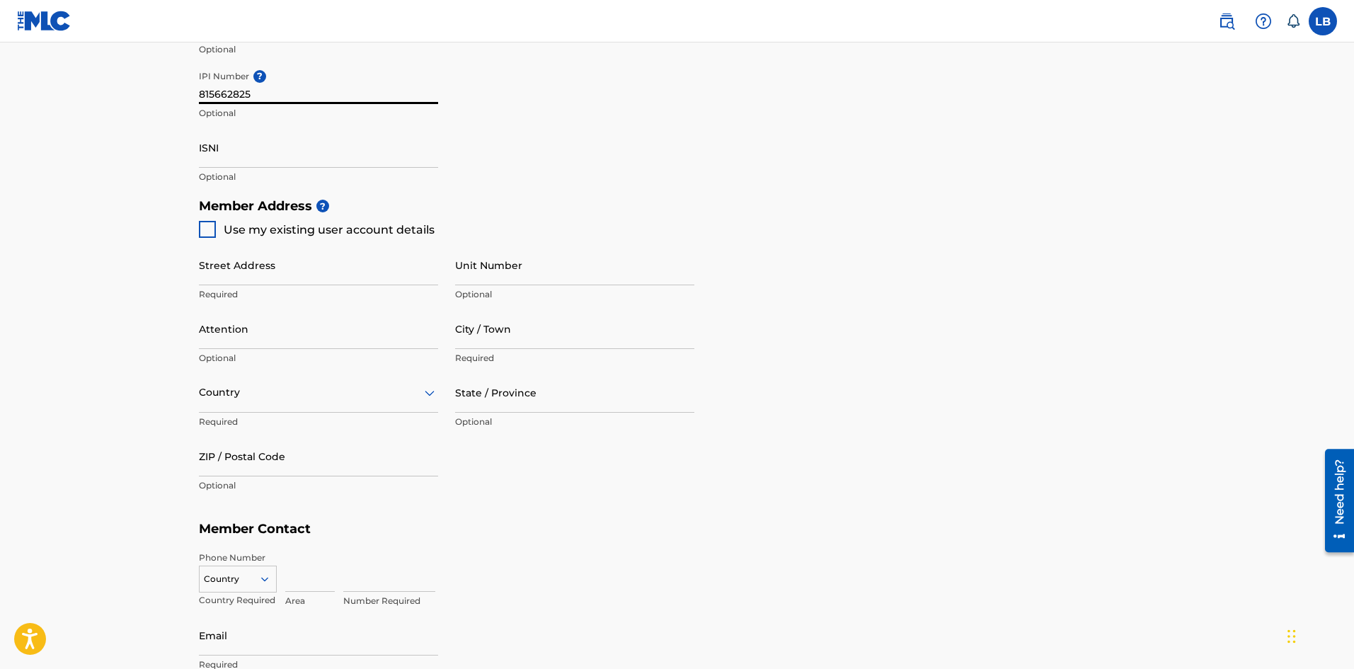
scroll to position [523, 0]
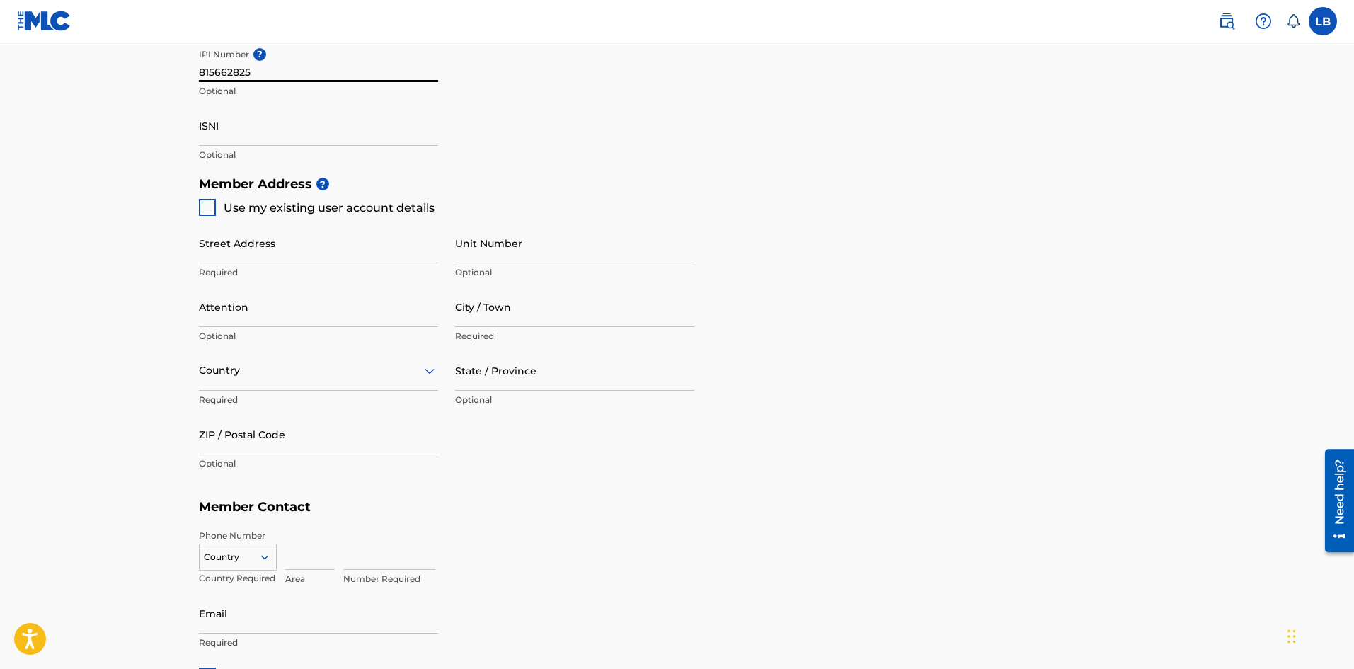
type input "815662825"
click at [214, 208] on div at bounding box center [207, 207] width 17 height 17
type input "418 miles rd"
type input "[GEOGRAPHIC_DATA]"
type input "40356"
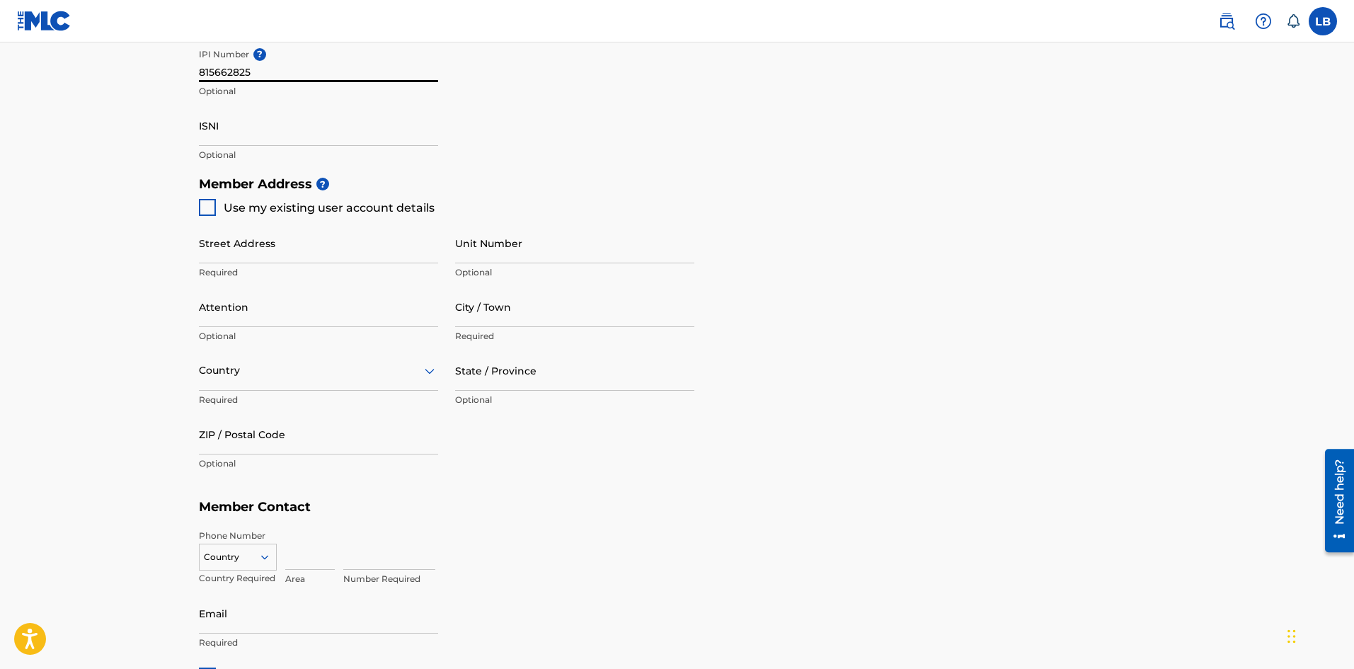
type input "502"
type input "2295171"
type input "[EMAIL_ADDRESS][DOMAIN_NAME]"
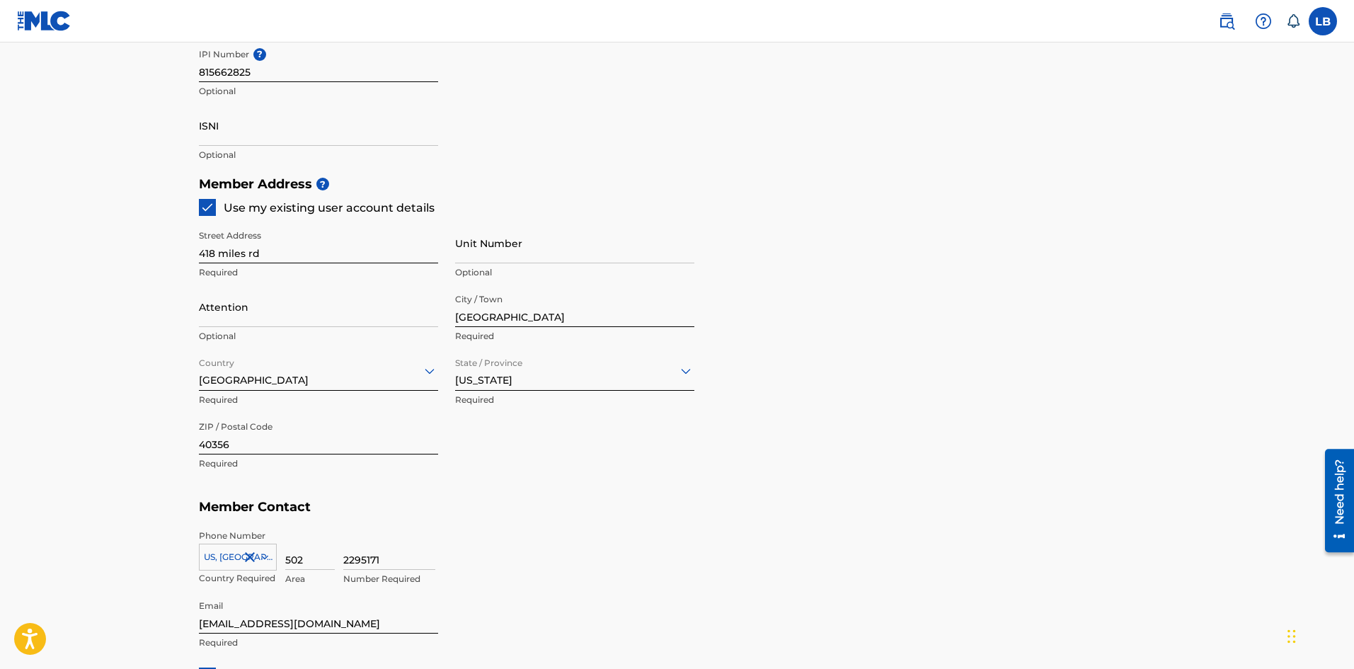
click at [271, 316] on input "Attention" at bounding box center [318, 307] width 239 height 40
type input "Rallo Green Music"
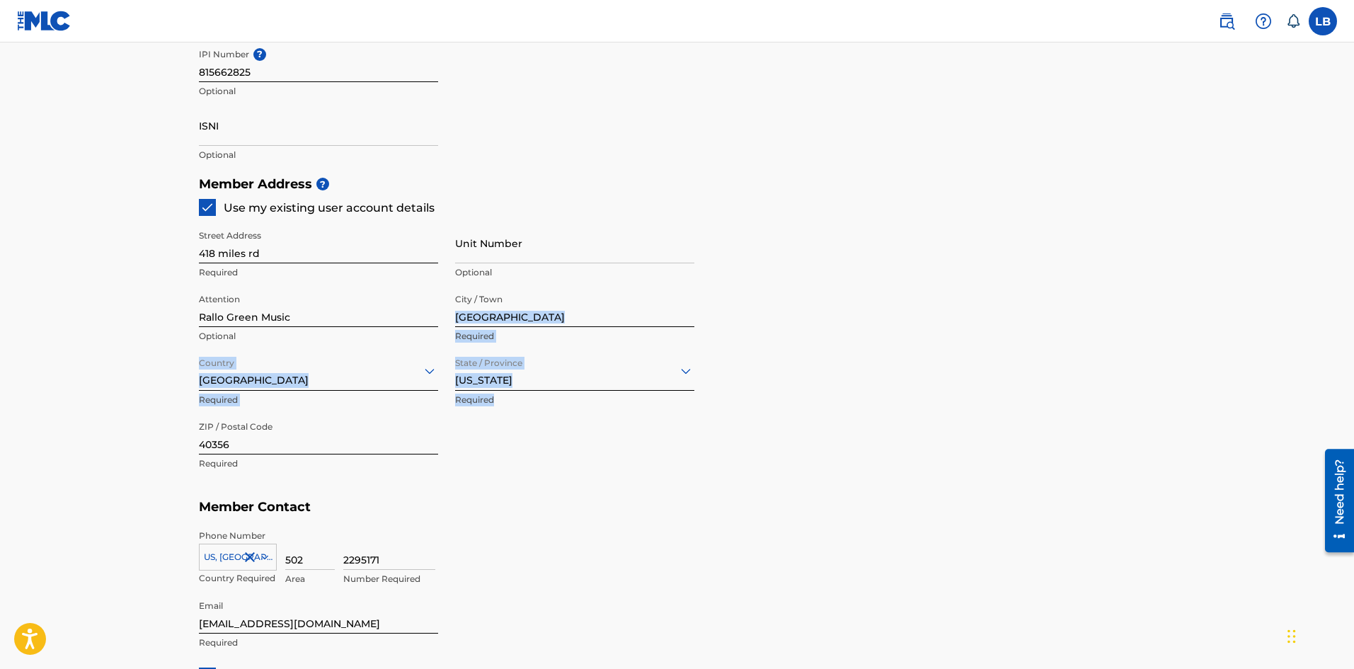
drag, startPoint x: 1353, startPoint y: 322, endPoint x: 1365, endPoint y: 479, distance: 157.6
click at [1226, 389] on main "Create a Member If you are a self-administered songwriter without a publisher t…" at bounding box center [677, 154] width 1354 height 1271
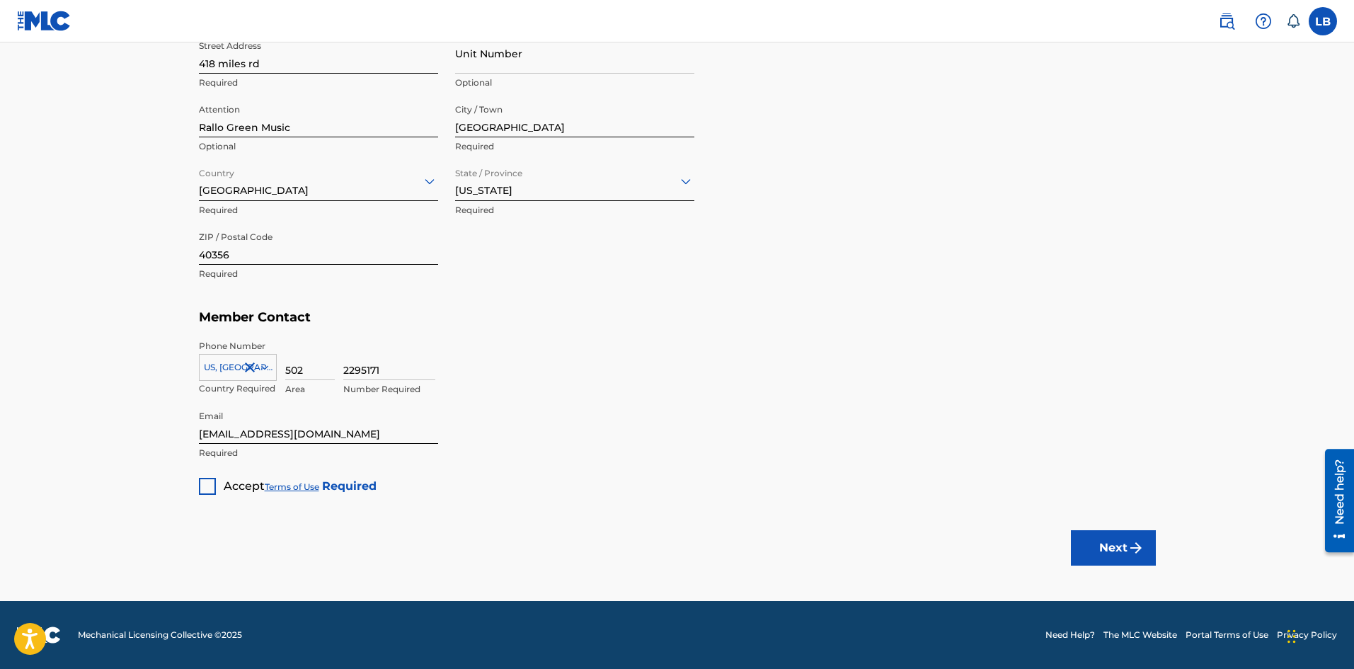
drag, startPoint x: 209, startPoint y: 473, endPoint x: 206, endPoint y: 484, distance: 11.2
click at [206, 482] on div "Accept Terms of Use Required" at bounding box center [288, 481] width 178 height 28
drag, startPoint x: 206, startPoint y: 487, endPoint x: 539, endPoint y: 512, distance: 333.6
click at [207, 487] on div at bounding box center [207, 486] width 17 height 17
click at [1127, 542] on img "submit" at bounding box center [1135, 547] width 17 height 17
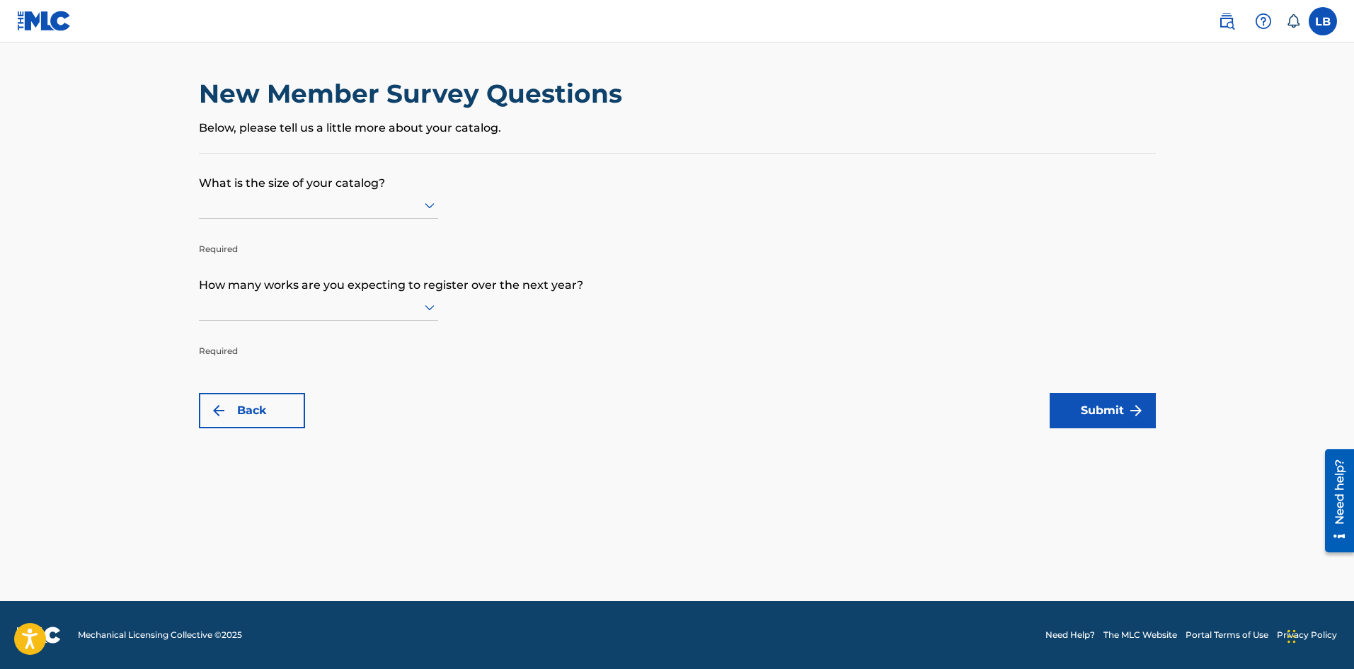
click at [234, 128] on p "Below, please tell us a little more about your catalog." at bounding box center [677, 128] width 957 height 17
click at [429, 206] on icon at bounding box center [430, 206] width 10 height 6
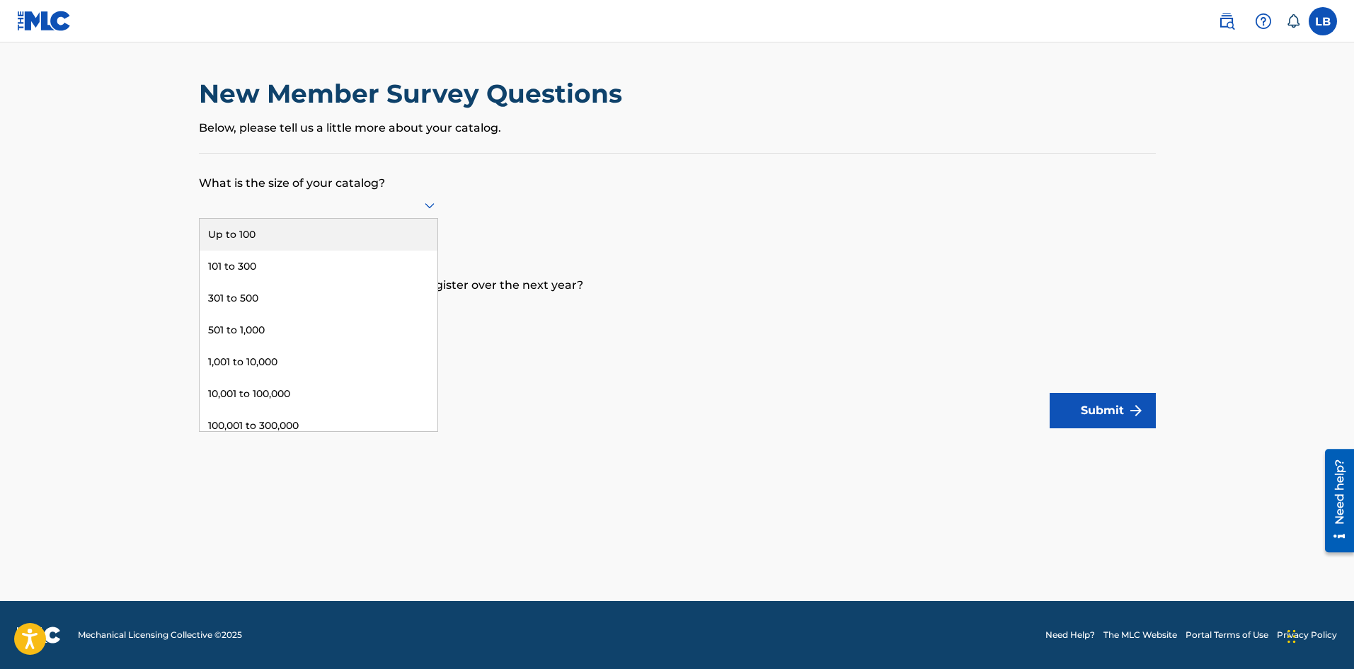
click at [370, 235] on div "Up to 100" at bounding box center [319, 235] width 238 height 32
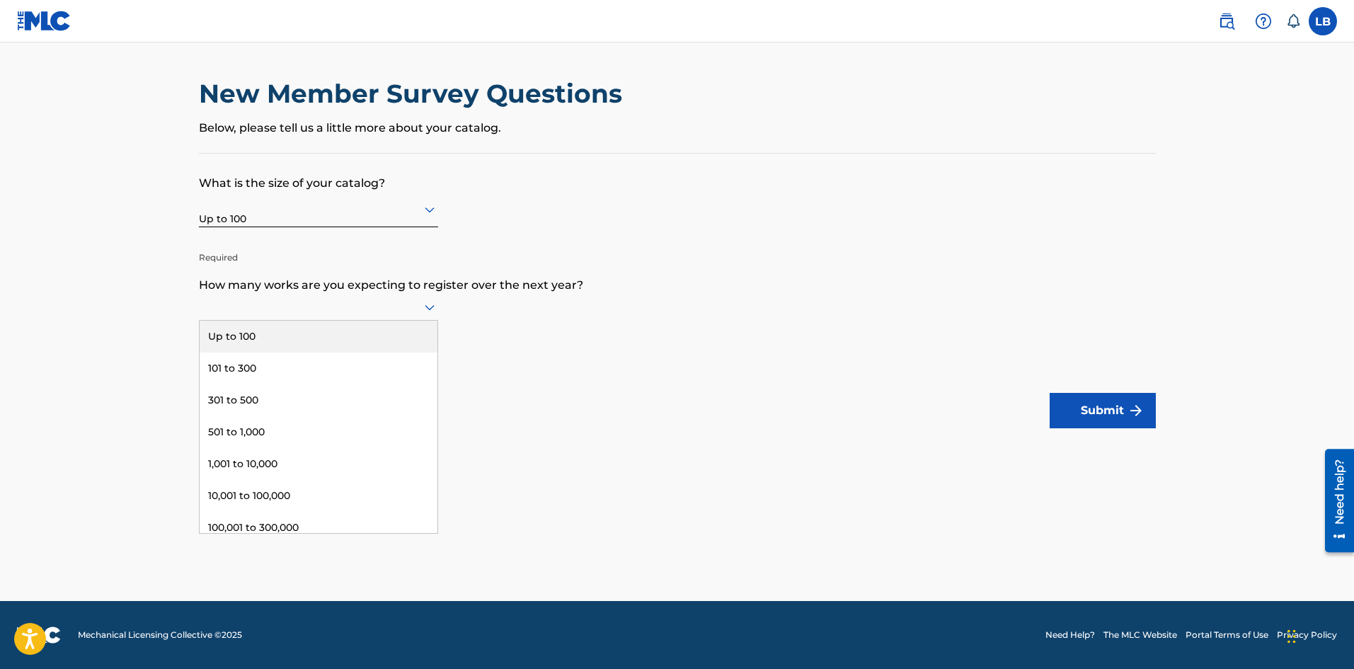
click at [420, 306] on div at bounding box center [318, 307] width 239 height 18
click at [285, 337] on div "Up to 100" at bounding box center [319, 337] width 238 height 32
click at [1077, 404] on button "Submit" at bounding box center [1103, 410] width 106 height 35
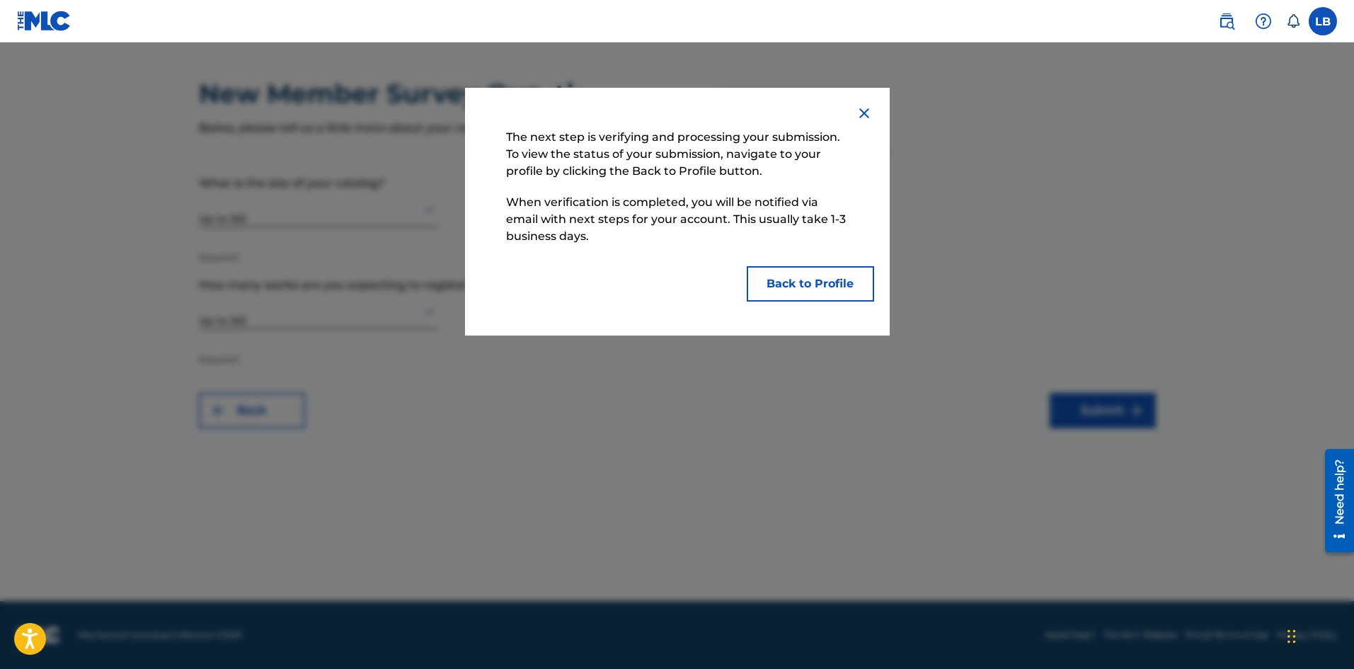
click at [774, 288] on button "Back to Profile" at bounding box center [810, 283] width 127 height 35
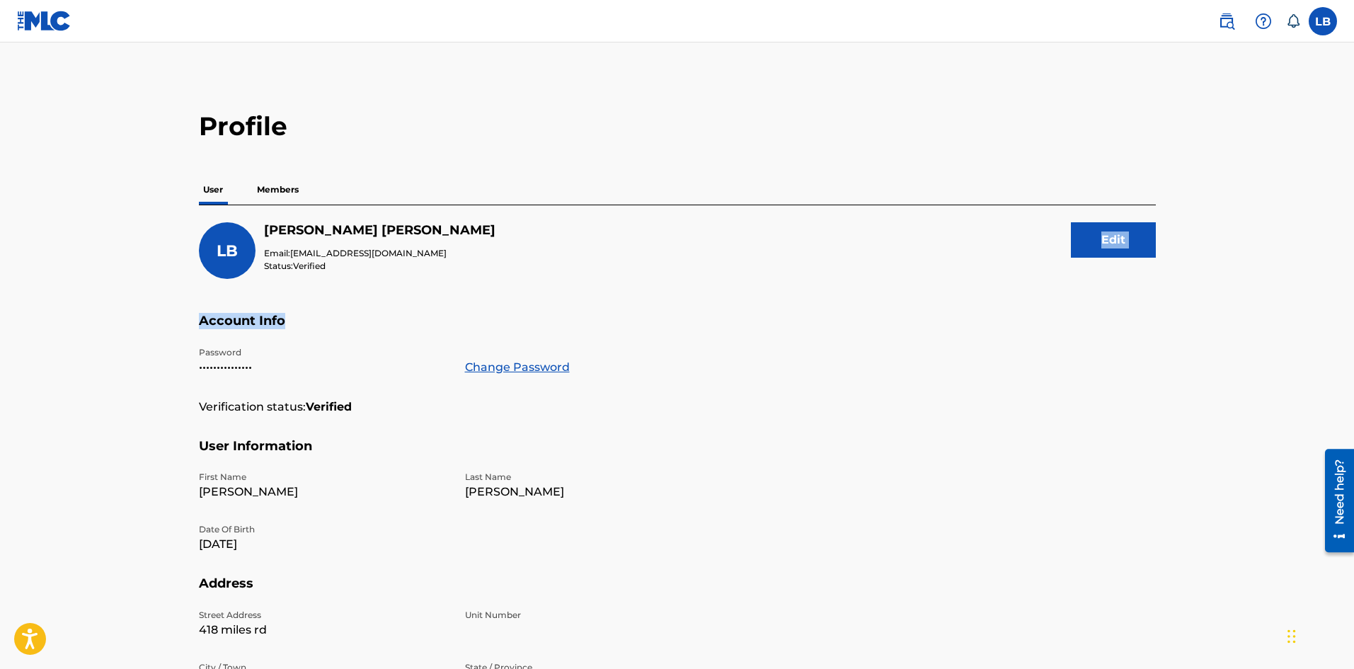
drag, startPoint x: 1090, startPoint y: 365, endPoint x: 766, endPoint y: 286, distance: 333.7
click at [784, 252] on div "[PERSON_NAME] Email: [EMAIL_ADDRESS][DOMAIN_NAME] Status: Verified Edit Account…" at bounding box center [677, 527] width 957 height 645
click at [764, 292] on div "[PERSON_NAME] Email: [EMAIL_ADDRESS][DOMAIN_NAME] Status: Verified Edit" at bounding box center [677, 267] width 957 height 91
click at [1227, 21] on img at bounding box center [1226, 21] width 17 height 17
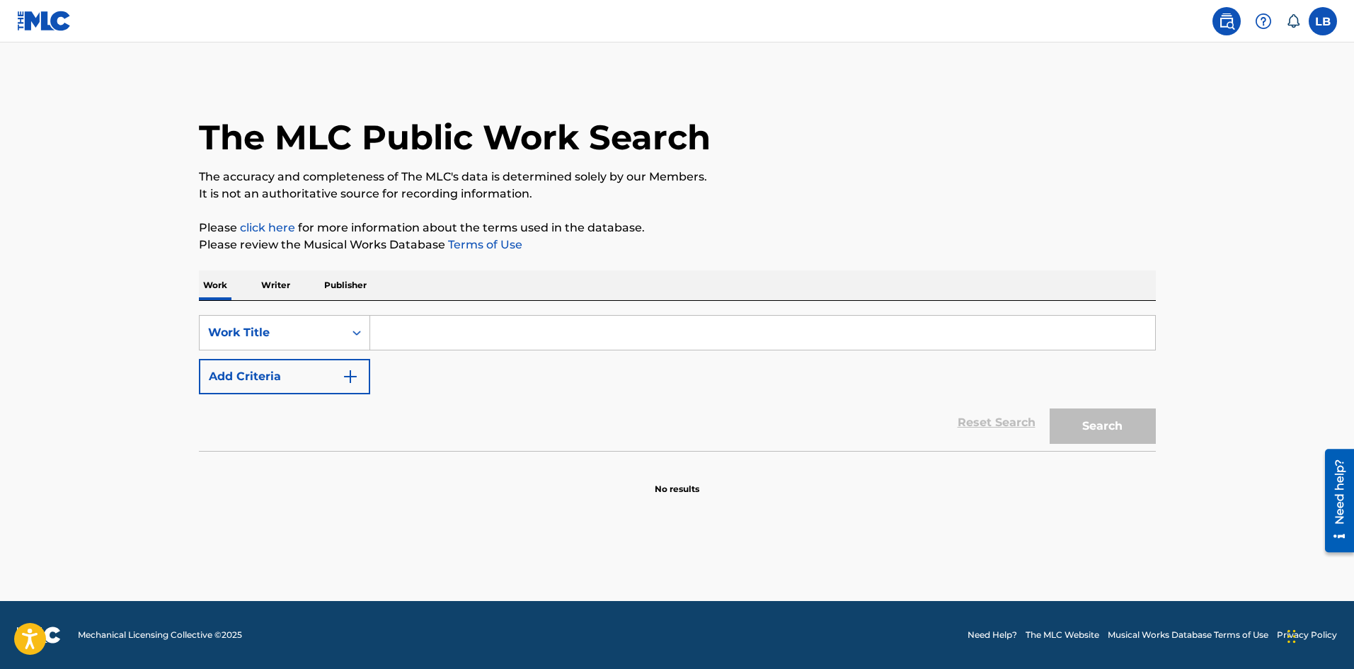
click at [339, 290] on p "Publisher" at bounding box center [345, 285] width 51 height 30
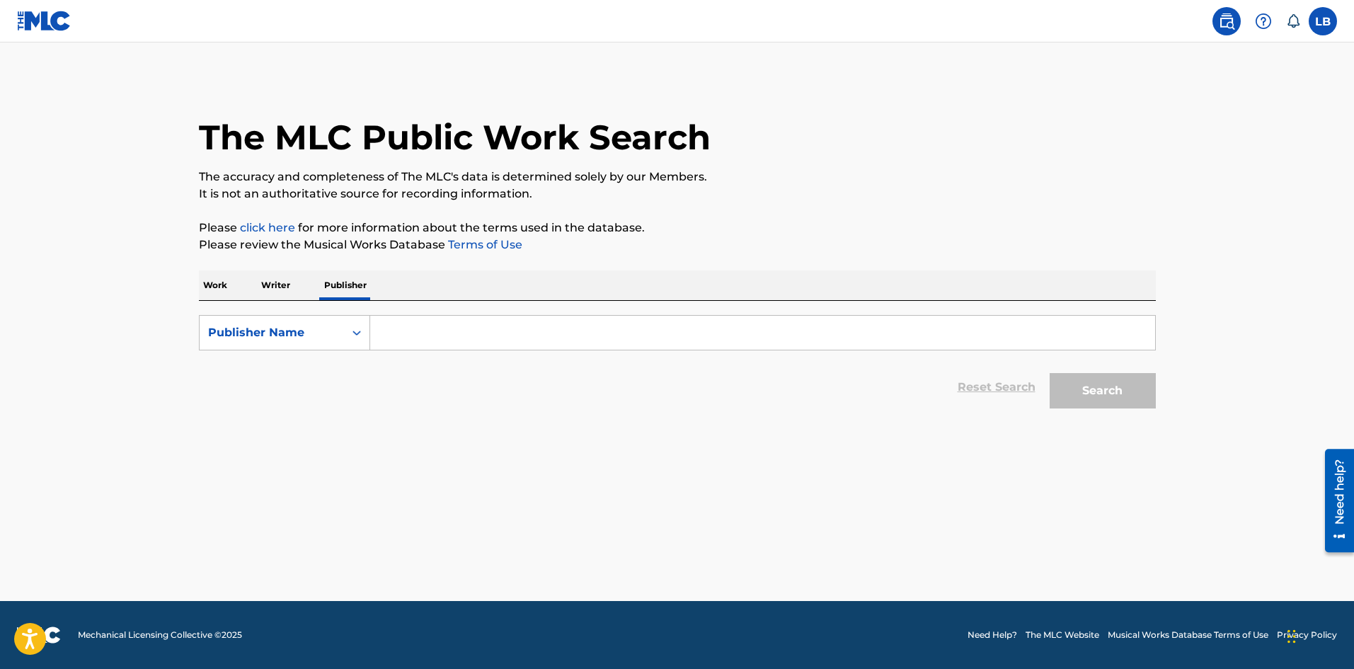
drag, startPoint x: 387, startPoint y: 336, endPoint x: 379, endPoint y: 338, distance: 7.9
click at [380, 336] on input "Search Form" at bounding box center [762, 333] width 785 height 34
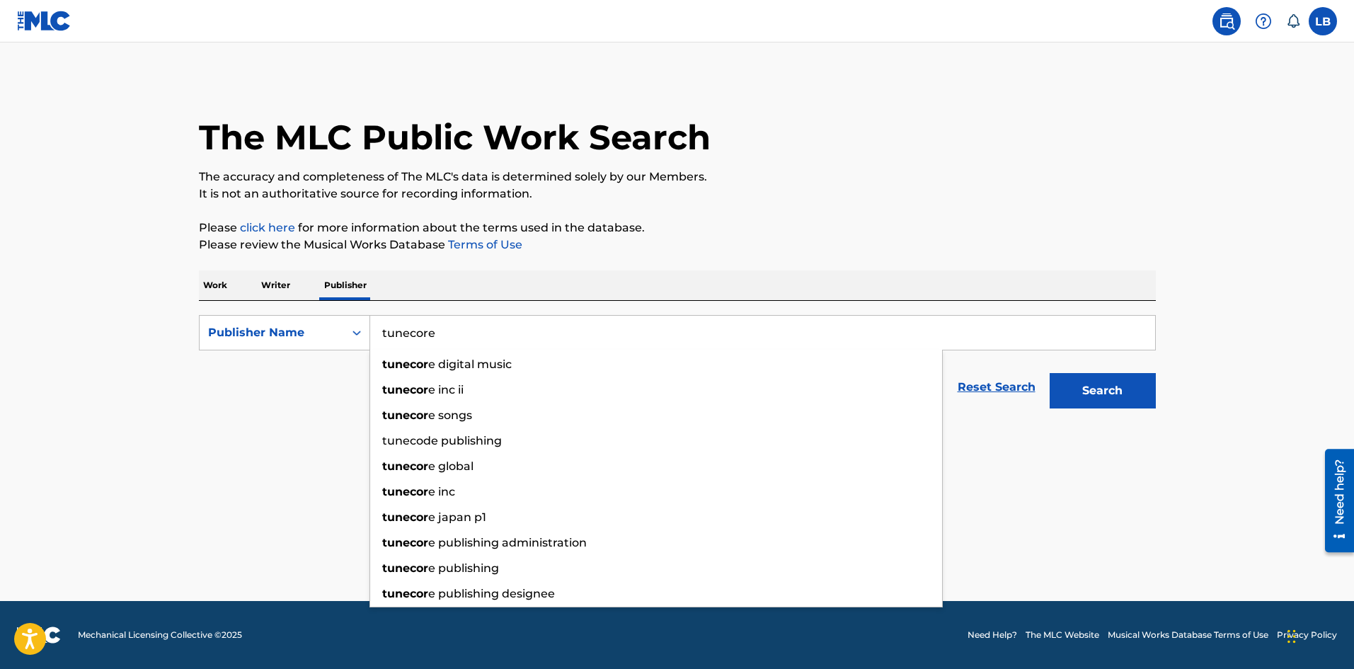
type input "tunecore"
click at [1050, 373] on button "Search" at bounding box center [1103, 390] width 106 height 35
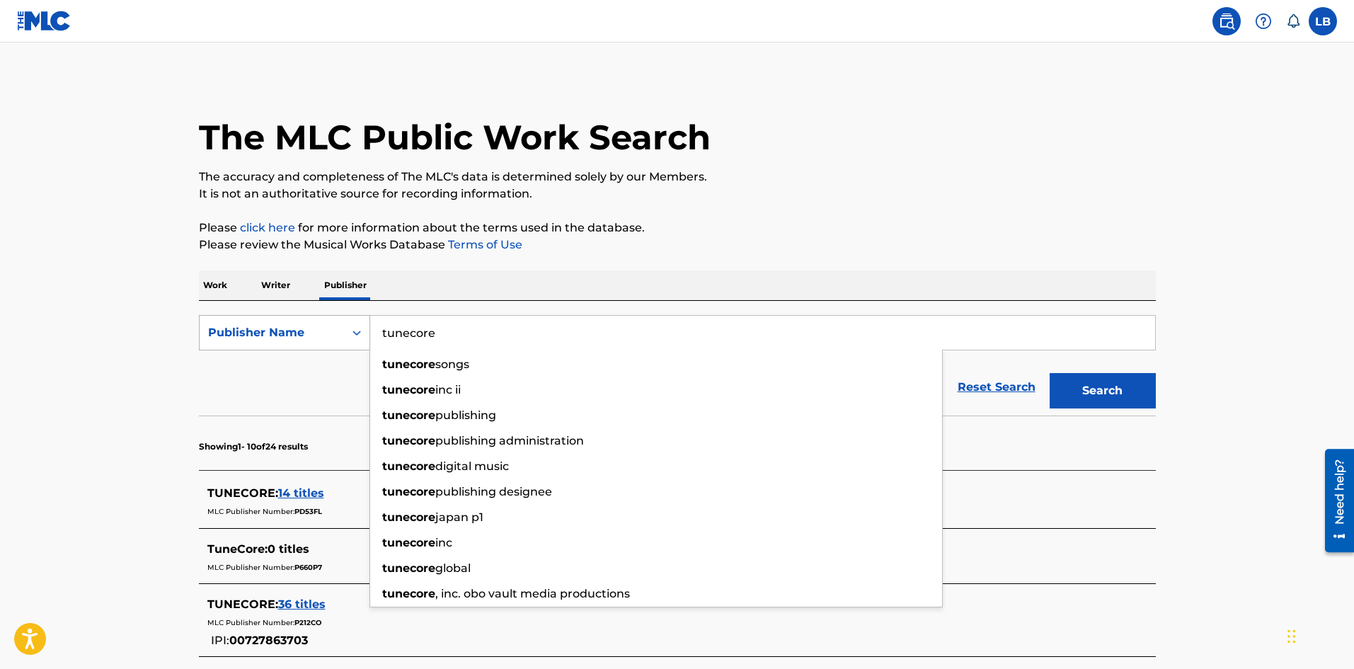
click at [287, 332] on div "Publisher Name" at bounding box center [271, 332] width 127 height 17
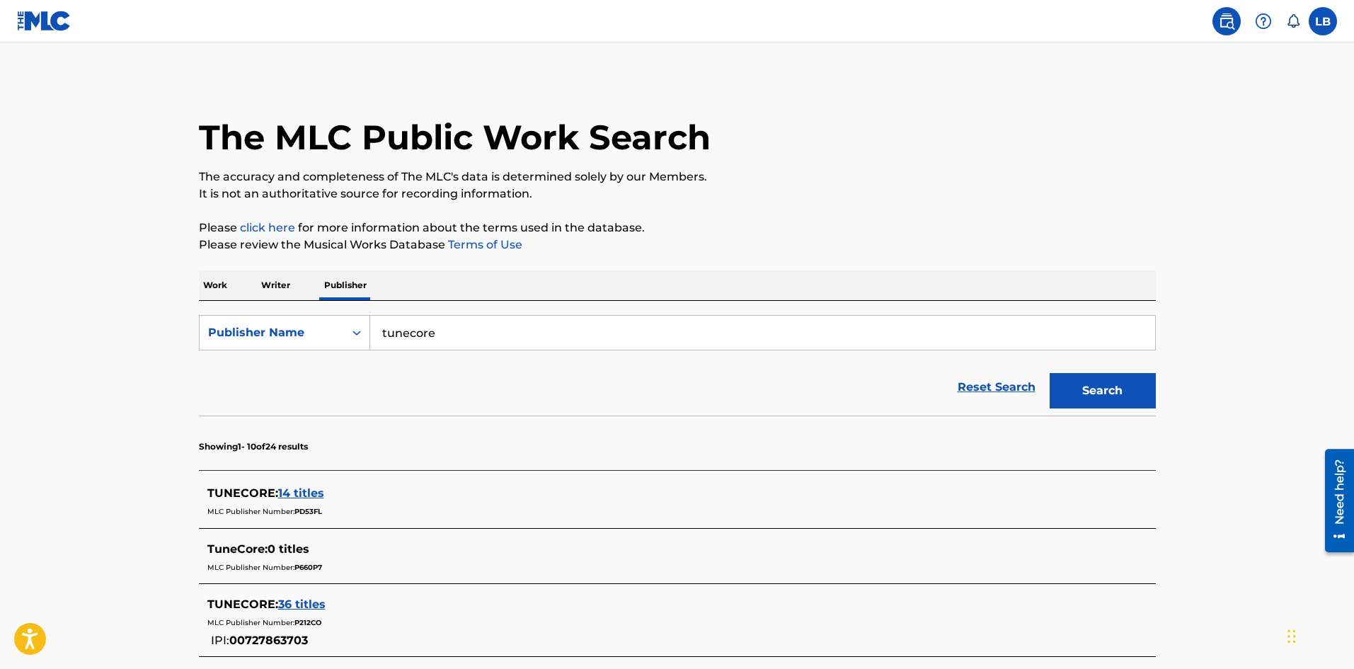
click at [196, 279] on div "The MLC Public Work Search The accuracy and completeness of The MLC's data is d…" at bounding box center [677, 643] width 991 height 1131
click at [216, 282] on p "Work" at bounding box center [215, 285] width 33 height 30
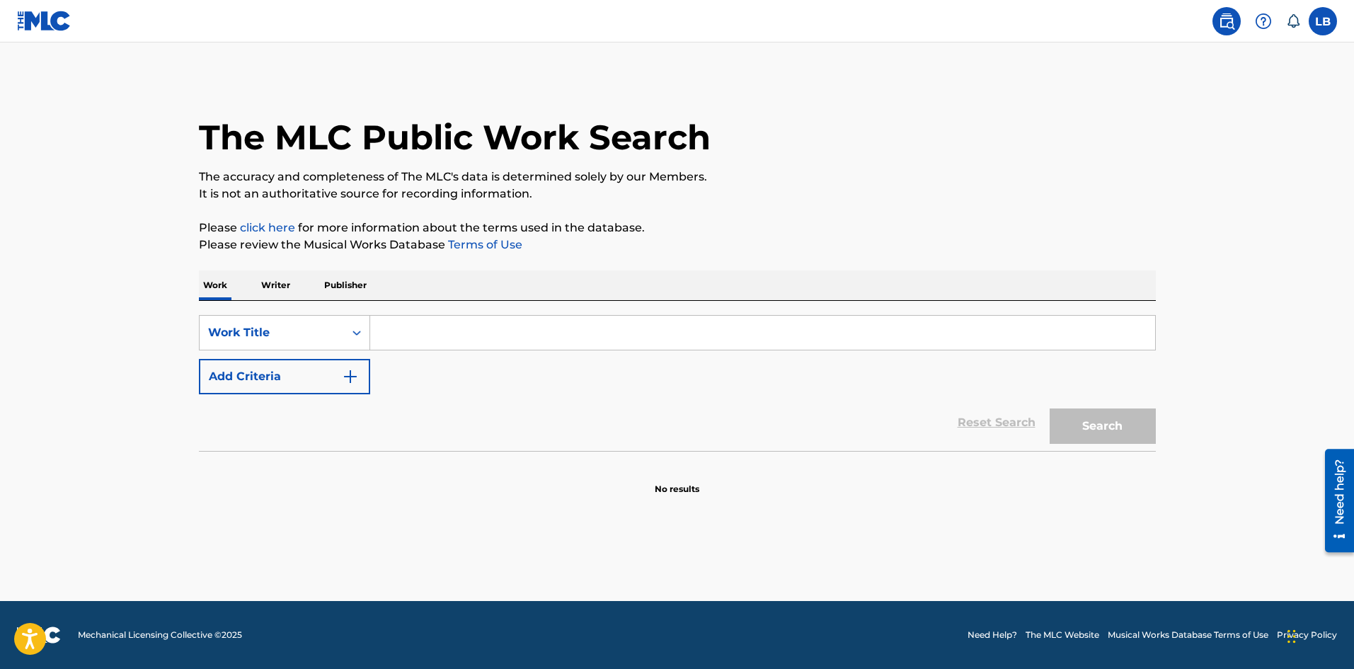
click at [412, 336] on input "Search Form" at bounding box center [762, 333] width 785 height 34
click at [263, 284] on p "Writer" at bounding box center [276, 285] width 38 height 30
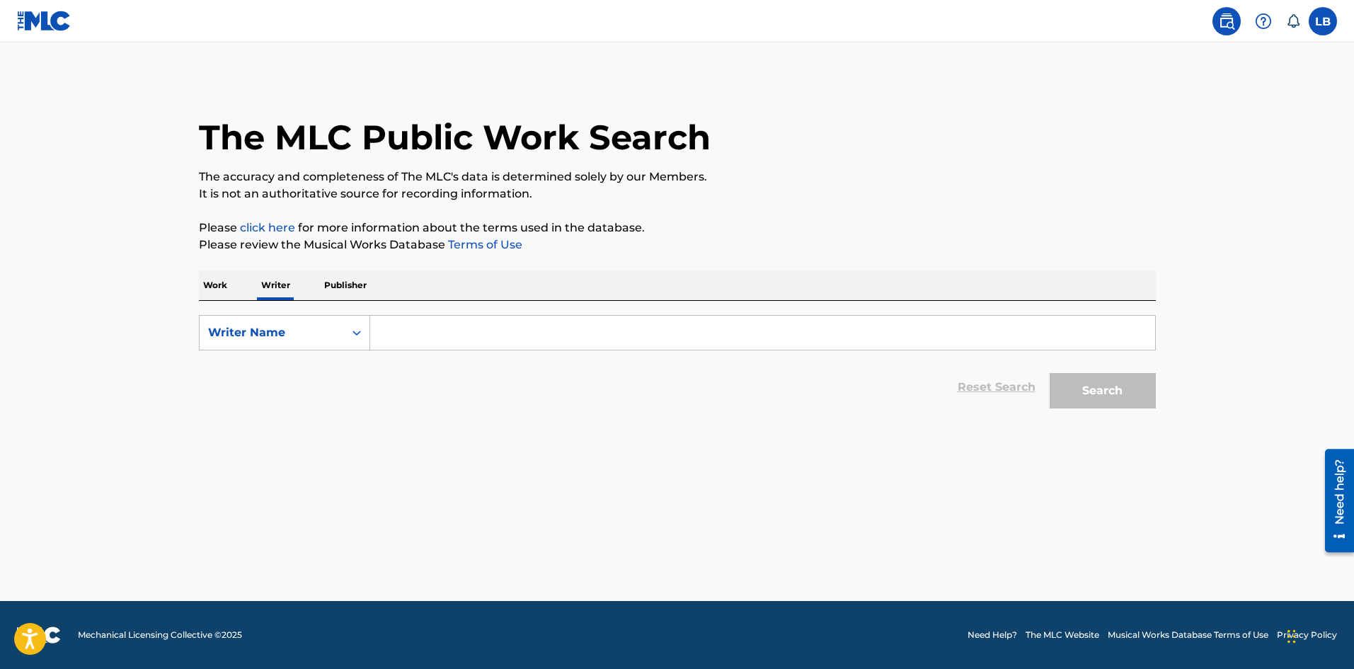
click at [393, 335] on input "Search Form" at bounding box center [762, 333] width 785 height 34
type input "[PERSON_NAME] [PERSON_NAME]"
click at [1050, 373] on button "Search" at bounding box center [1103, 390] width 106 height 35
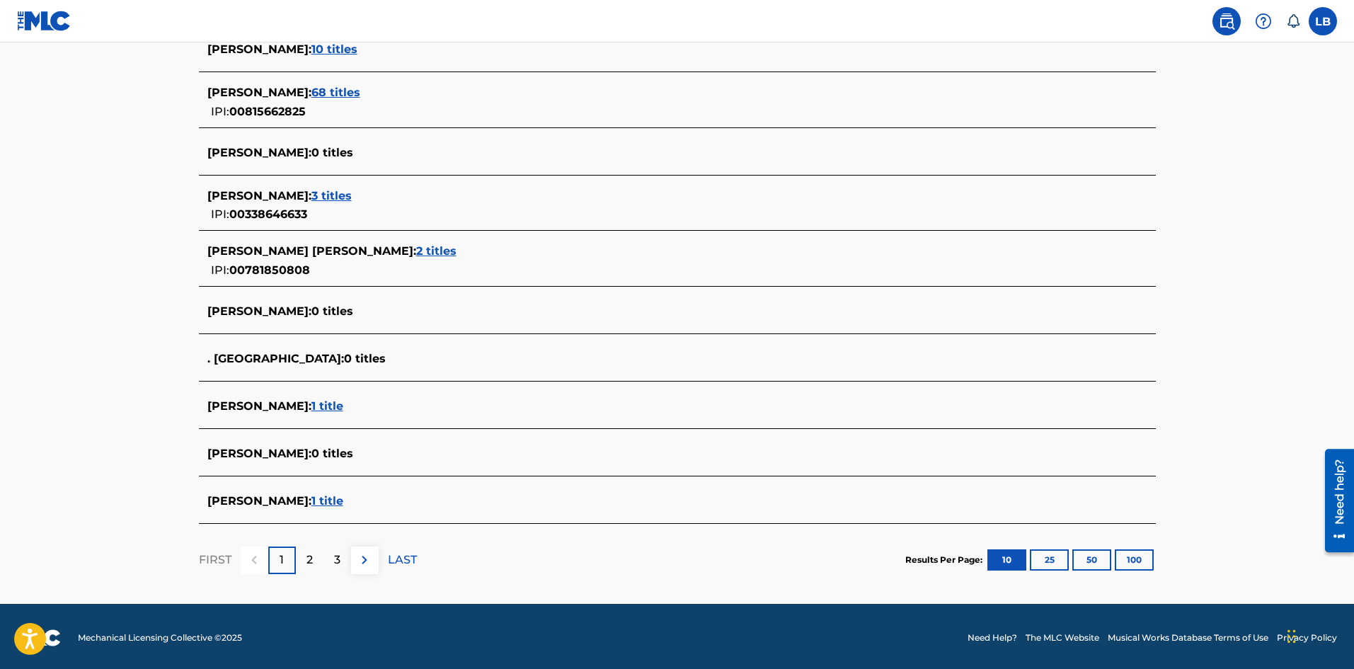
scroll to position [416, 0]
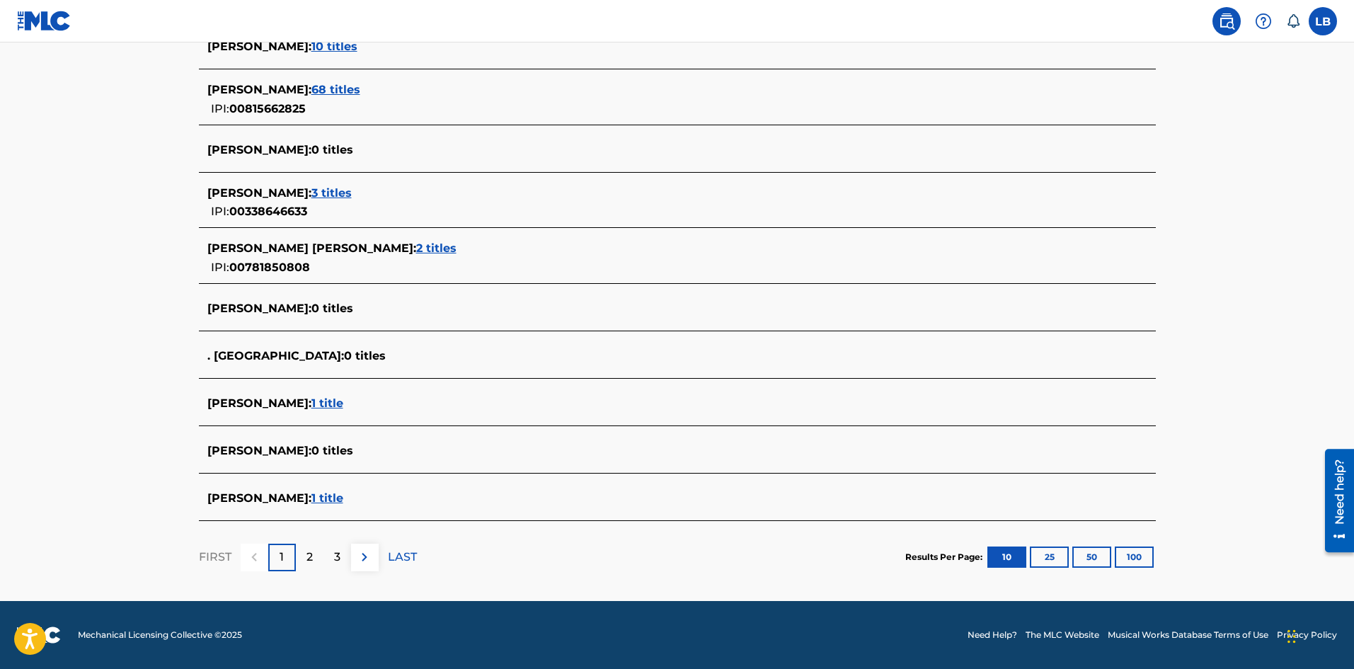
click at [1127, 554] on button "100" at bounding box center [1134, 556] width 39 height 21
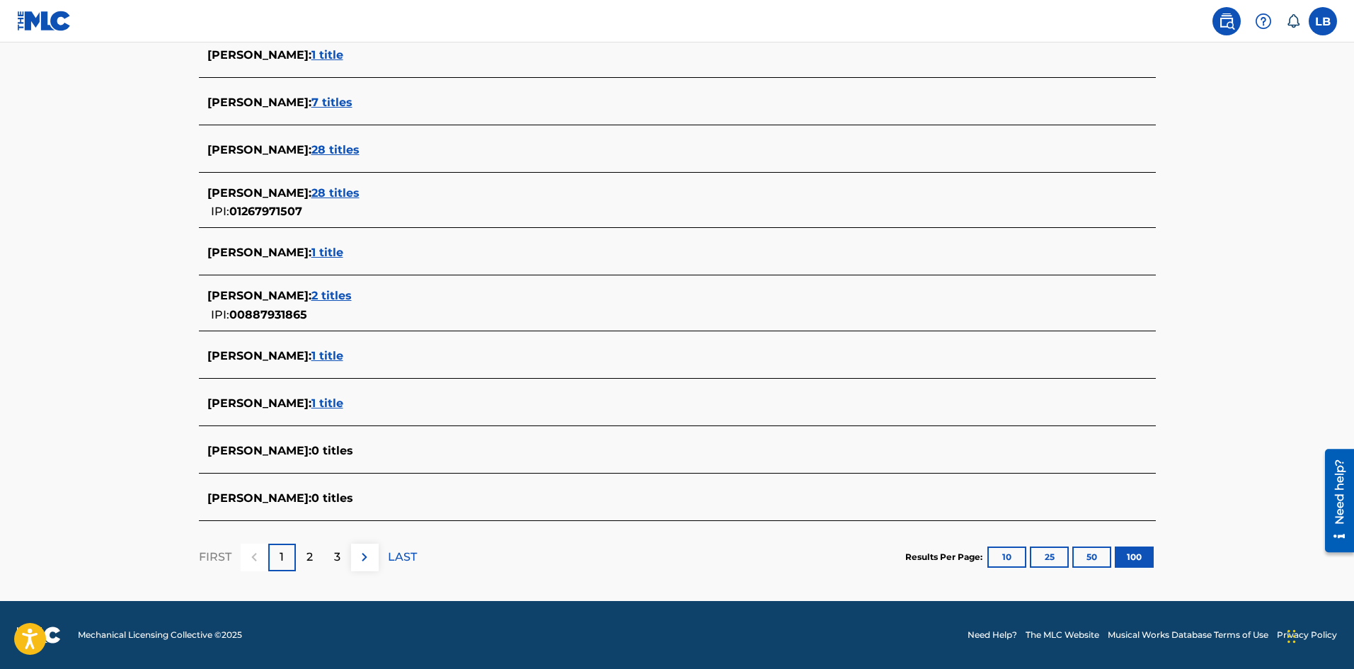
scroll to position [0, 0]
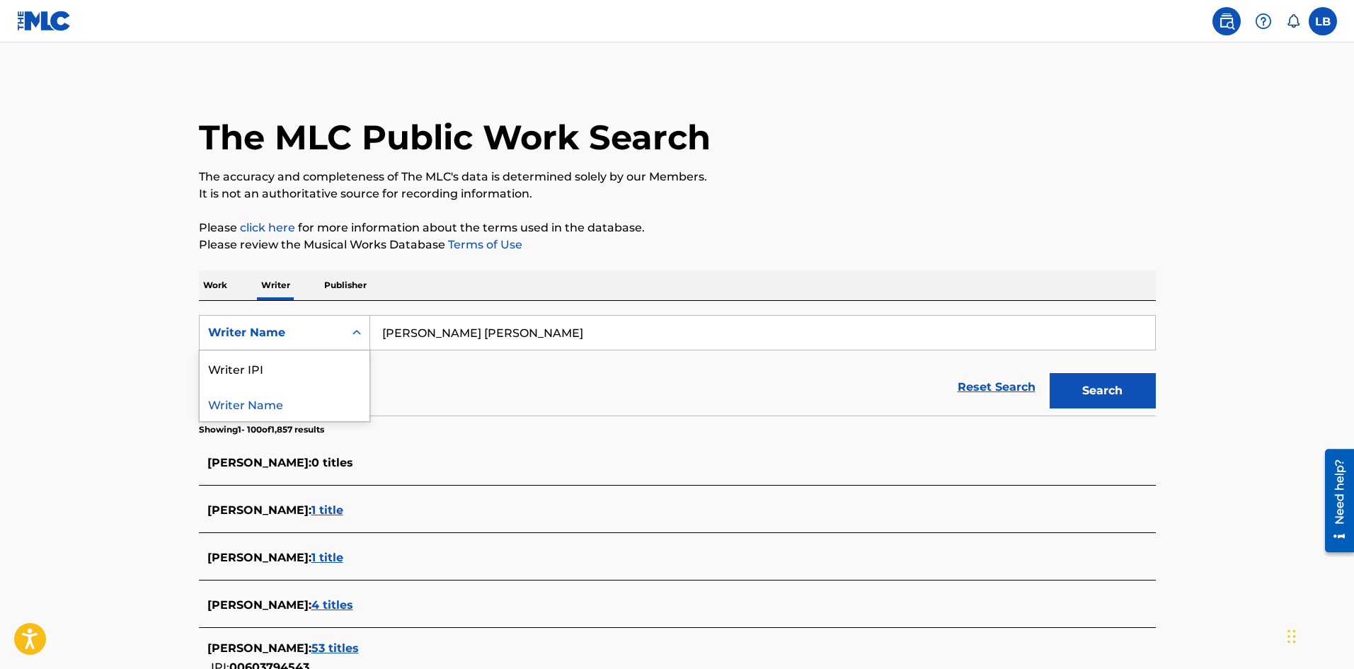
click at [346, 329] on div "Search Form" at bounding box center [356, 332] width 25 height 25
click at [292, 401] on div "Writer Name" at bounding box center [285, 403] width 170 height 35
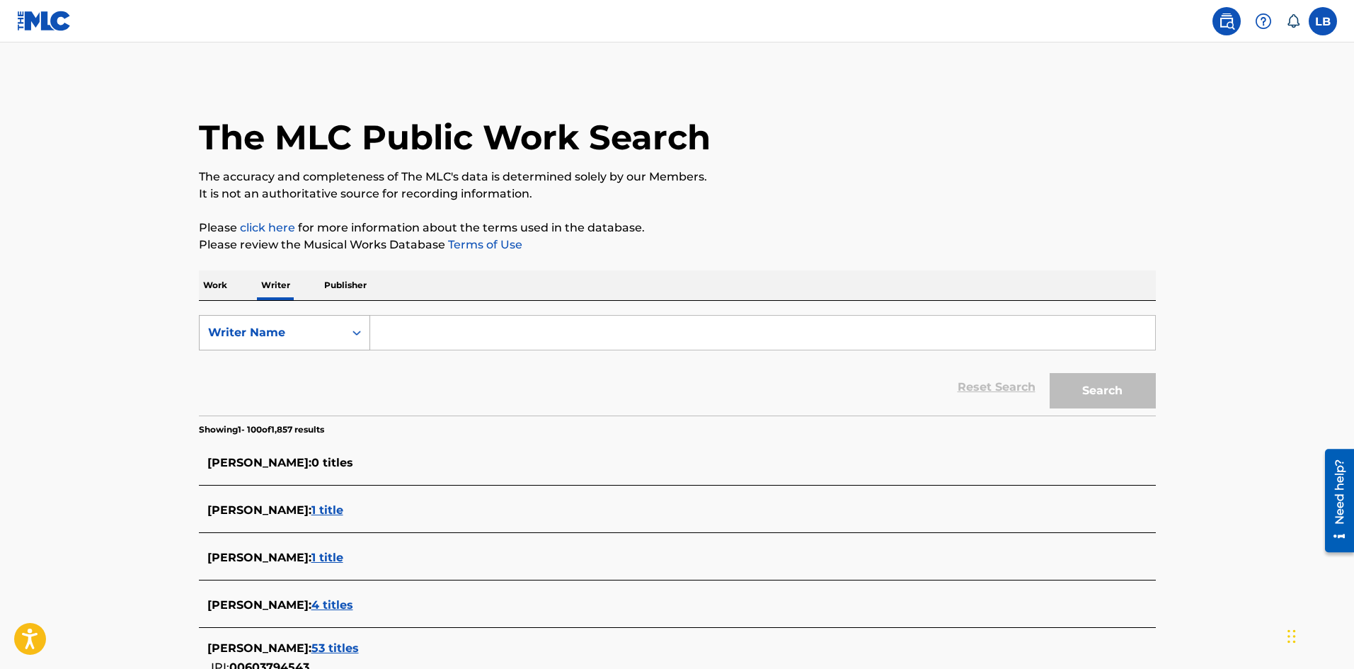
click at [330, 327] on div "Writer Name" at bounding box center [271, 332] width 127 height 17
click at [296, 367] on div "Writer IPI" at bounding box center [285, 367] width 170 height 35
click at [483, 335] on input "Search Form" at bounding box center [762, 333] width 785 height 34
paste input "815662825"
type input "815662825"
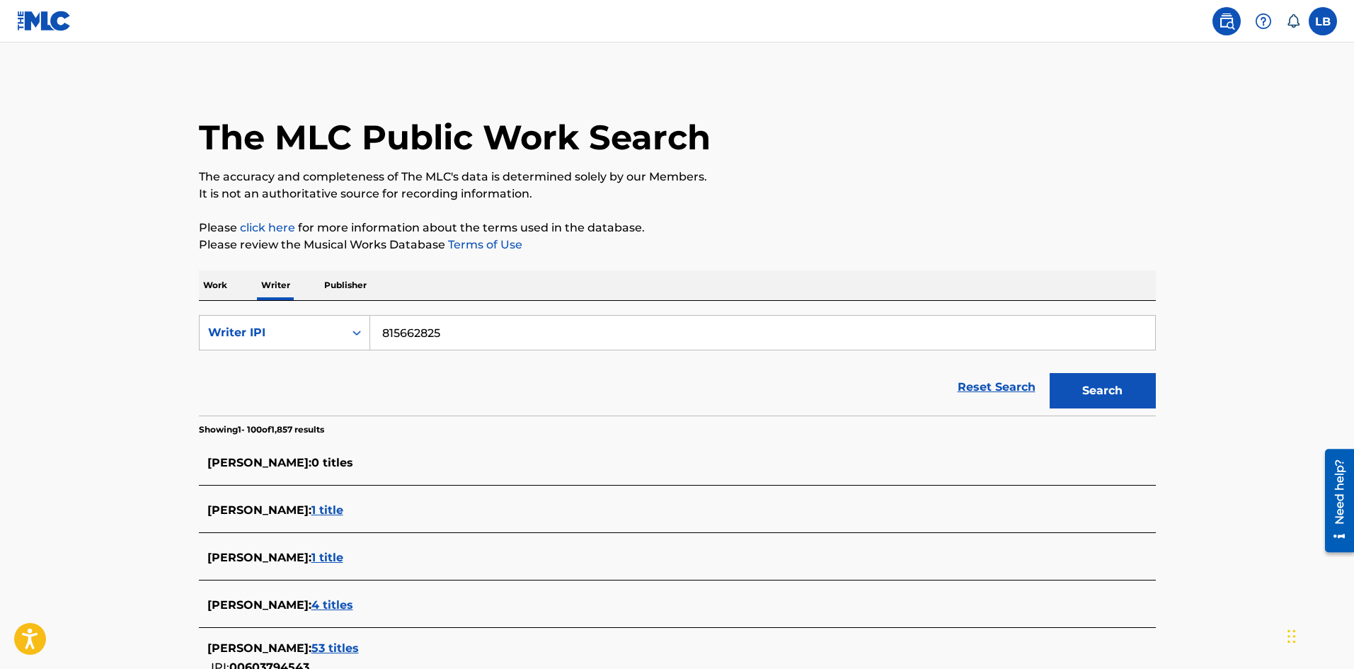
click at [1050, 373] on button "Search" at bounding box center [1103, 390] width 106 height 35
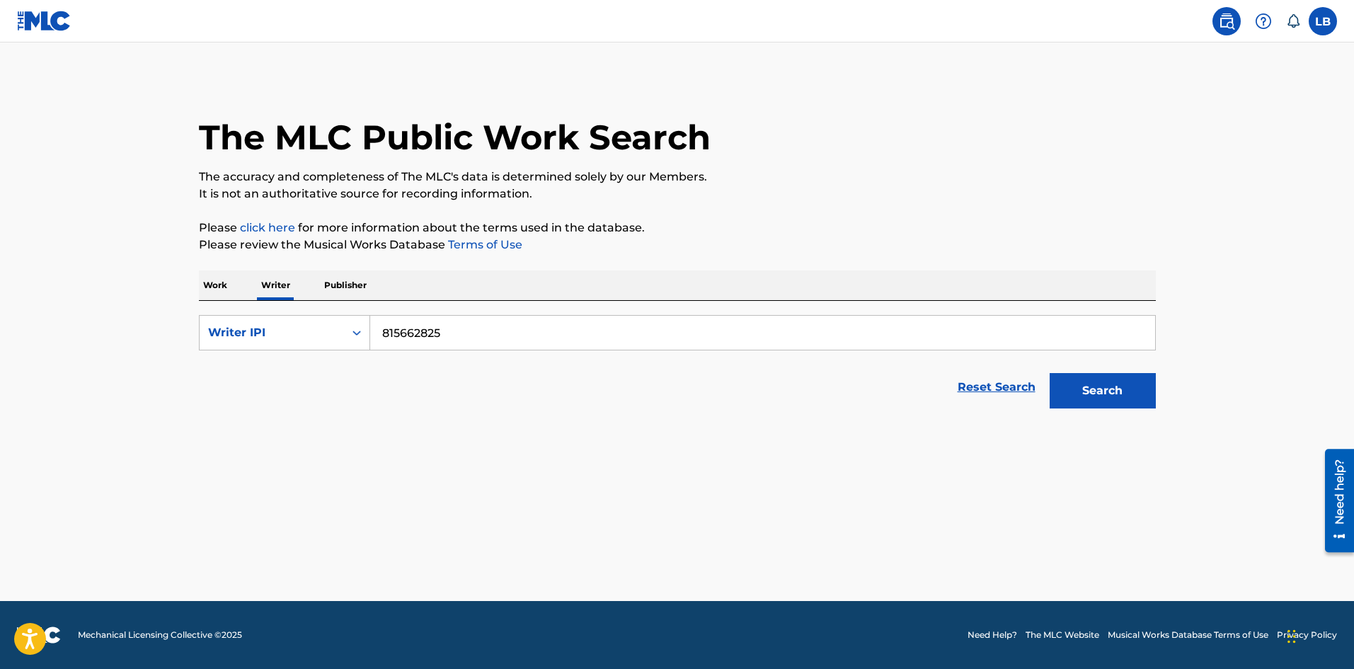
click at [1072, 394] on button "Search" at bounding box center [1103, 390] width 106 height 35
click at [358, 341] on div "Search Form" at bounding box center [356, 332] width 25 height 25
click at [296, 400] on div "Writer IPI" at bounding box center [285, 403] width 170 height 35
click at [402, 331] on input "Search Form" at bounding box center [762, 333] width 785 height 34
paste input "815662825"
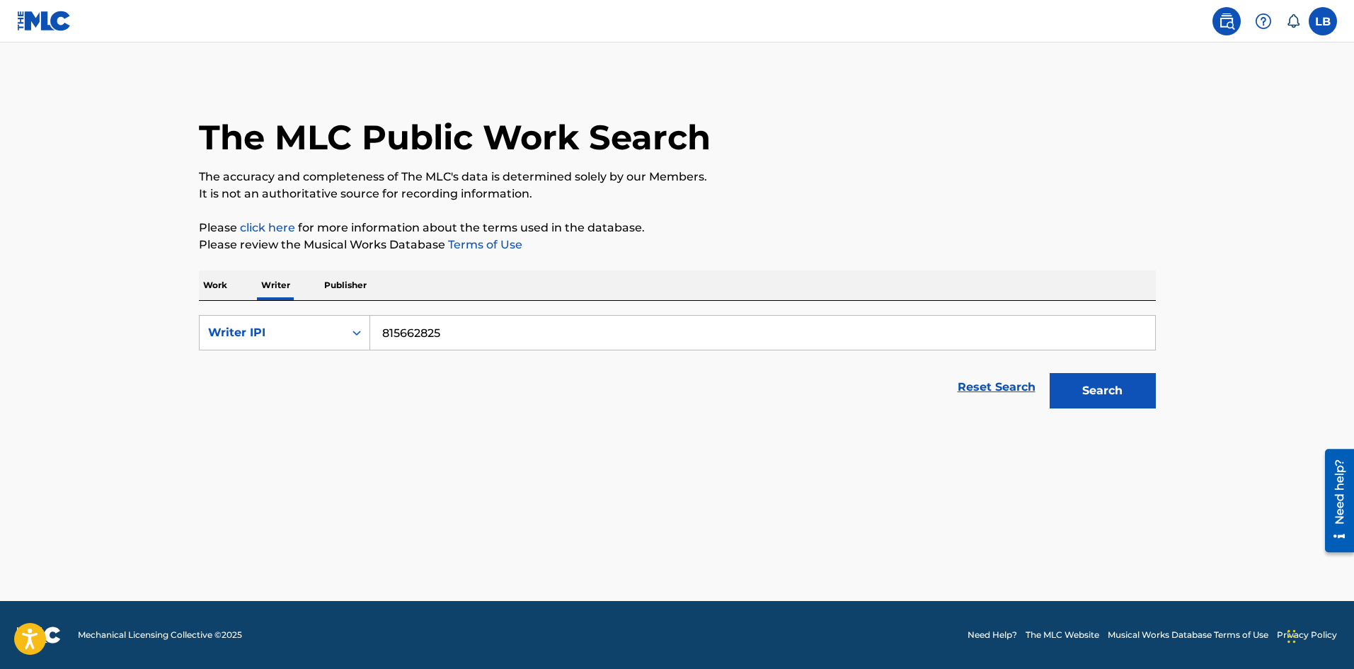
click at [1074, 384] on button "Search" at bounding box center [1103, 390] width 106 height 35
click at [343, 336] on div "Writer IPI" at bounding box center [272, 332] width 144 height 27
click at [384, 333] on input "815662825" at bounding box center [762, 333] width 785 height 34
type input "000815662825"
click at [1050, 373] on button "Search" at bounding box center [1103, 390] width 106 height 35
